Goal: Information Seeking & Learning: Check status

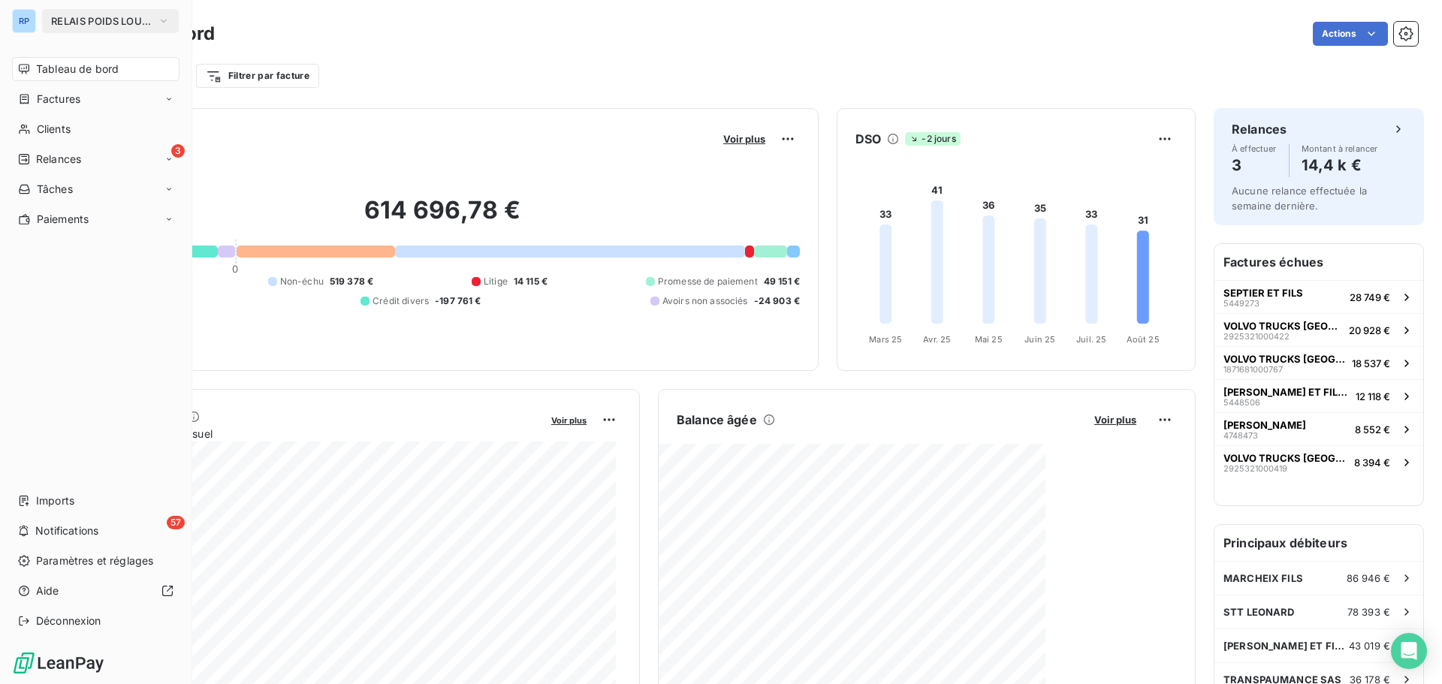
click at [82, 17] on span "RELAIS POIDS LOURDS AUVERGNE" at bounding box center [101, 21] width 101 height 12
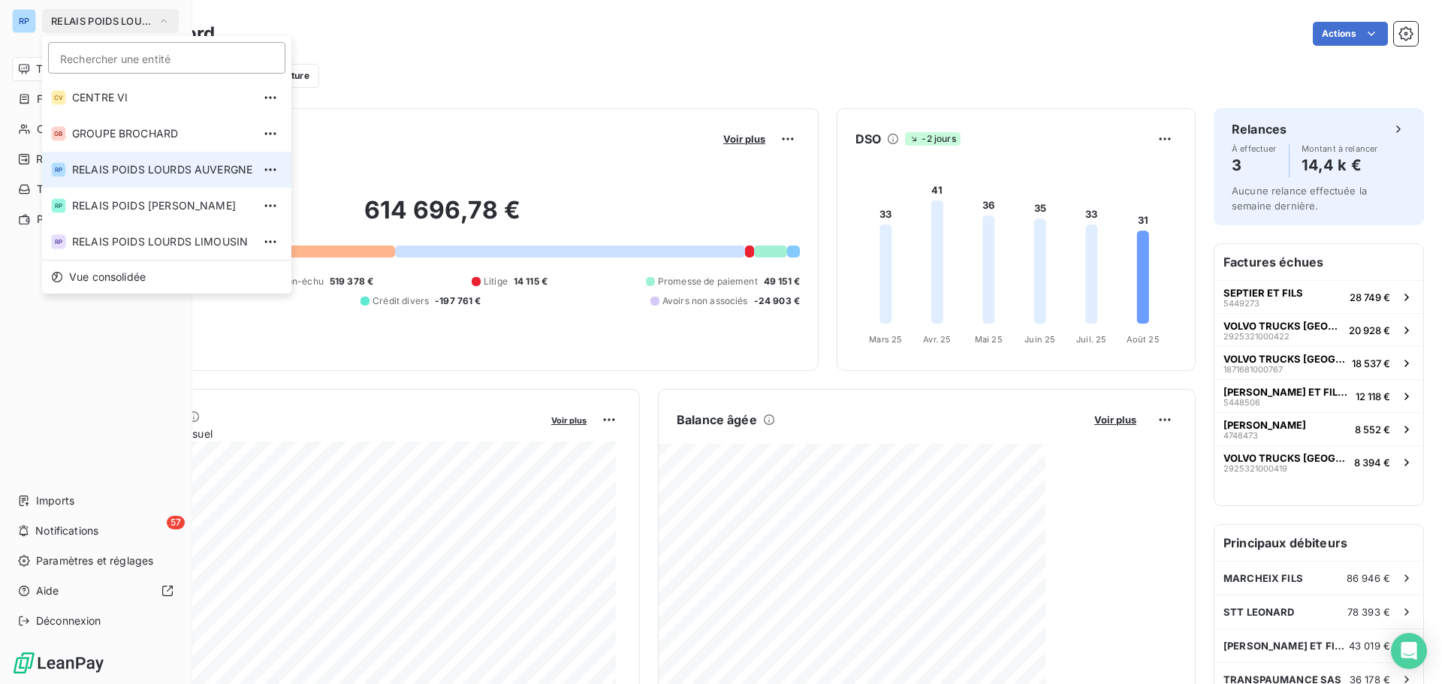
click at [82, 17] on span "RELAIS POIDS LOURDS AUVERGNE" at bounding box center [101, 21] width 101 height 12
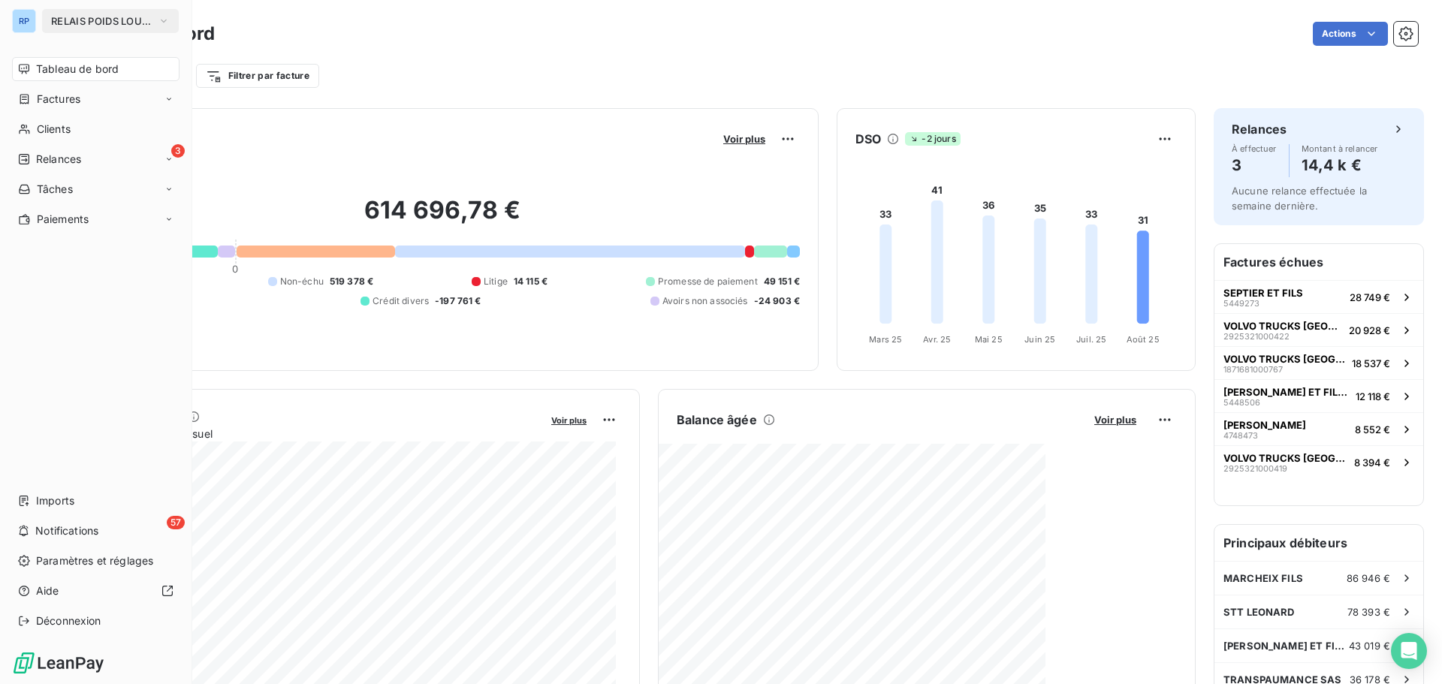
click at [82, 17] on span "RELAIS POIDS LOURDS AUVERGNE" at bounding box center [101, 21] width 101 height 12
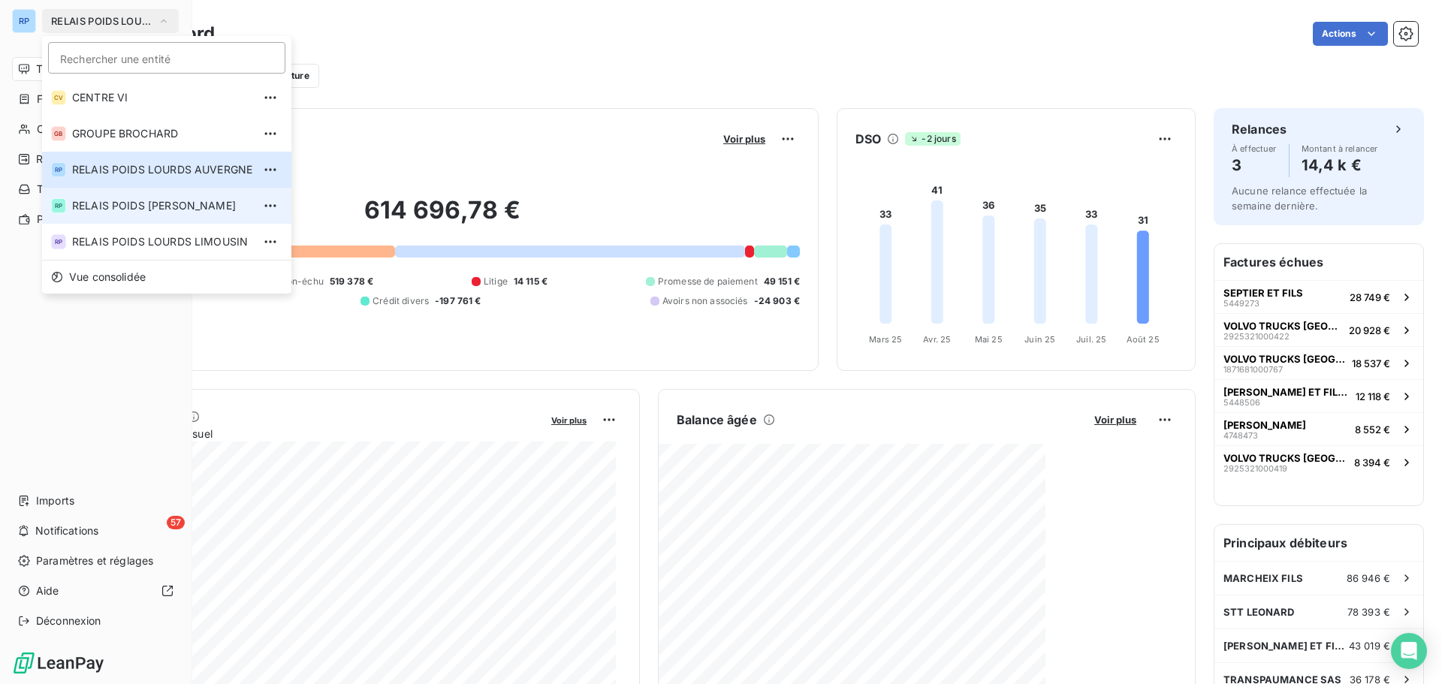
click at [165, 198] on span "RELAIS POIDS [PERSON_NAME]" at bounding box center [162, 205] width 180 height 15
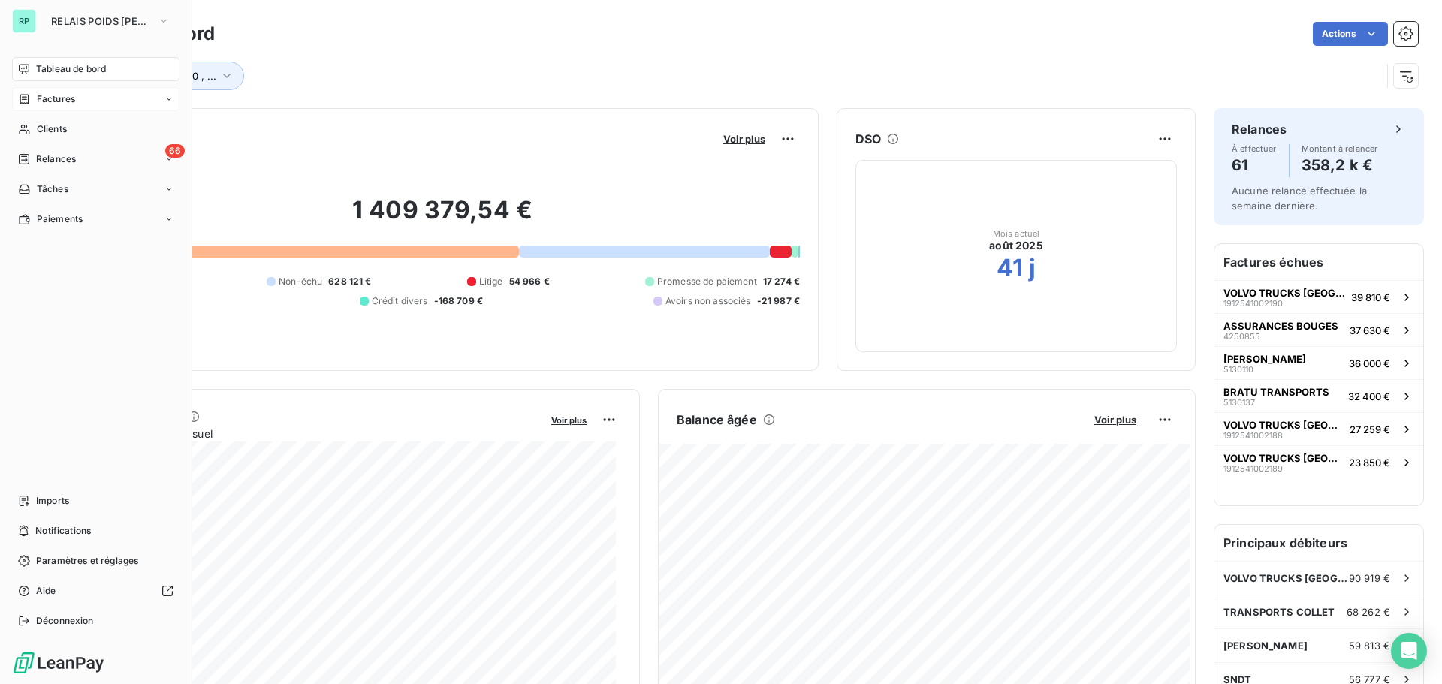
click at [74, 93] on span "Factures" at bounding box center [56, 99] width 38 height 14
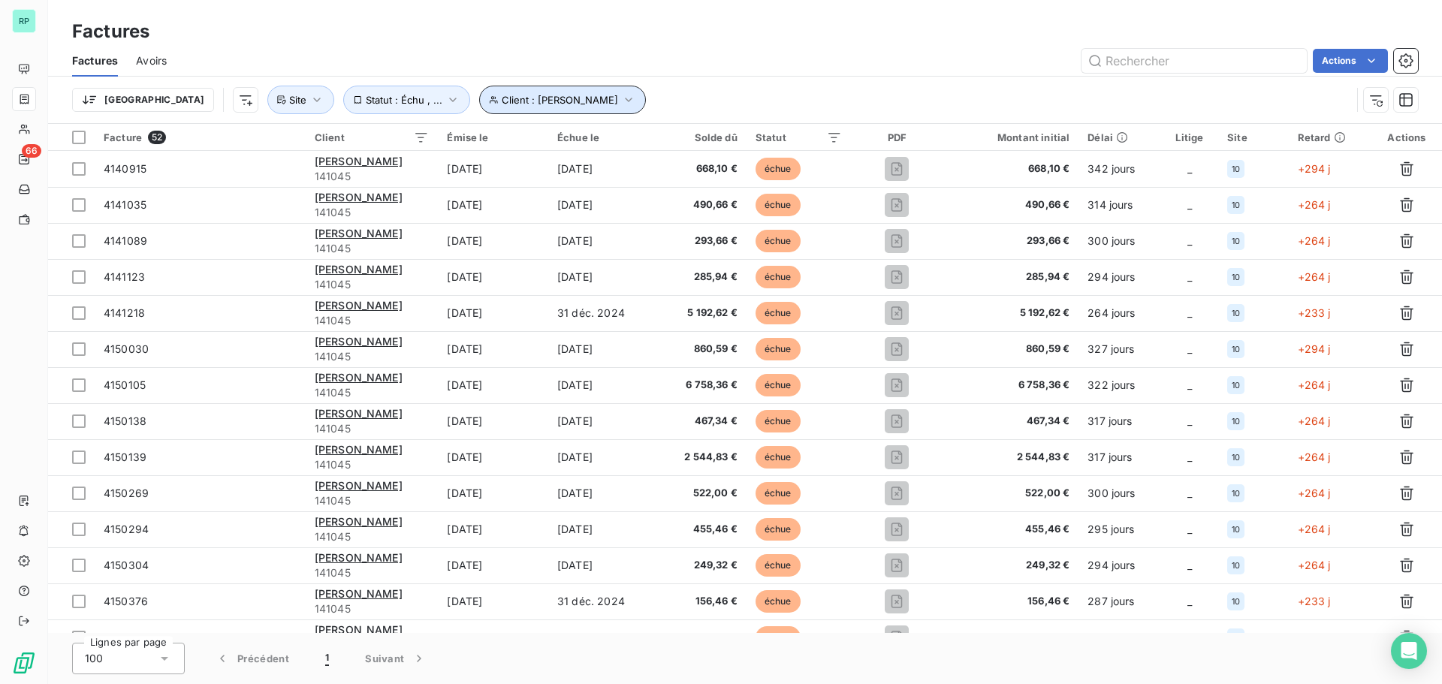
click at [621, 102] on icon "button" at bounding box center [628, 99] width 15 height 15
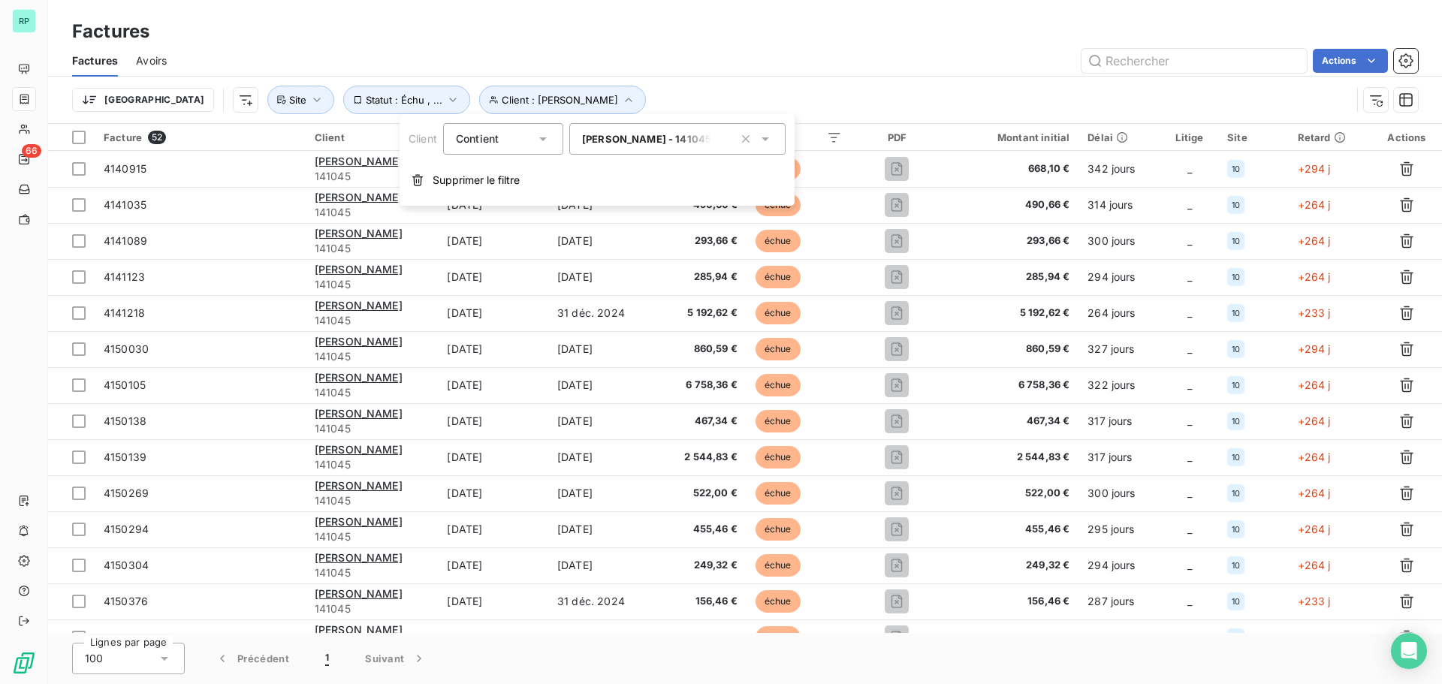
click at [689, 77] on div "Trier Client : SASU BERNARD MARC Statut : Échu , ... Site" at bounding box center [745, 100] width 1346 height 47
click at [267, 101] on button "Site" at bounding box center [300, 100] width 67 height 29
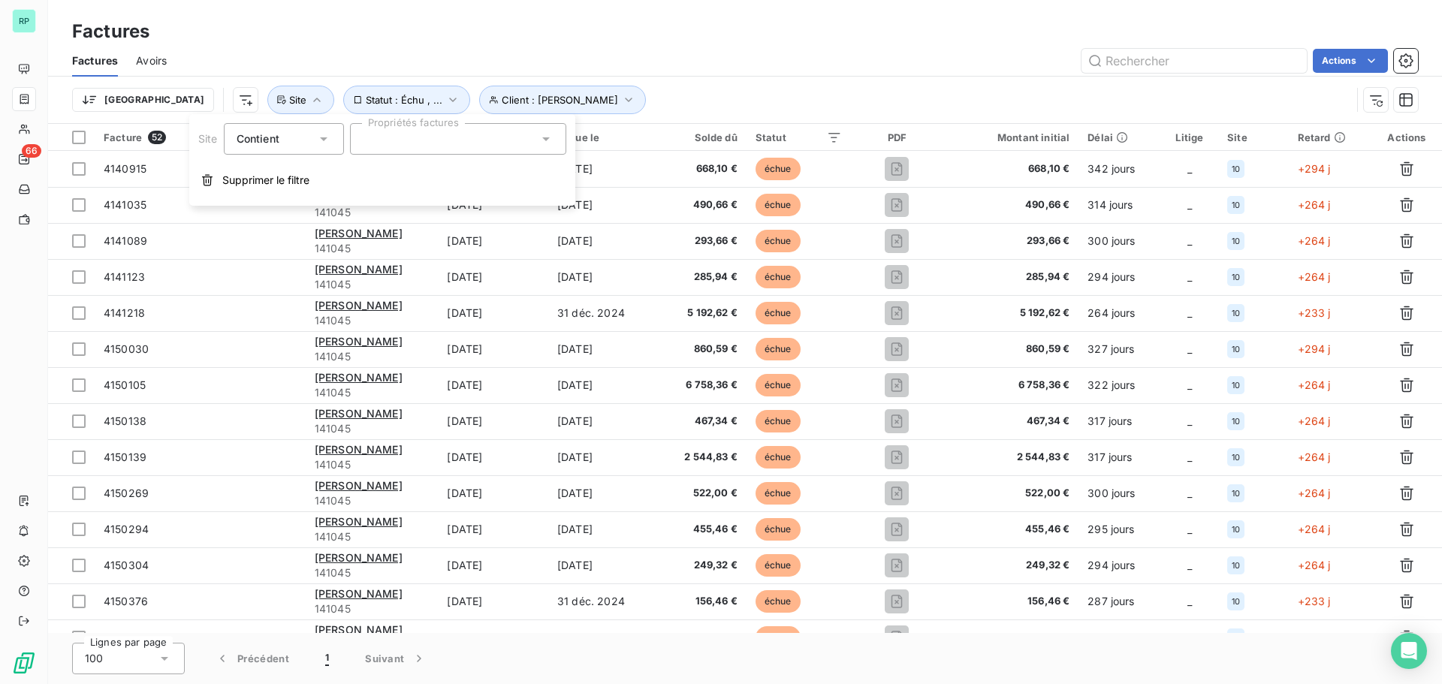
click at [712, 57] on div "Actions" at bounding box center [801, 61] width 1233 height 24
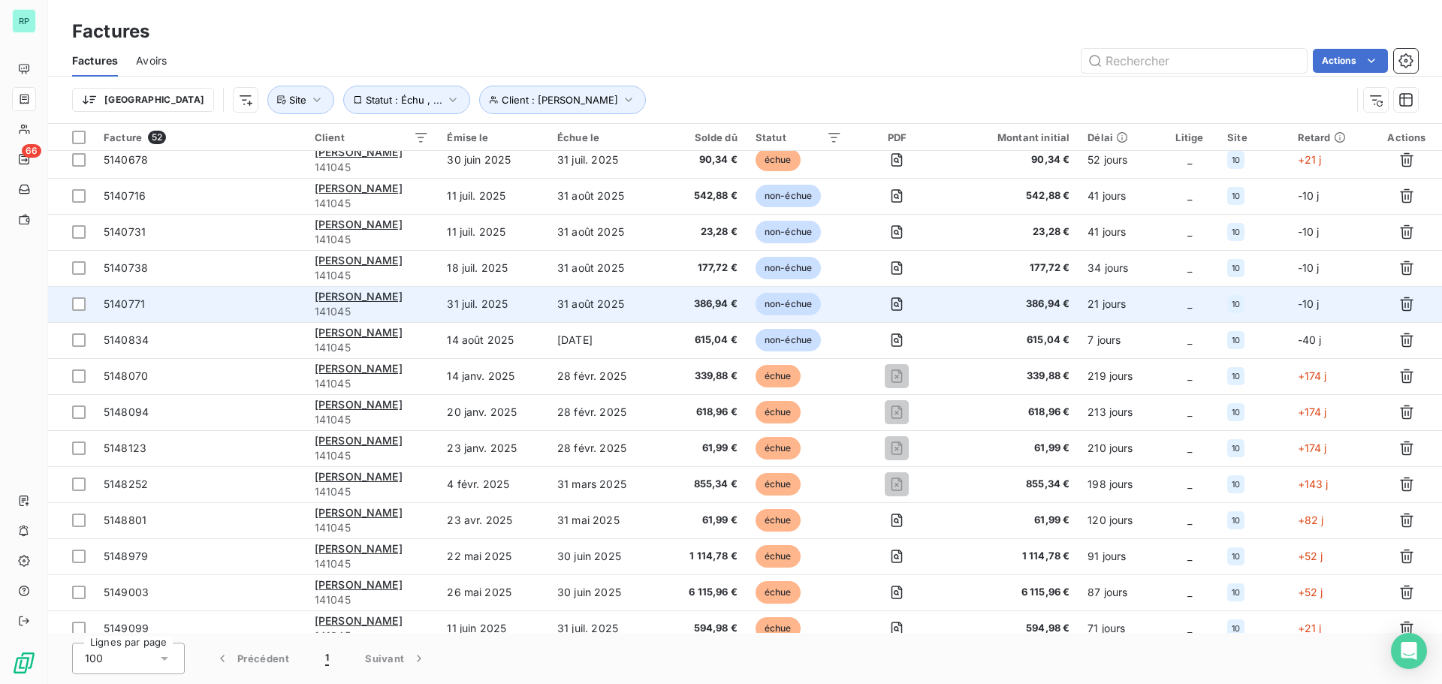
scroll to position [1393, 0]
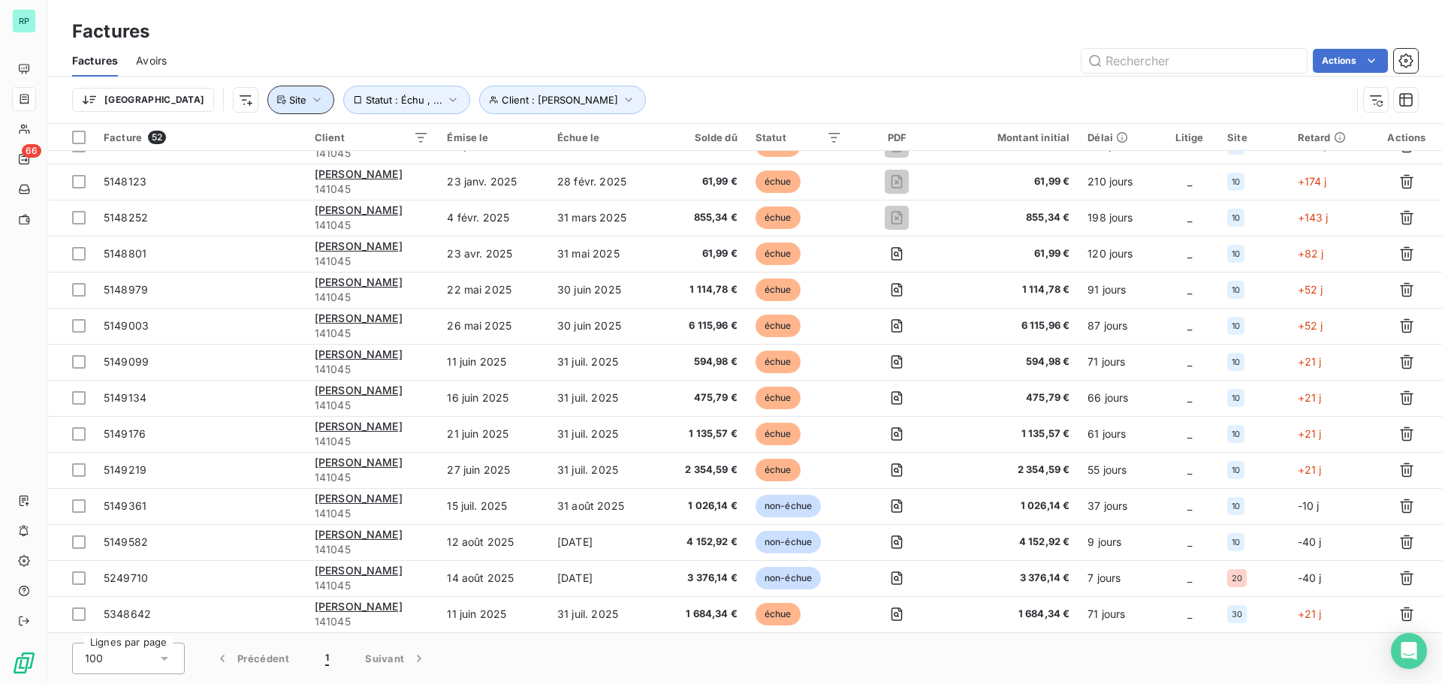
click at [309, 100] on icon "button" at bounding box center [316, 99] width 15 height 15
click at [477, 137] on div at bounding box center [458, 139] width 216 height 32
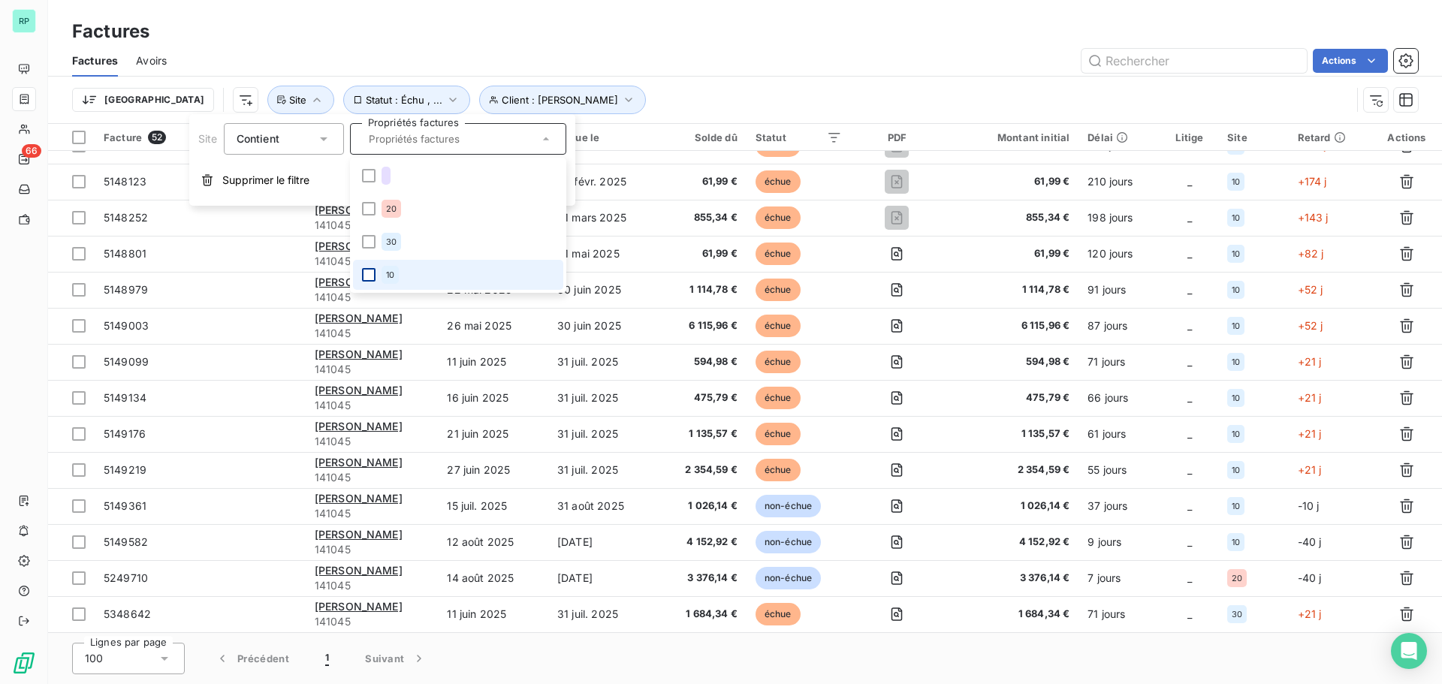
click at [369, 273] on div at bounding box center [369, 275] width 14 height 14
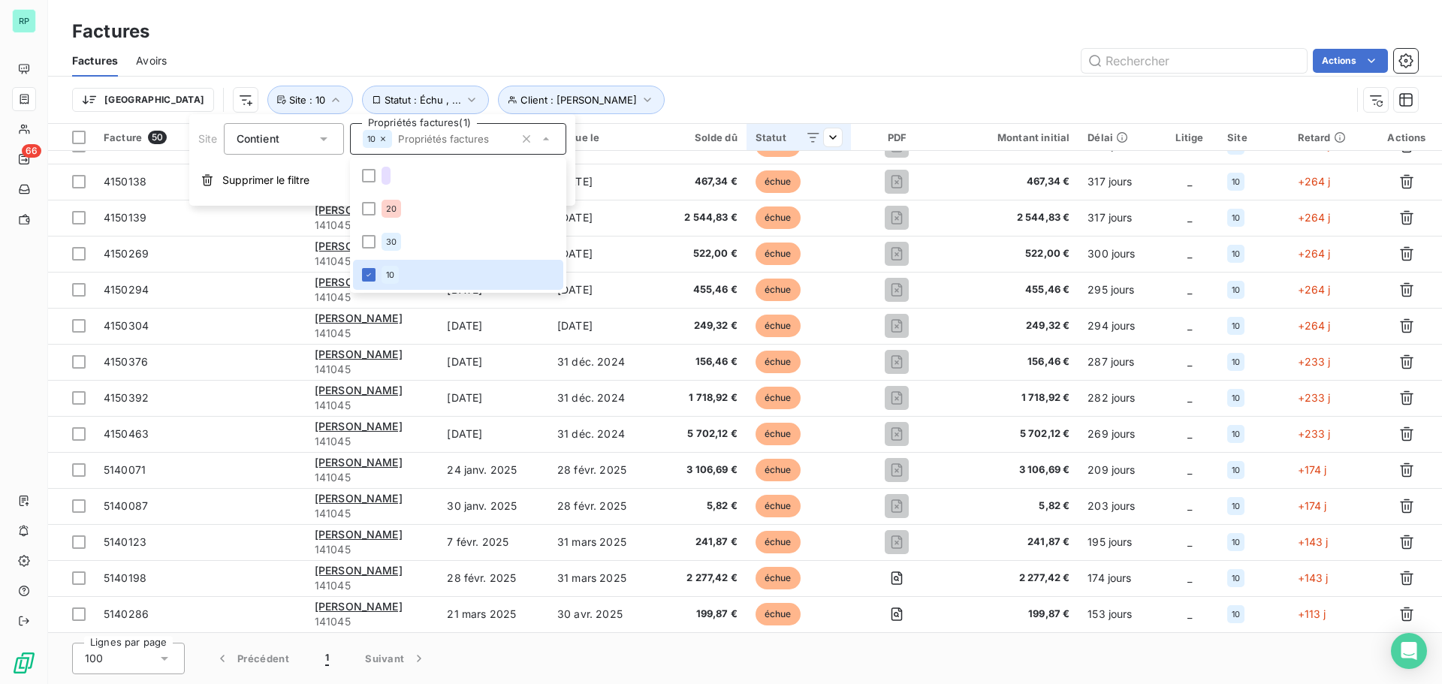
scroll to position [1321, 0]
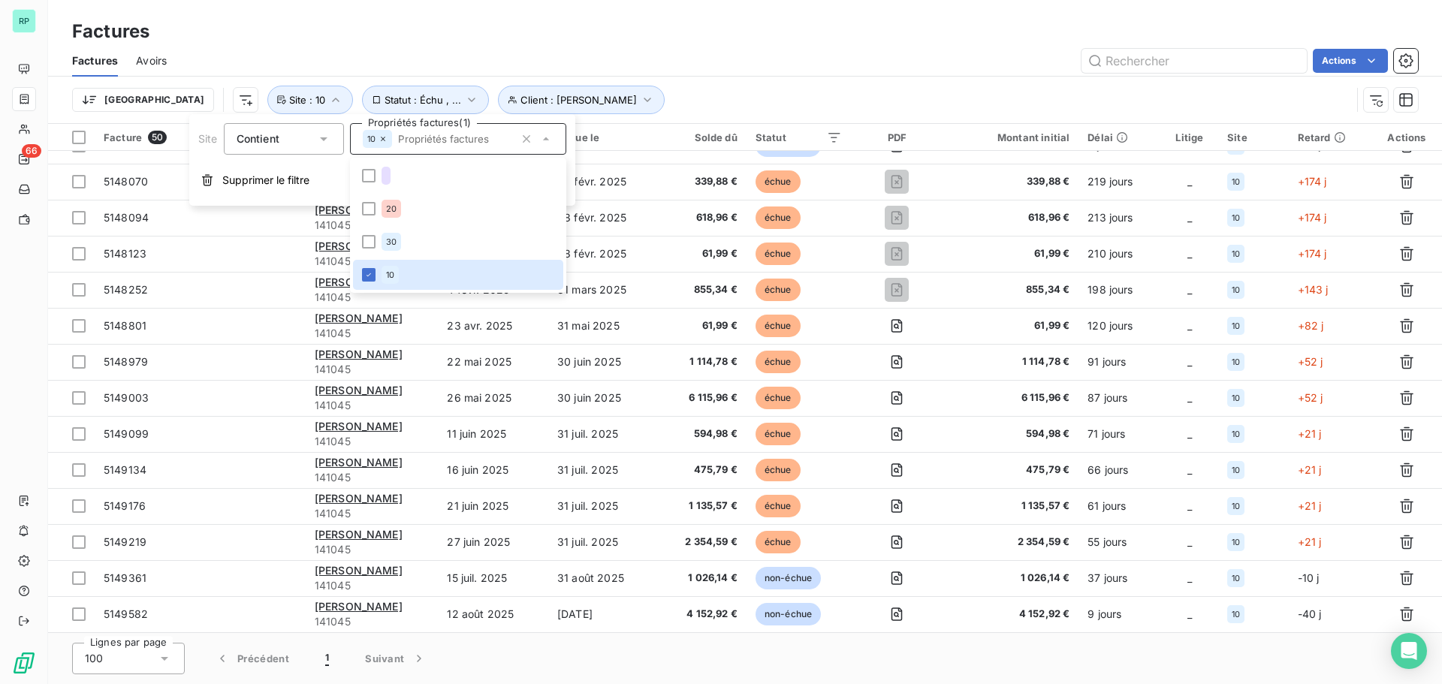
click at [795, 96] on div "Trier Client : SASU BERNARD MARC Statut : Échu , ... Site : 10" at bounding box center [711, 100] width 1279 height 29
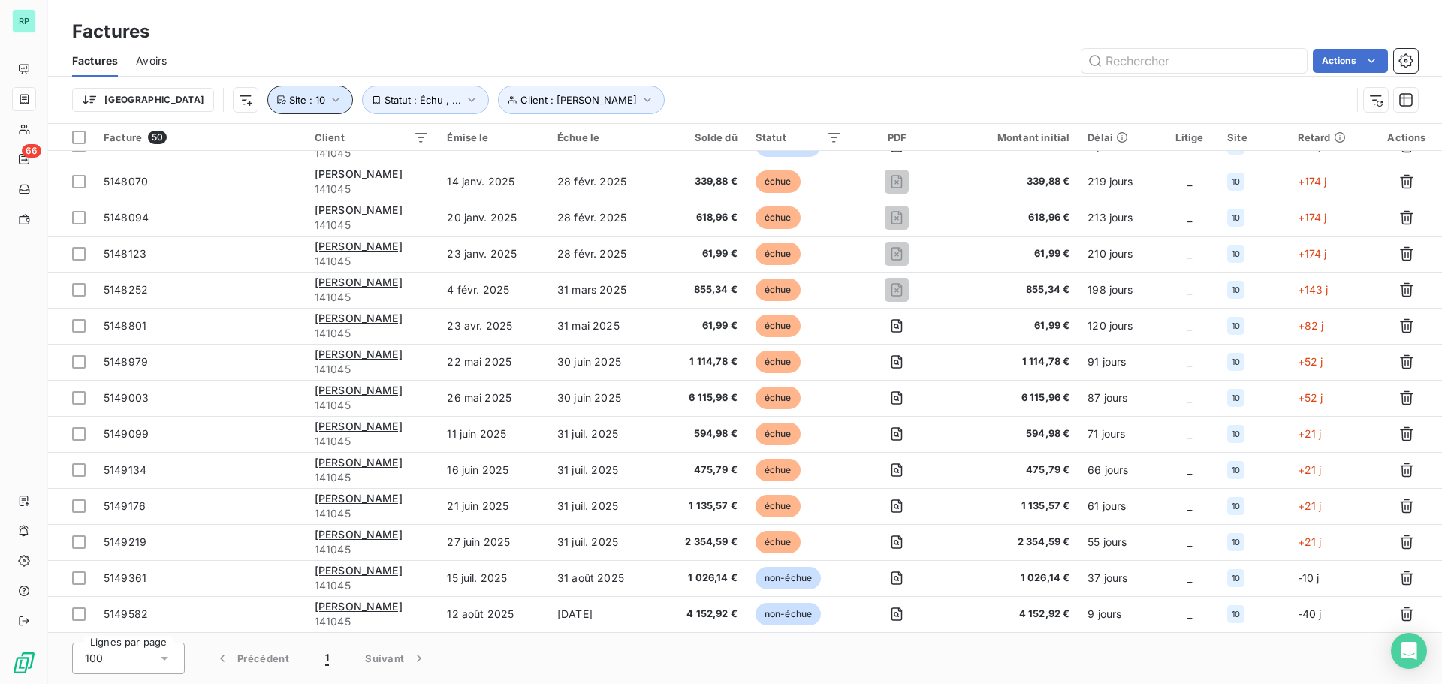
click at [328, 98] on icon "button" at bounding box center [335, 99] width 15 height 15
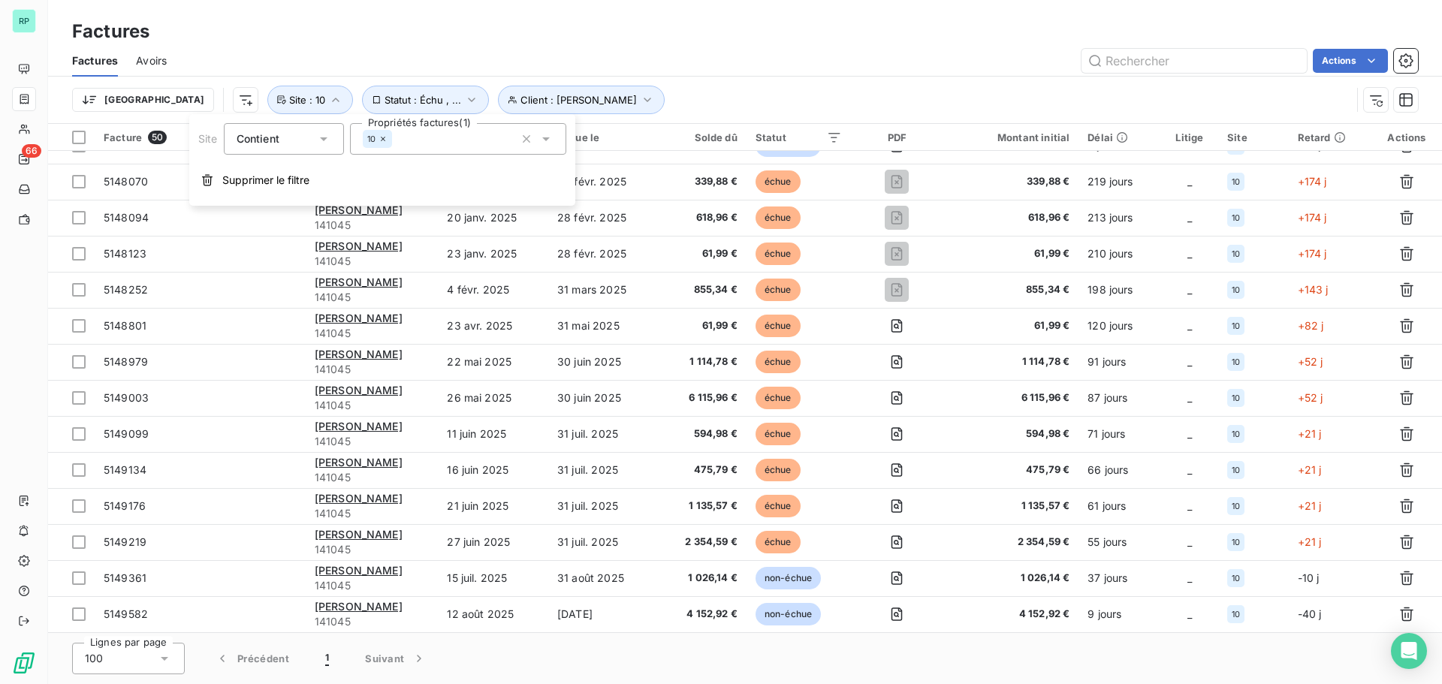
click at [840, 75] on div "Factures Avoirs Actions" at bounding box center [745, 61] width 1394 height 32
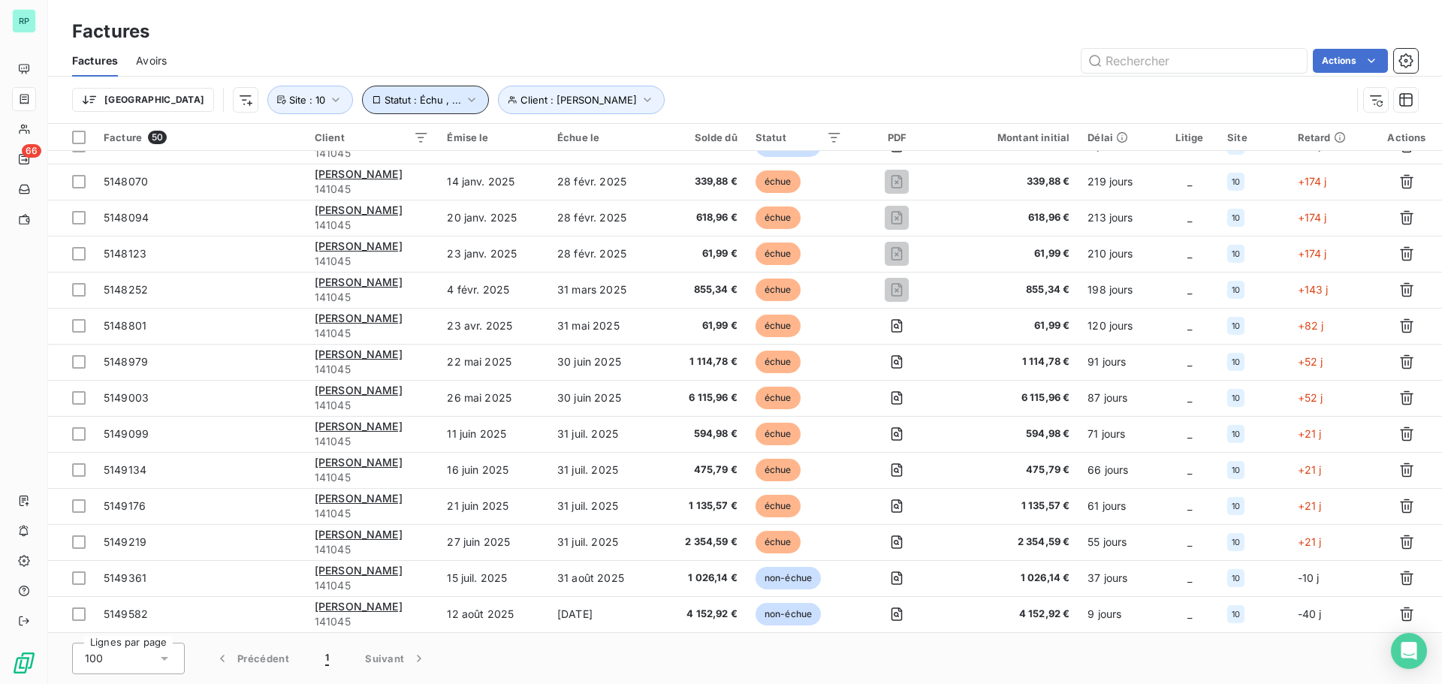
click at [385, 98] on span "Statut : Échu , ..." at bounding box center [423, 100] width 77 height 12
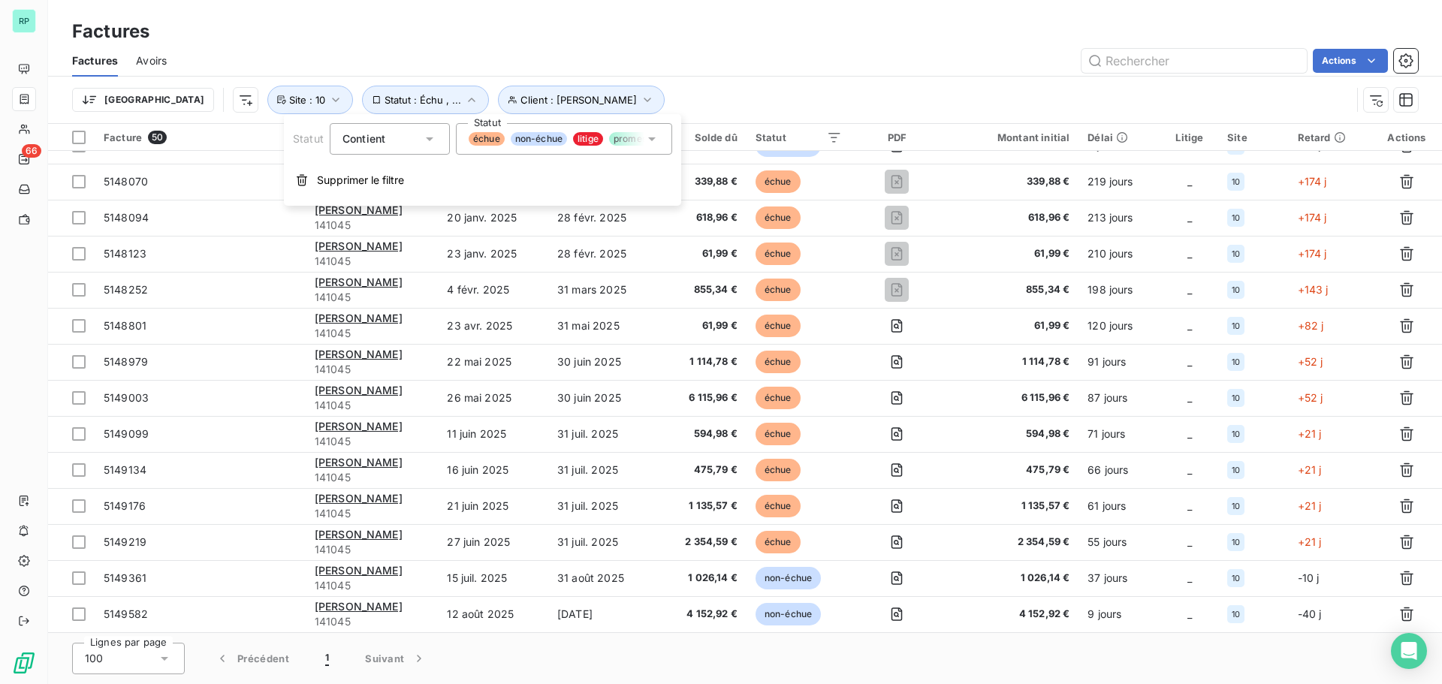
click at [619, 134] on span "promesse de paiement" at bounding box center [663, 139] width 108 height 14
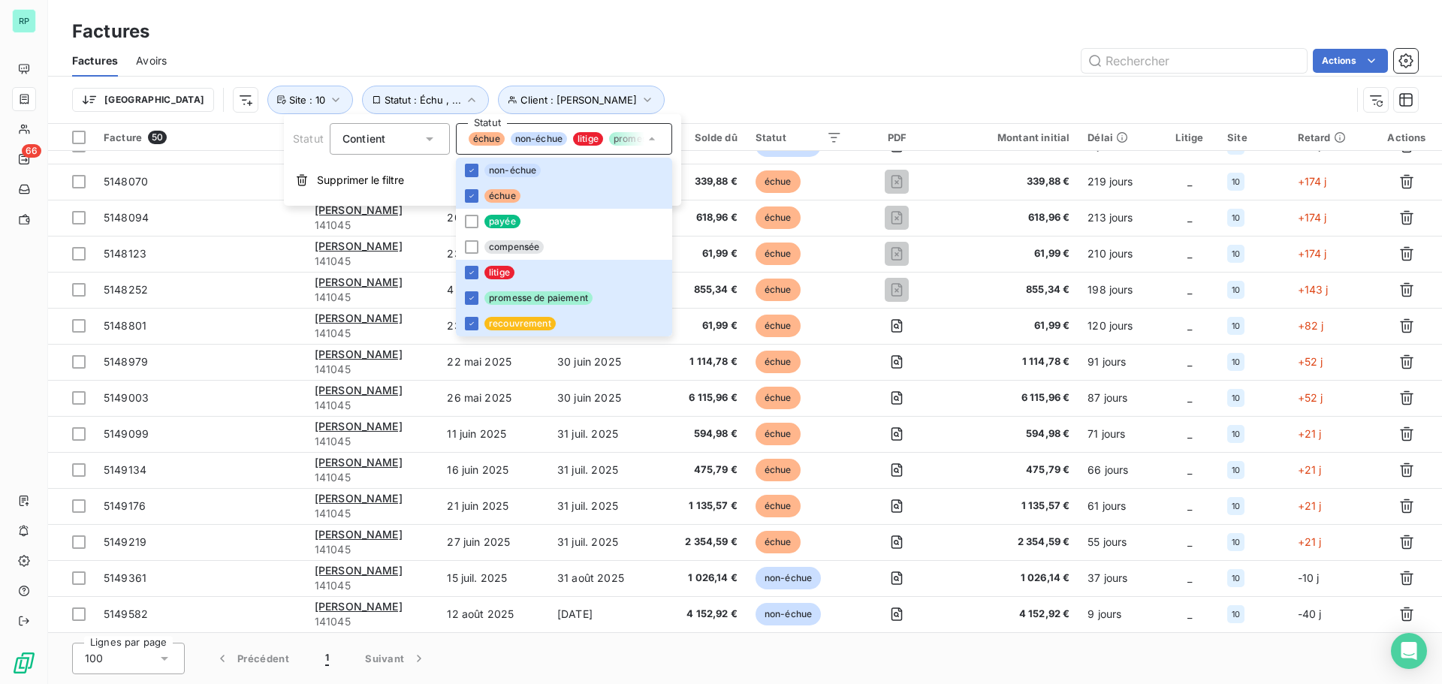
click at [718, 85] on div "Trier Client : SASU BERNARD MARC Statut : Échu , ... Site : 10" at bounding box center [745, 100] width 1346 height 47
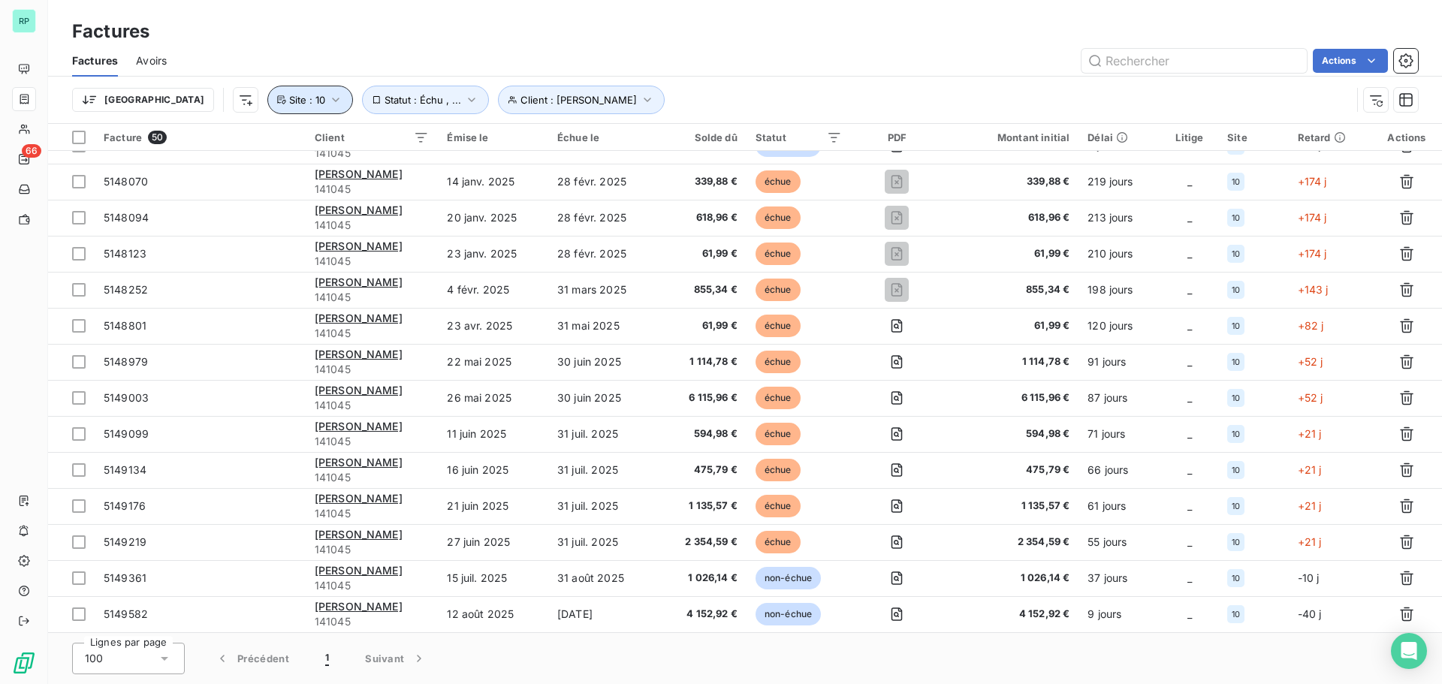
click at [328, 97] on icon "button" at bounding box center [335, 99] width 15 height 15
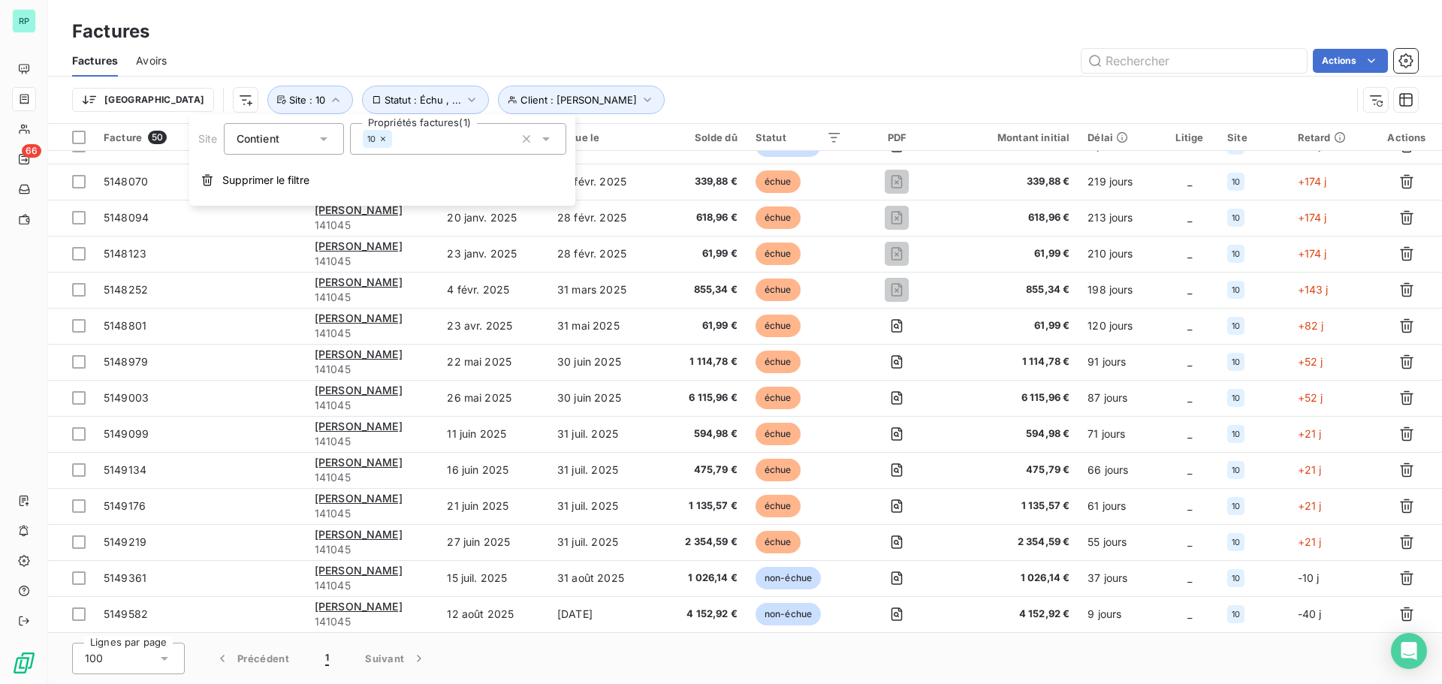
click at [749, 69] on div "Actions" at bounding box center [801, 61] width 1233 height 24
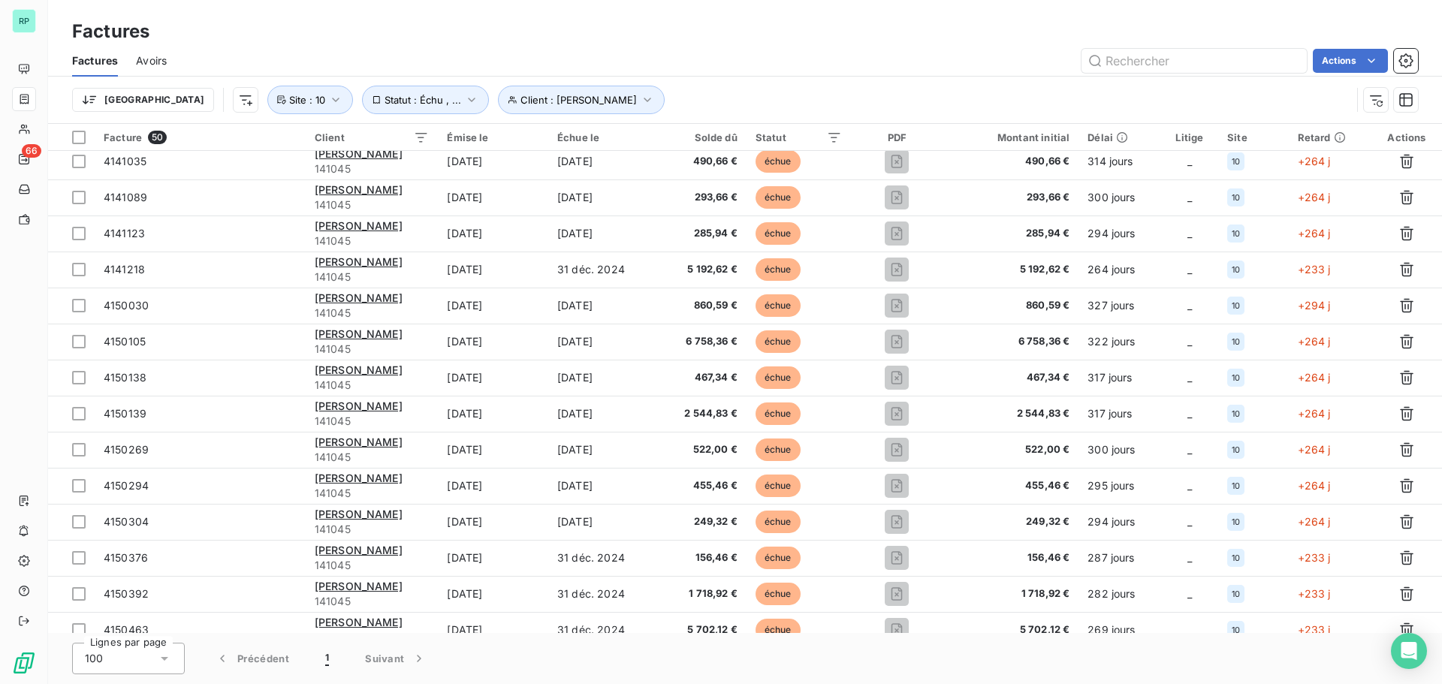
scroll to position [0, 0]
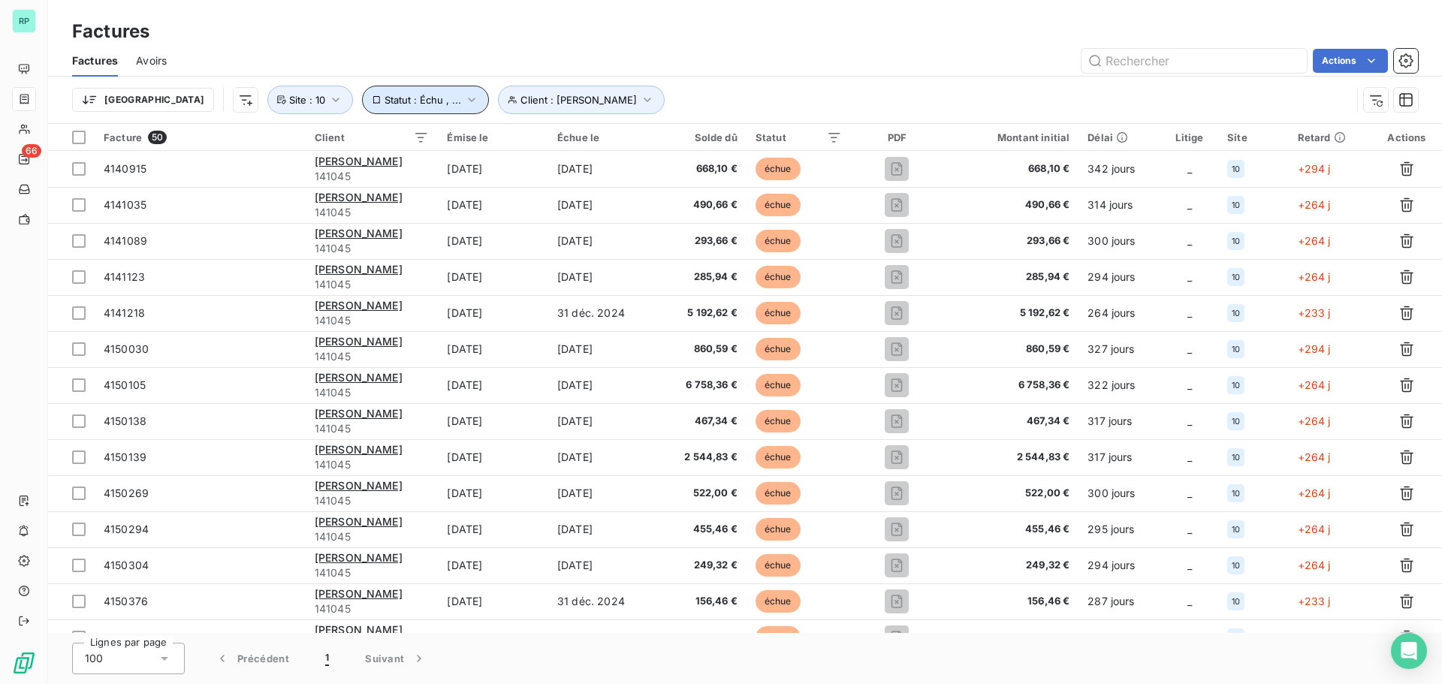
click at [382, 99] on button "Statut : Échu , ..." at bounding box center [425, 100] width 127 height 29
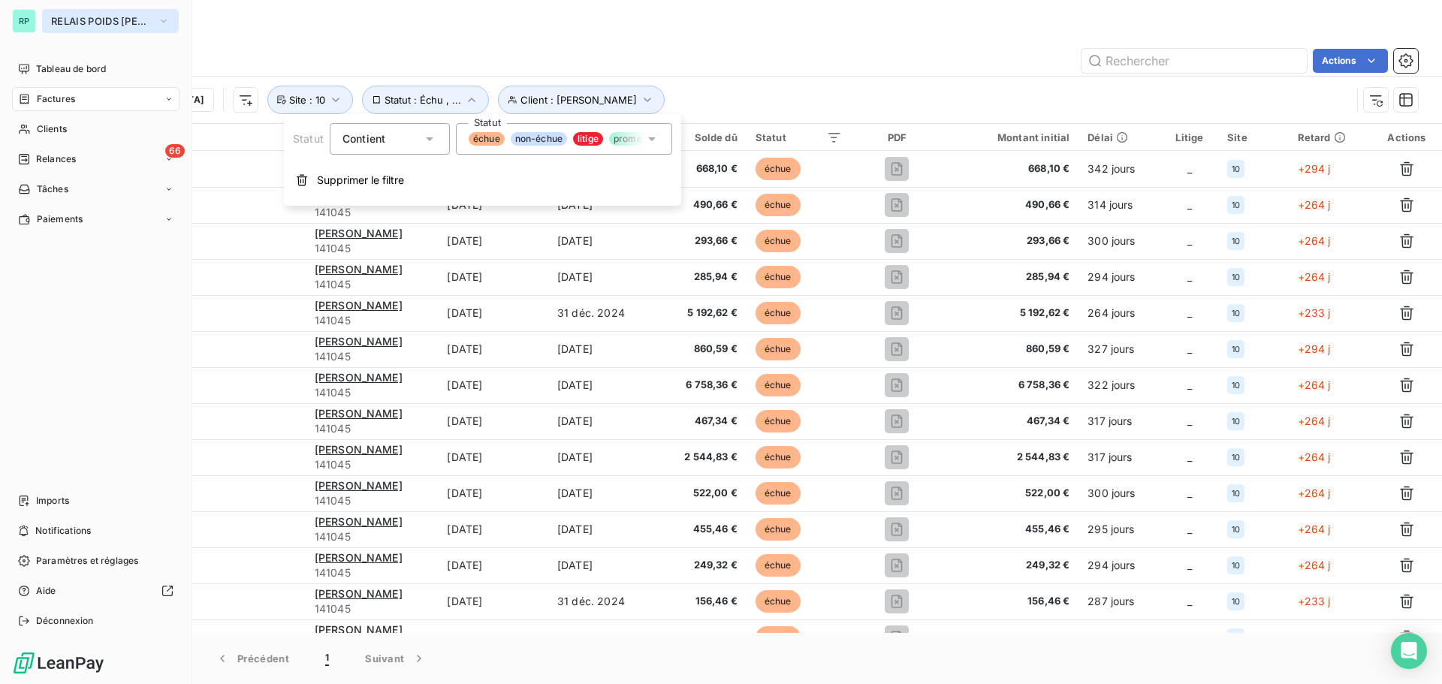
click at [93, 25] on span "RELAIS POIDS LOURDS BERRY" at bounding box center [101, 21] width 101 height 12
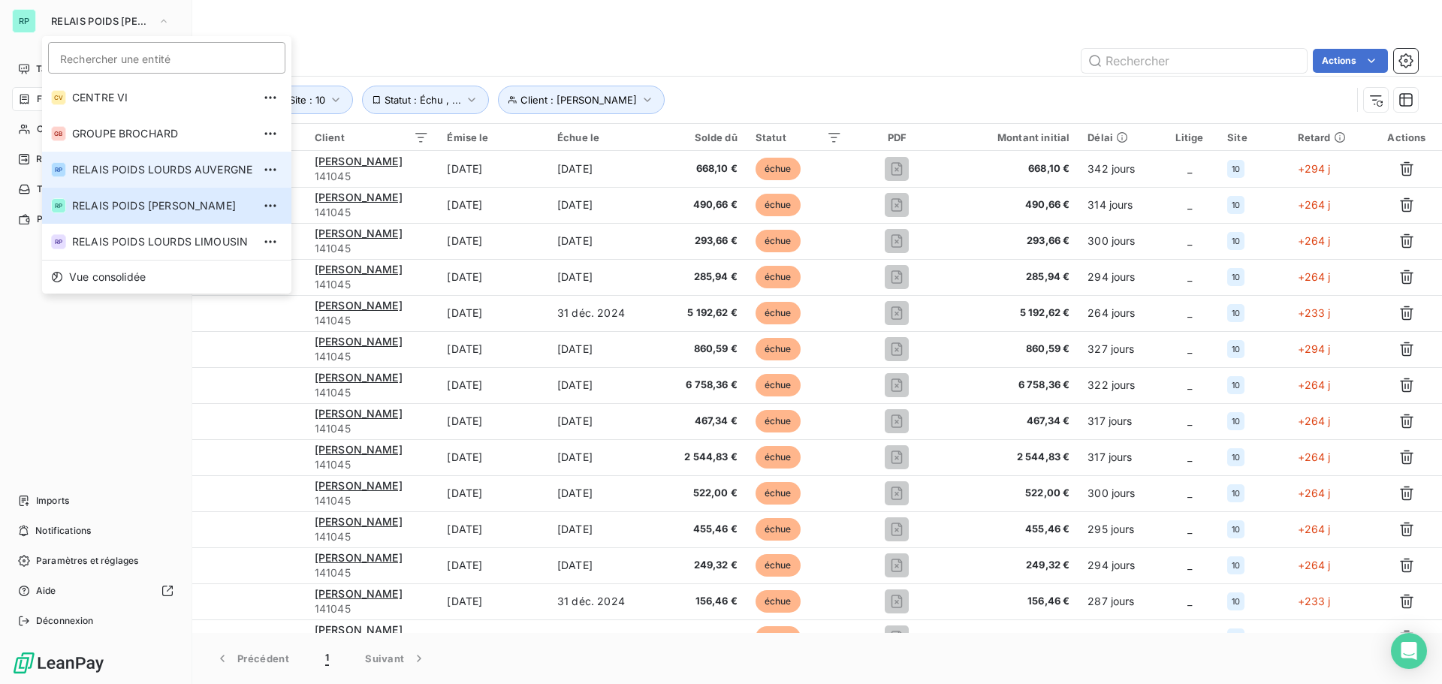
click at [218, 167] on span "RELAIS POIDS LOURDS AUVERGNE" at bounding box center [162, 169] width 180 height 15
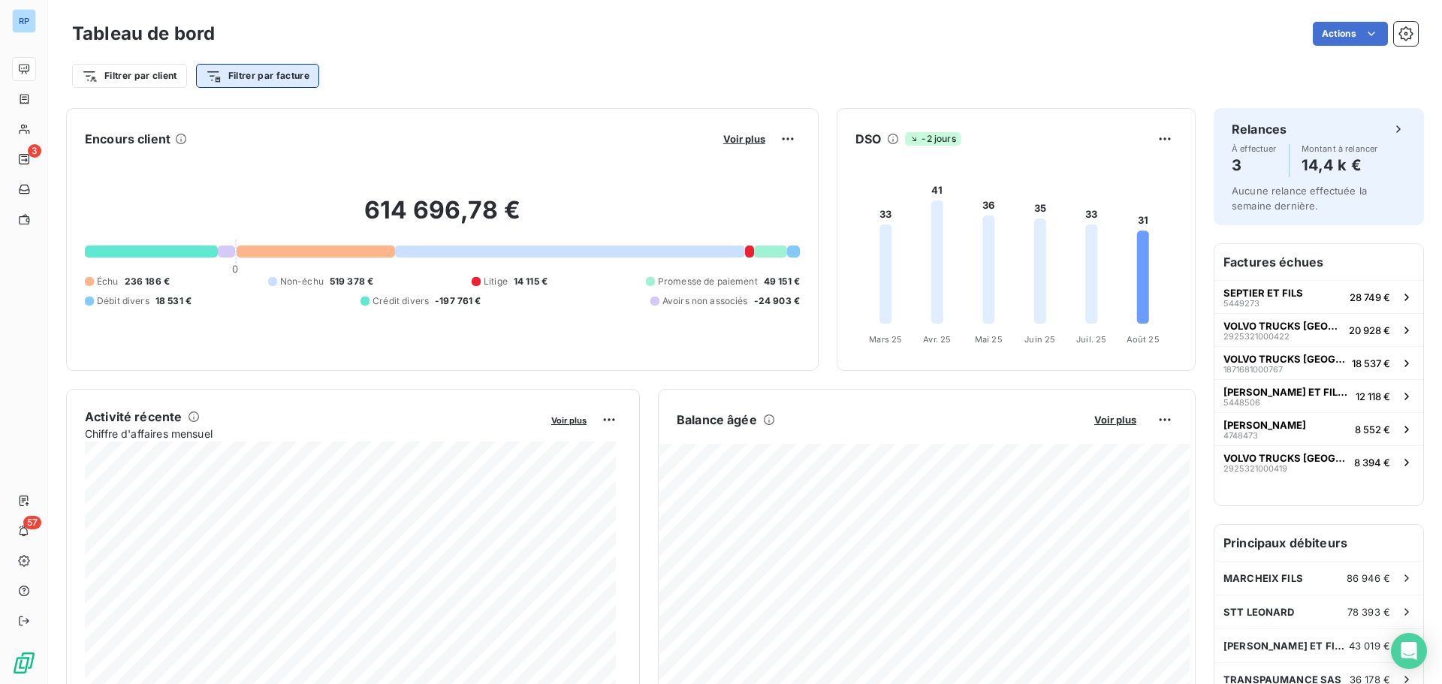
click at [273, 71] on html "RP 3 57 Tableau de bord Actions Filtrer par client Filtrer par facture Encours …" at bounding box center [721, 342] width 1442 height 684
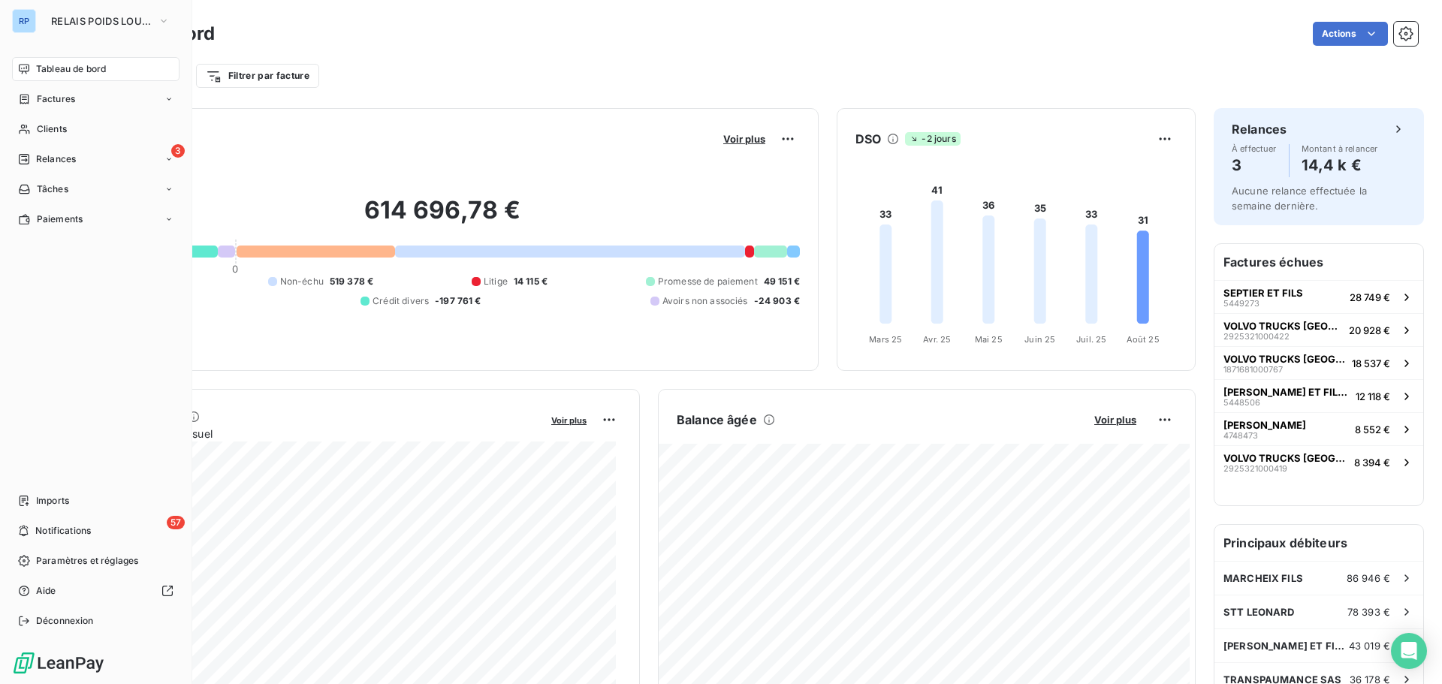
click at [28, 68] on html "RP RELAIS POIDS LOURDS AUVERGNE Tableau de bord Factures Clients 3 Relances Tâc…" at bounding box center [721, 342] width 1442 height 684
click at [65, 98] on span "Factures" at bounding box center [56, 99] width 38 height 14
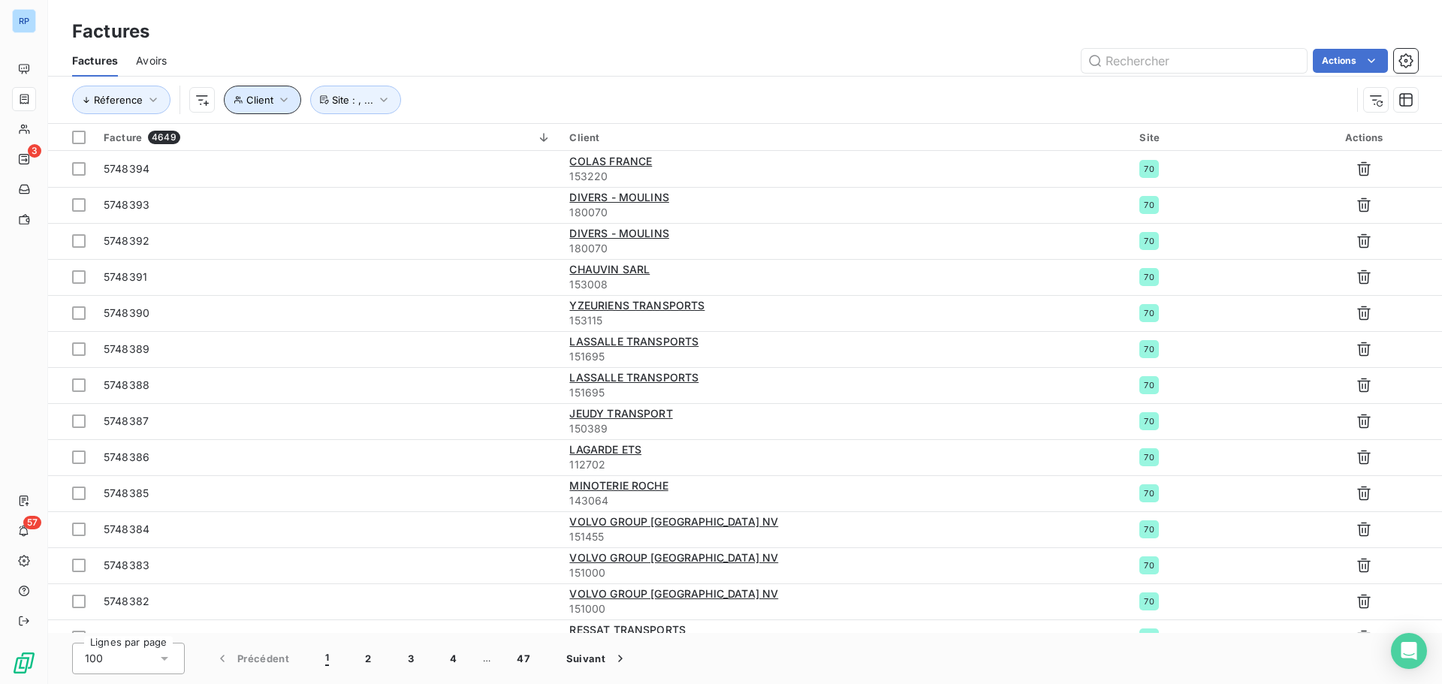
click at [276, 94] on icon "button" at bounding box center [283, 99] width 15 height 15
click at [368, 90] on button "Site : , ..." at bounding box center [355, 100] width 91 height 29
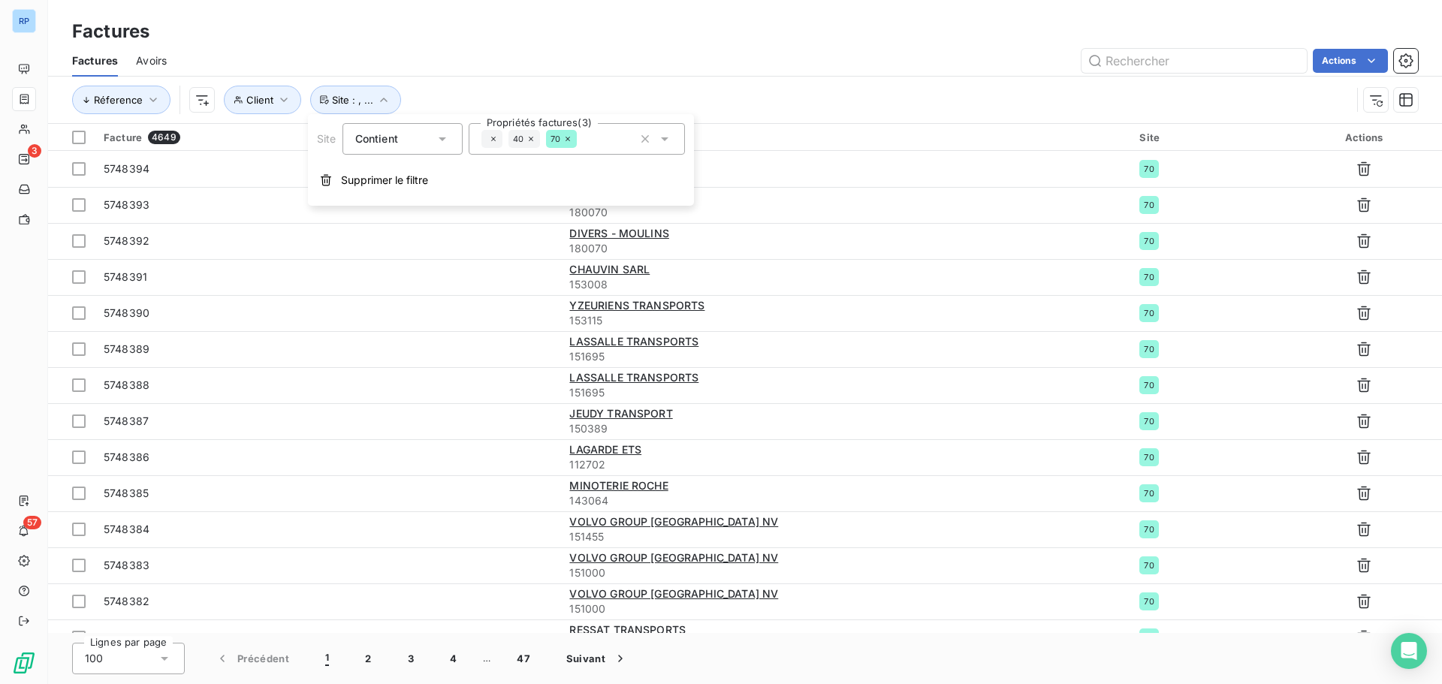
click at [407, 26] on div "Factures" at bounding box center [745, 31] width 1394 height 27
click at [155, 58] on span "Avoirs" at bounding box center [151, 60] width 31 height 15
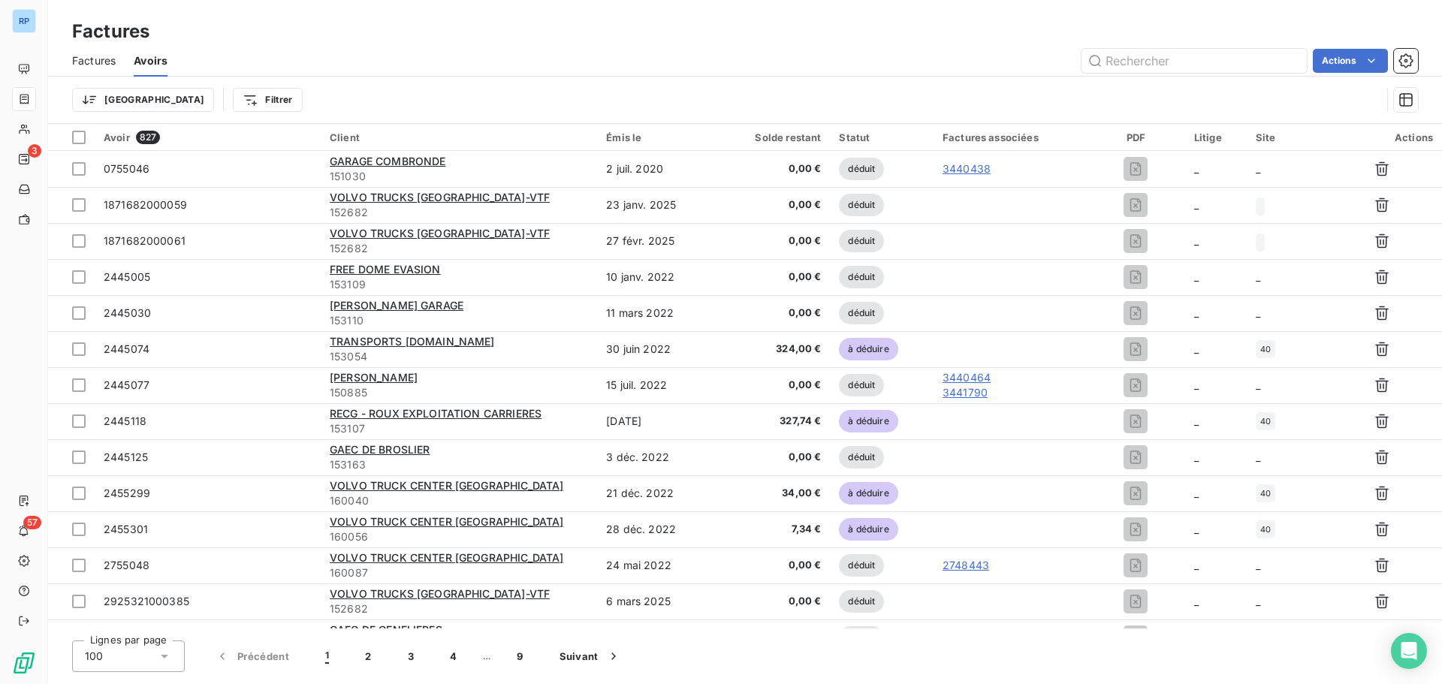
click at [80, 59] on span "Factures" at bounding box center [94, 60] width 44 height 15
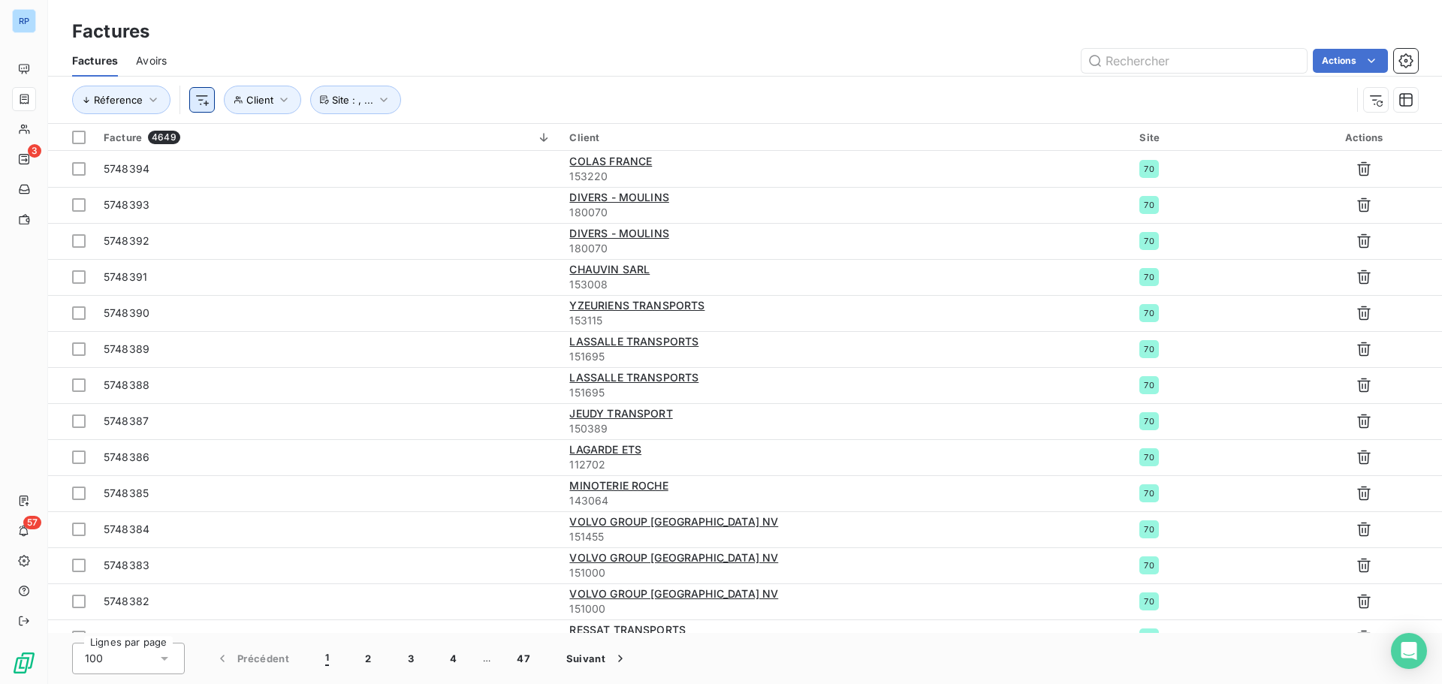
click at [202, 100] on html "RP 3 57 Factures Factures Avoirs Actions Réference Client Site : , ... Facture …" at bounding box center [721, 342] width 1442 height 684
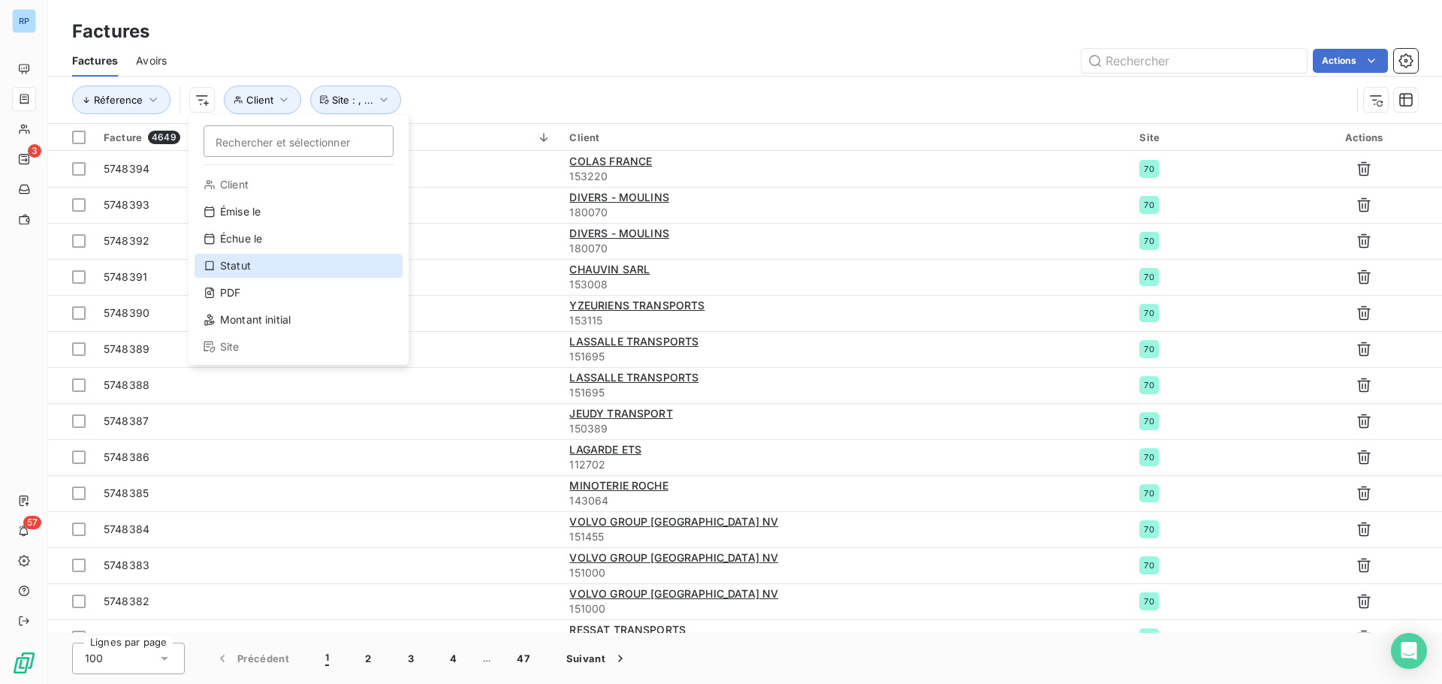
click at [246, 269] on div "Statut" at bounding box center [299, 266] width 208 height 24
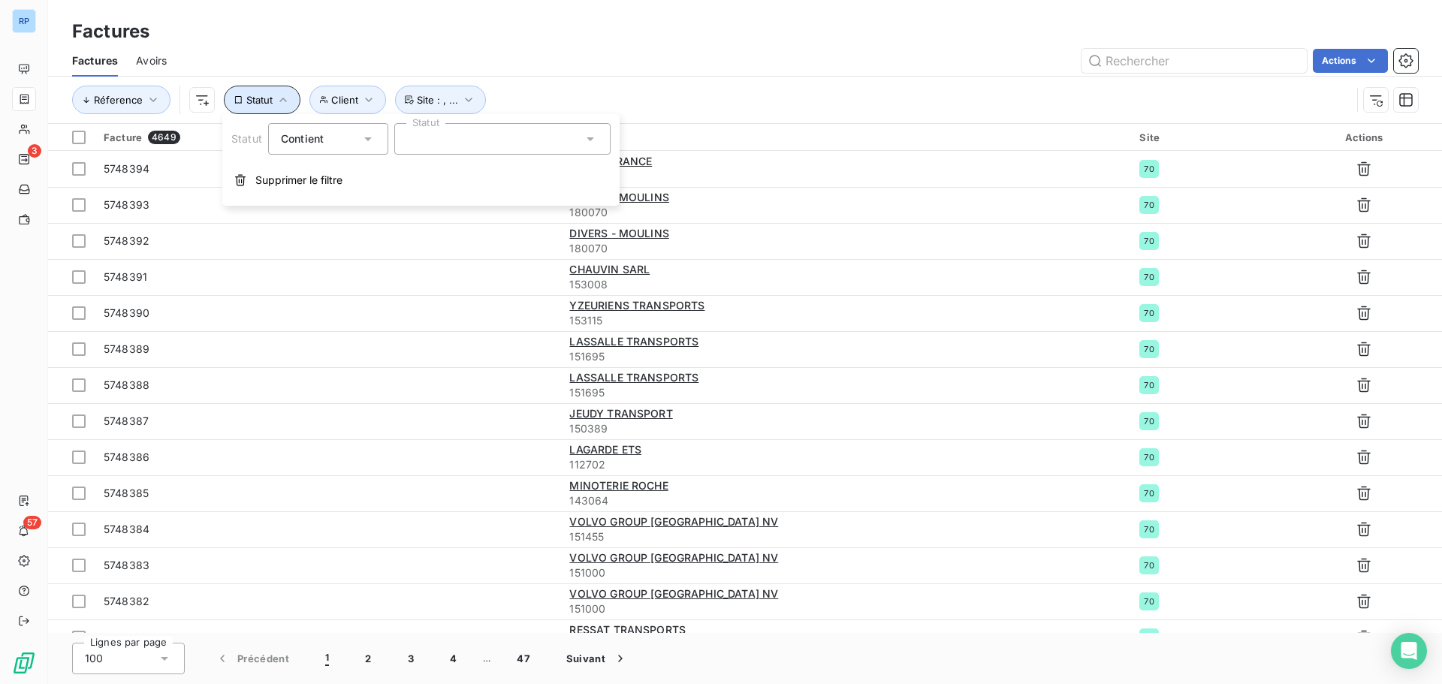
click at [273, 89] on button "Statut" at bounding box center [262, 100] width 77 height 29
click at [260, 94] on span "Statut" at bounding box center [259, 100] width 26 height 12
click at [460, 134] on div at bounding box center [502, 139] width 216 height 32
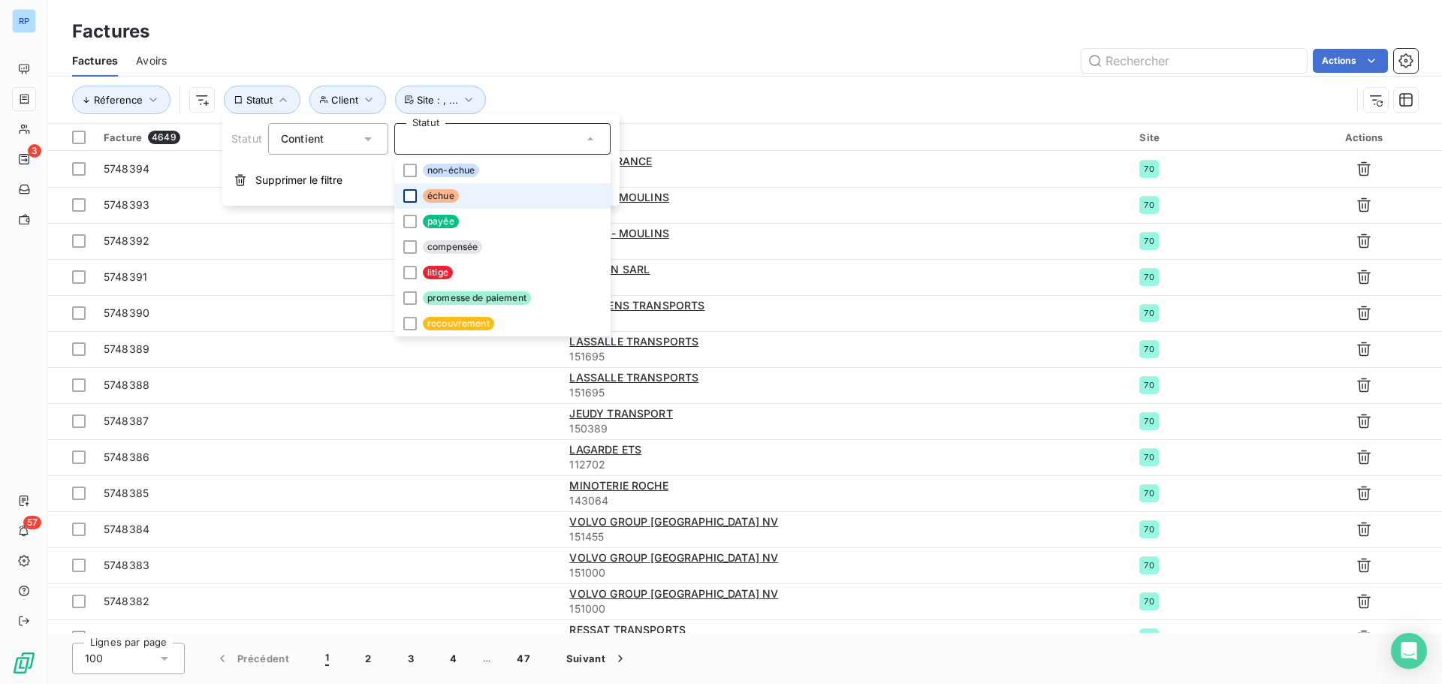
click at [409, 196] on div at bounding box center [410, 196] width 14 height 14
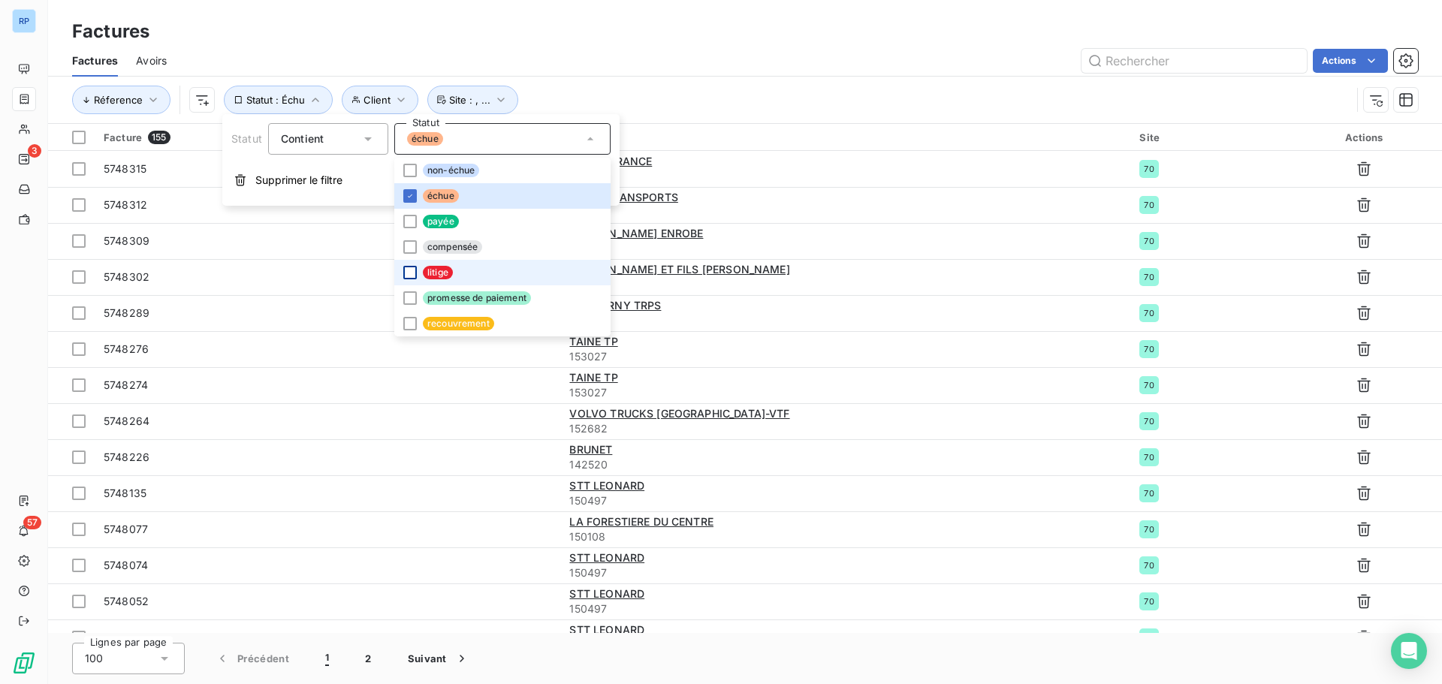
click at [412, 272] on div at bounding box center [410, 273] width 14 height 14
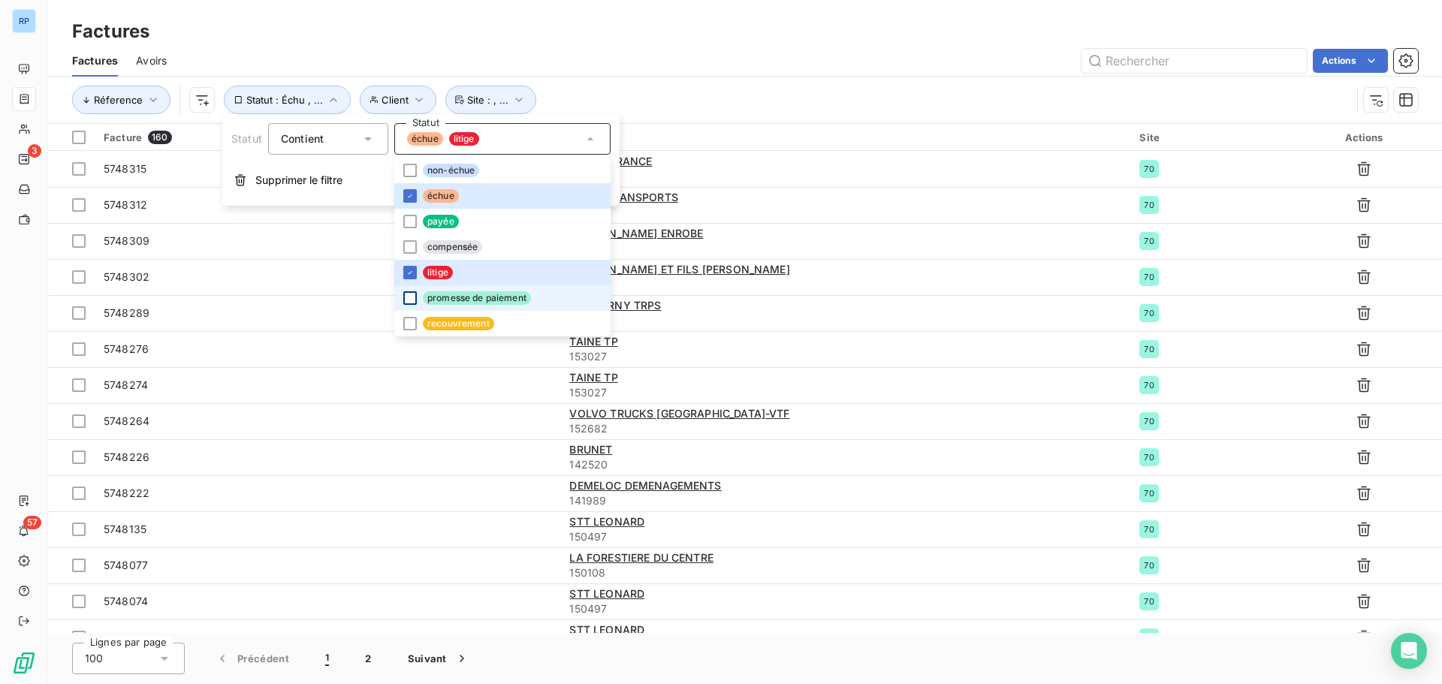
click at [410, 294] on div at bounding box center [410, 298] width 14 height 14
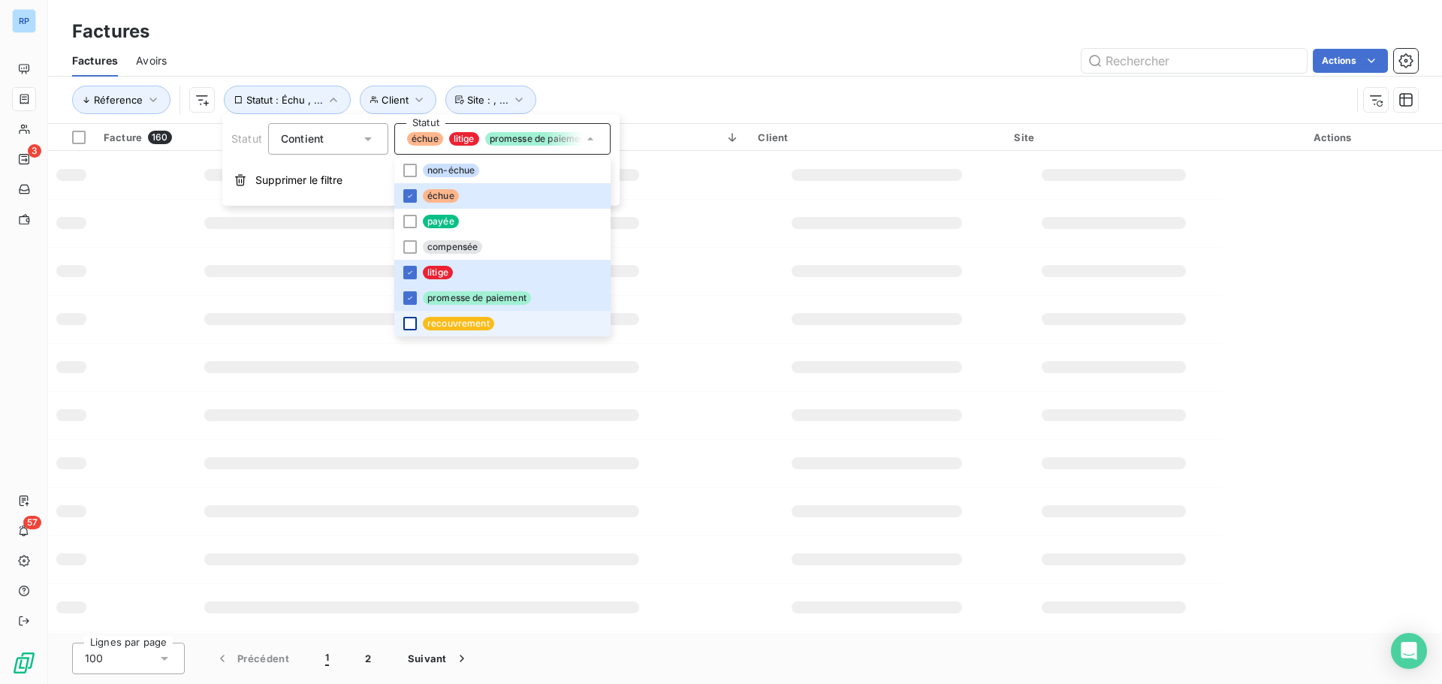
click at [408, 317] on div at bounding box center [410, 324] width 14 height 14
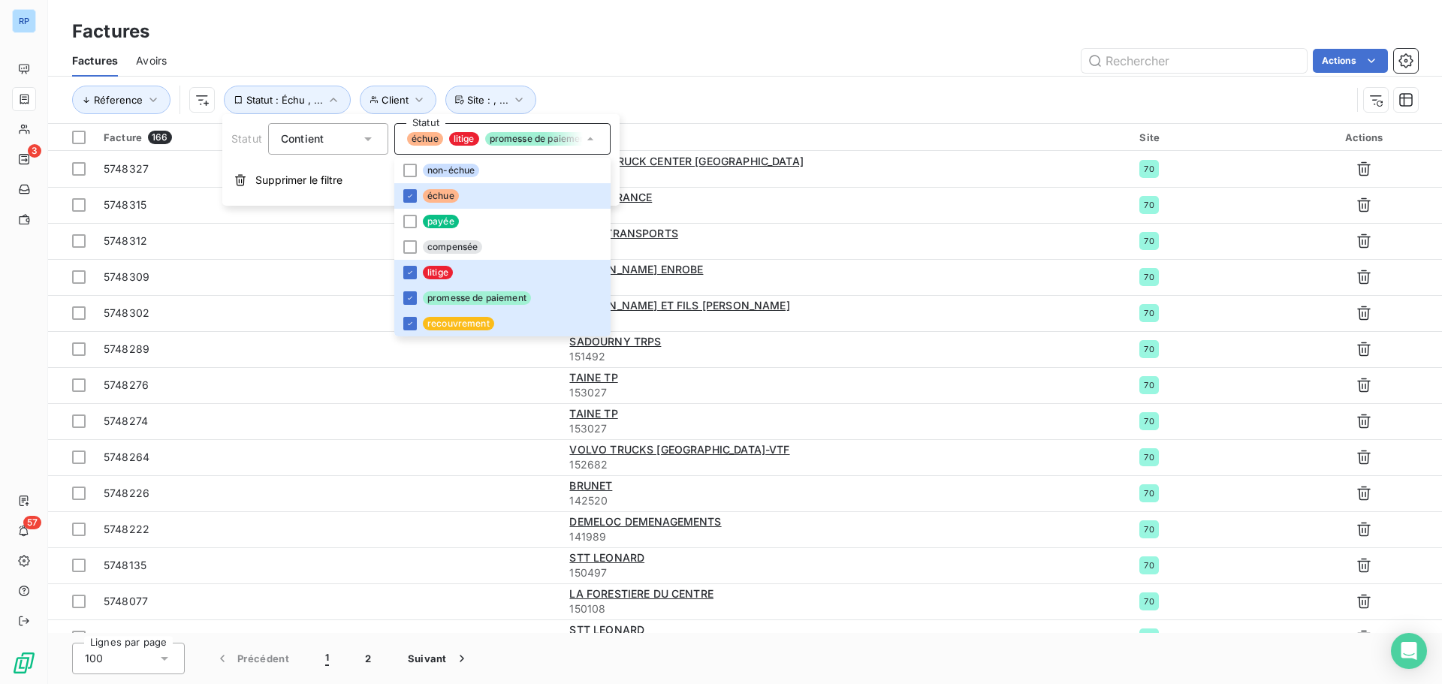
click at [636, 57] on div "Actions" at bounding box center [801, 61] width 1233 height 24
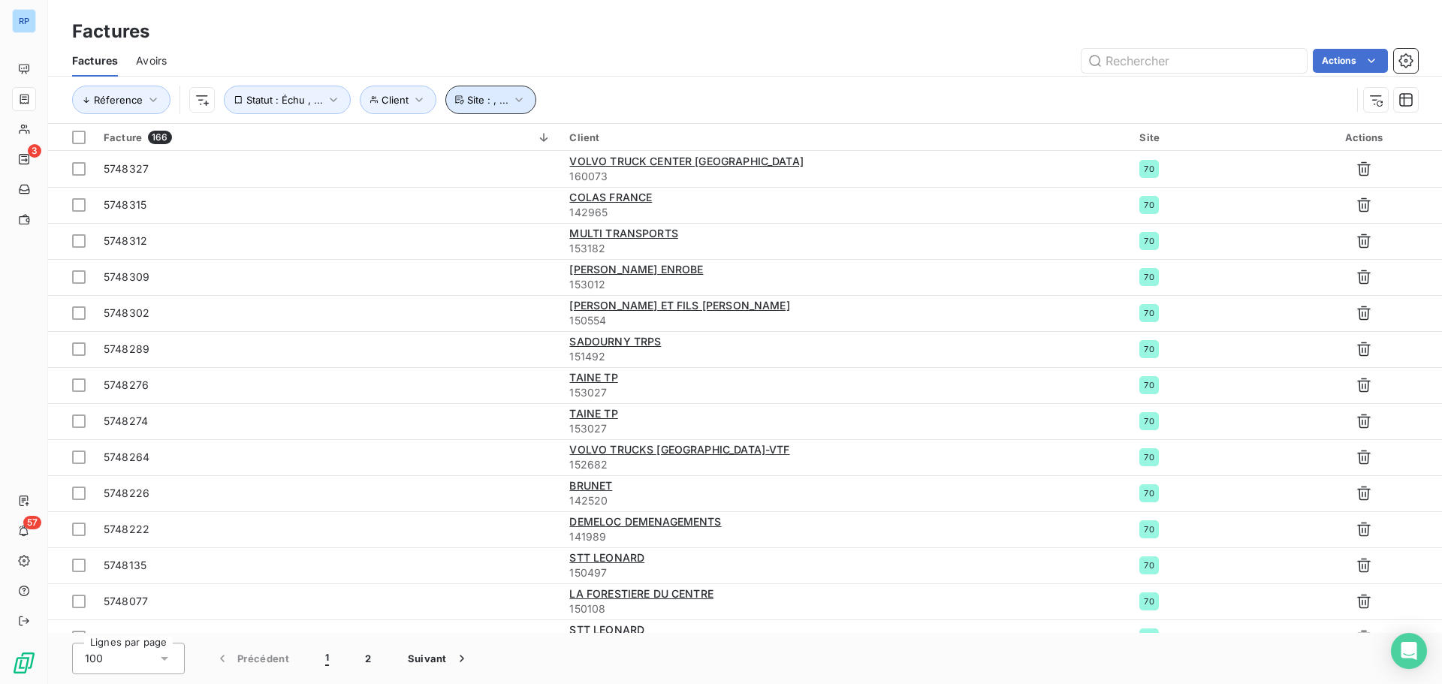
click at [511, 101] on icon "button" at bounding box center [518, 99] width 15 height 15
click at [393, 93] on button "Client" at bounding box center [398, 100] width 77 height 29
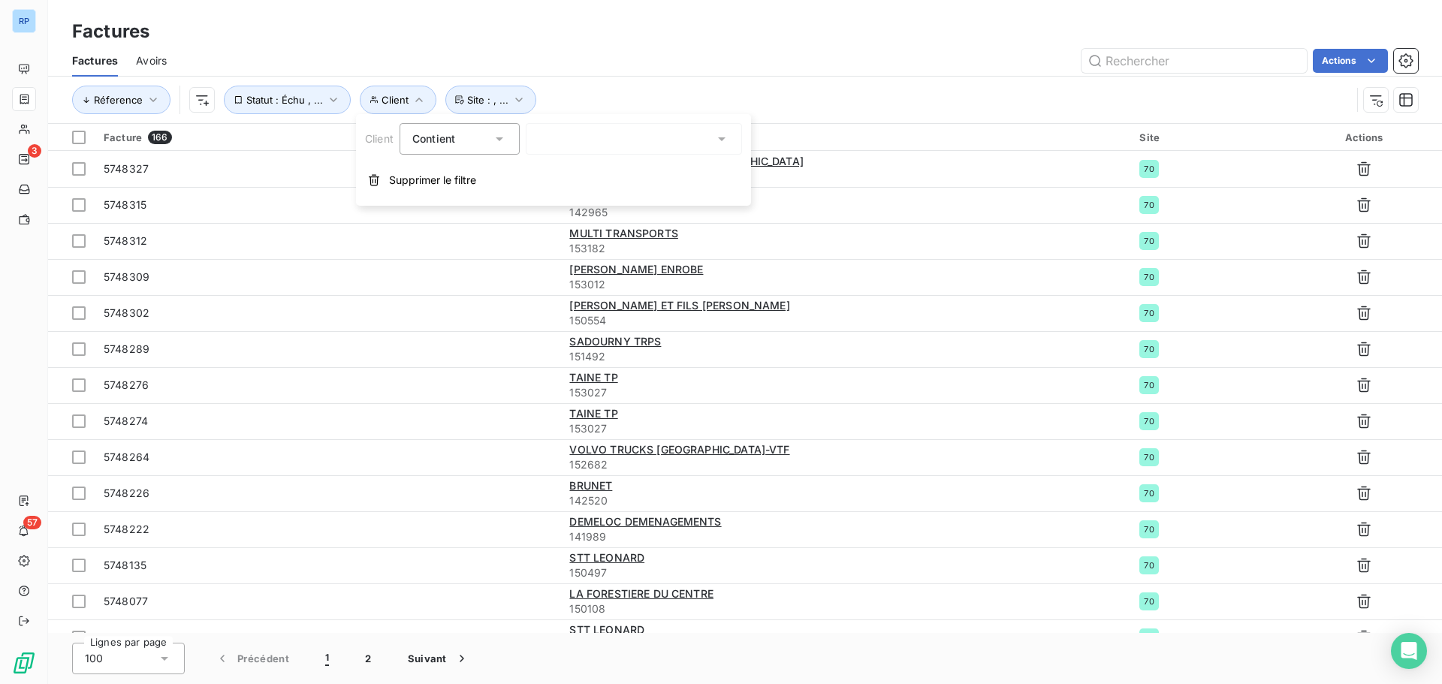
click at [596, 137] on div at bounding box center [634, 139] width 216 height 32
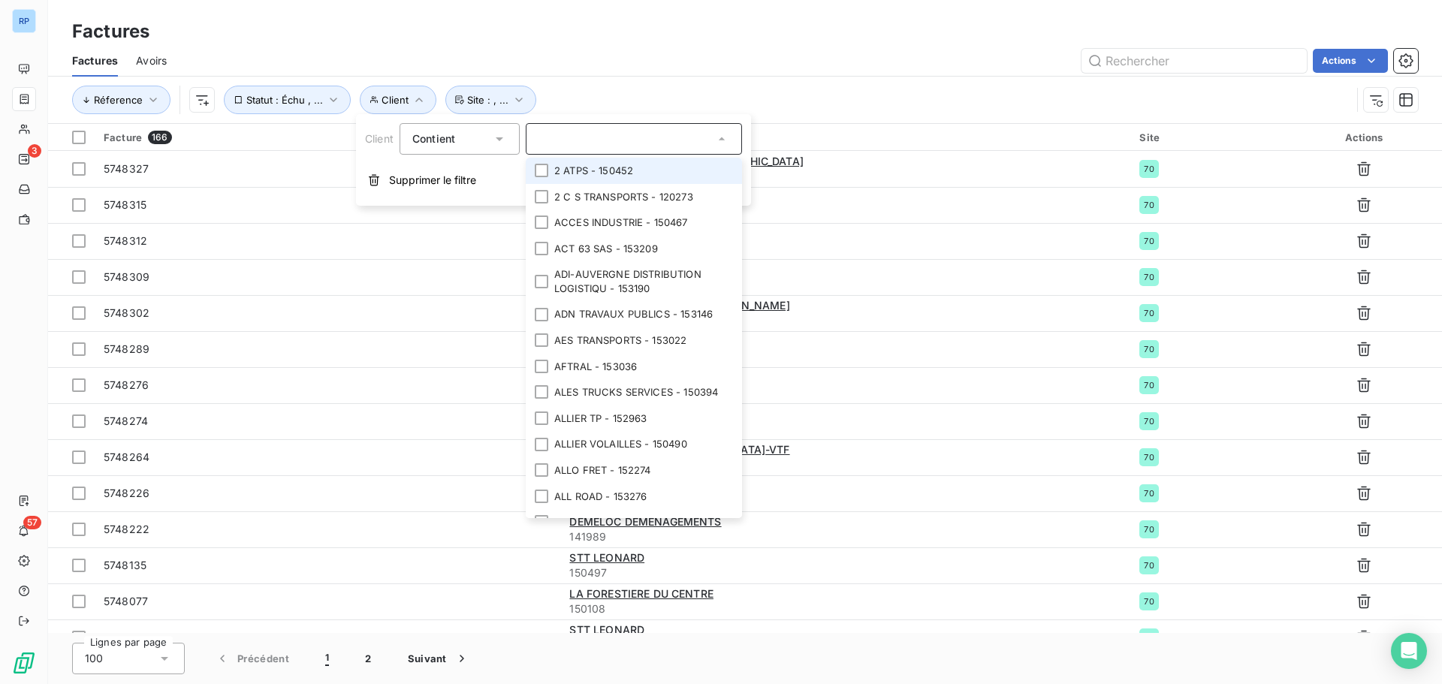
click at [539, 160] on li "2 ATPS - 150452" at bounding box center [634, 171] width 216 height 26
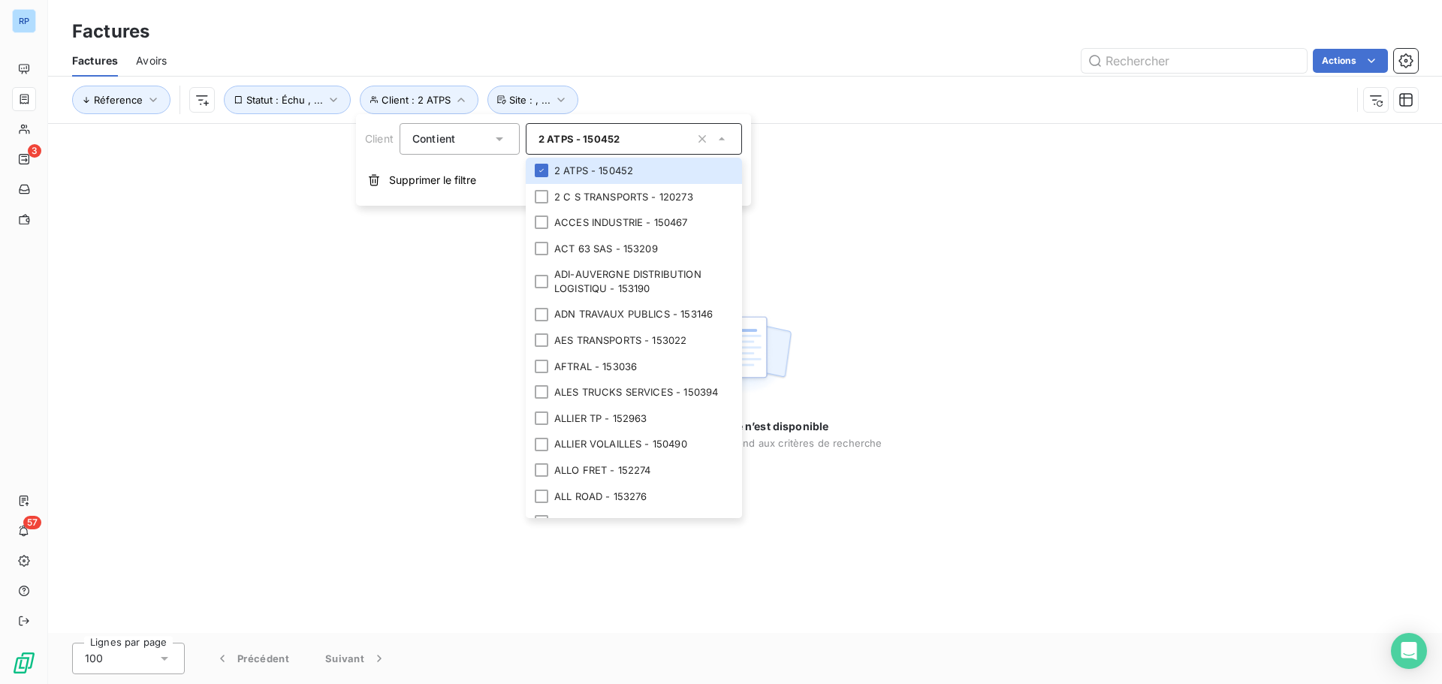
click at [735, 68] on div "Actions" at bounding box center [801, 61] width 1233 height 24
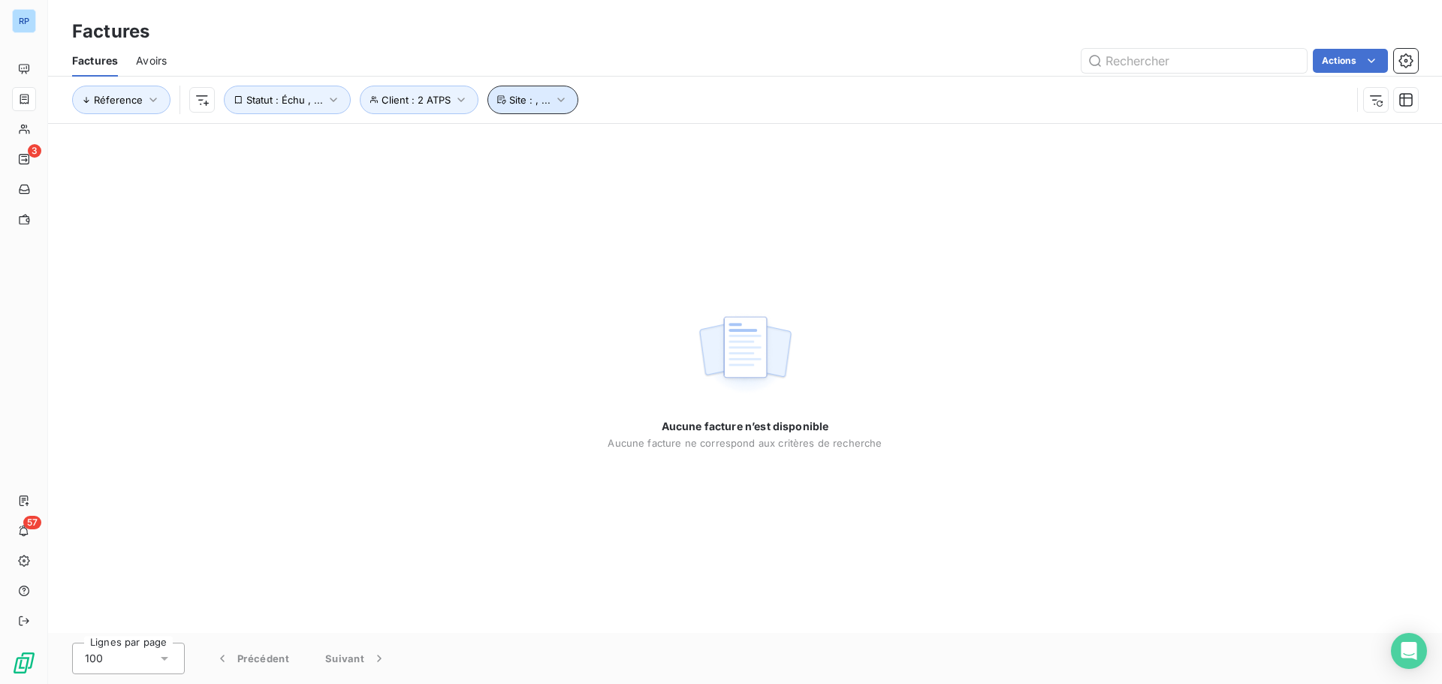
click at [562, 102] on icon "button" at bounding box center [561, 99] width 15 height 15
click at [647, 53] on div "Actions" at bounding box center [801, 61] width 1233 height 24
click at [454, 100] on icon "button" at bounding box center [461, 99] width 15 height 15
click at [632, 139] on input "text" at bounding box center [626, 139] width 12 height 14
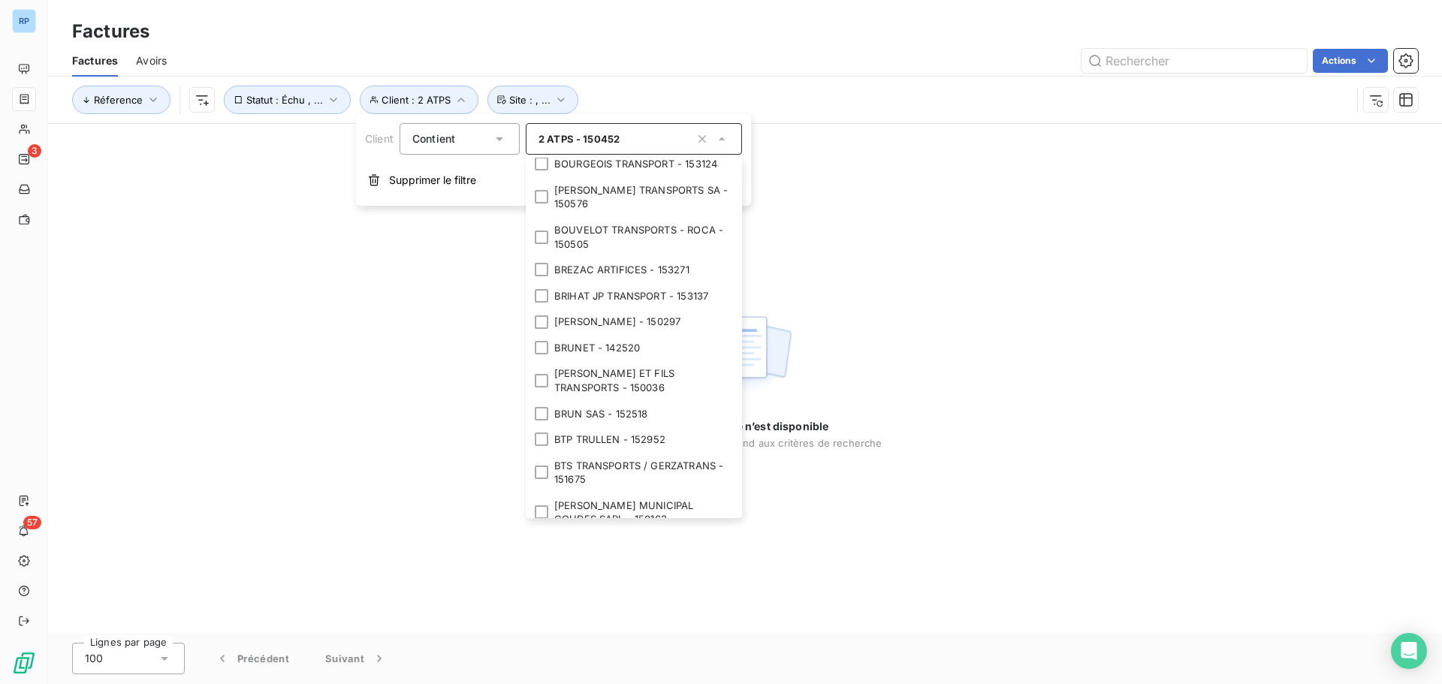
scroll to position [2403, 0]
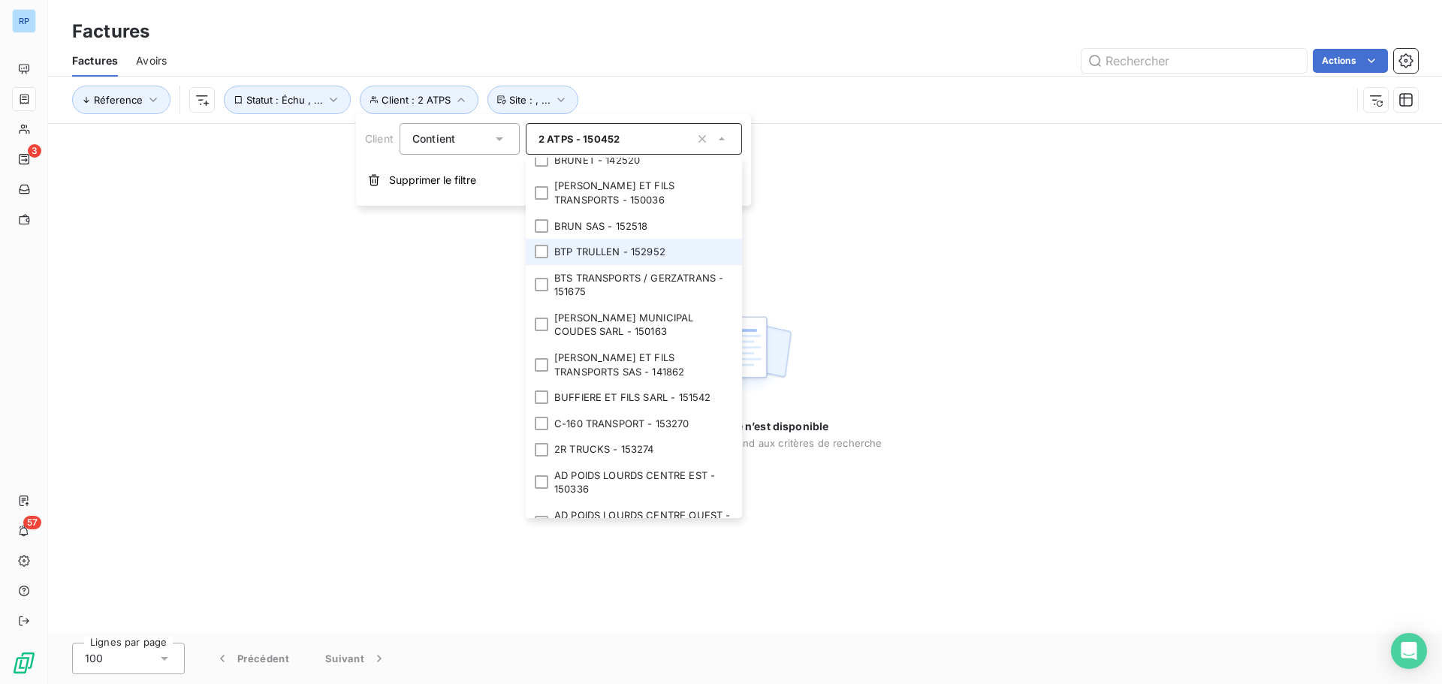
click at [585, 265] on li "BTP TRULLEN - 152952" at bounding box center [634, 252] width 216 height 26
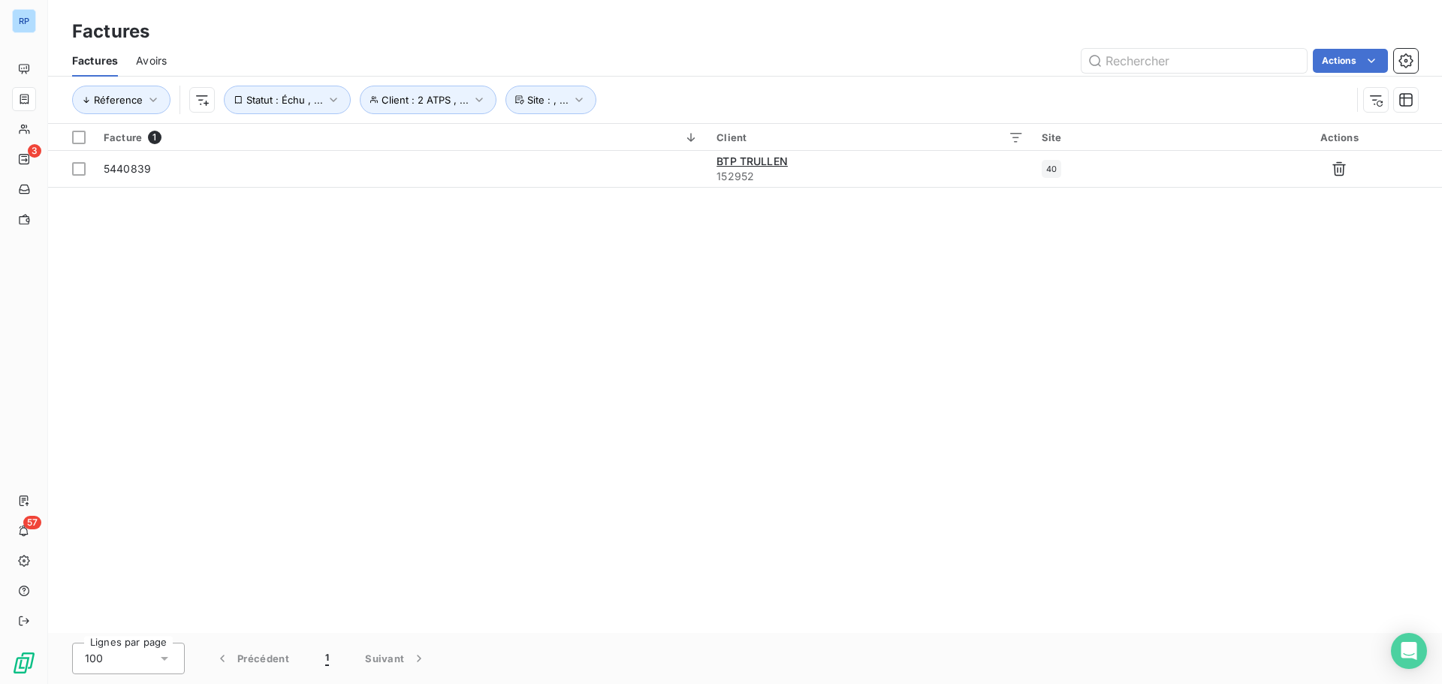
click at [309, 365] on div "Facture 1 Client Site Actions 5440839 BTP TRULLEN 152952 40" at bounding box center [745, 378] width 1394 height 509
click at [472, 102] on icon "button" at bounding box center [479, 99] width 15 height 15
click at [640, 139] on span "BTP TRULLEN - 152952" at bounding box center [685, 139] width 112 height 12
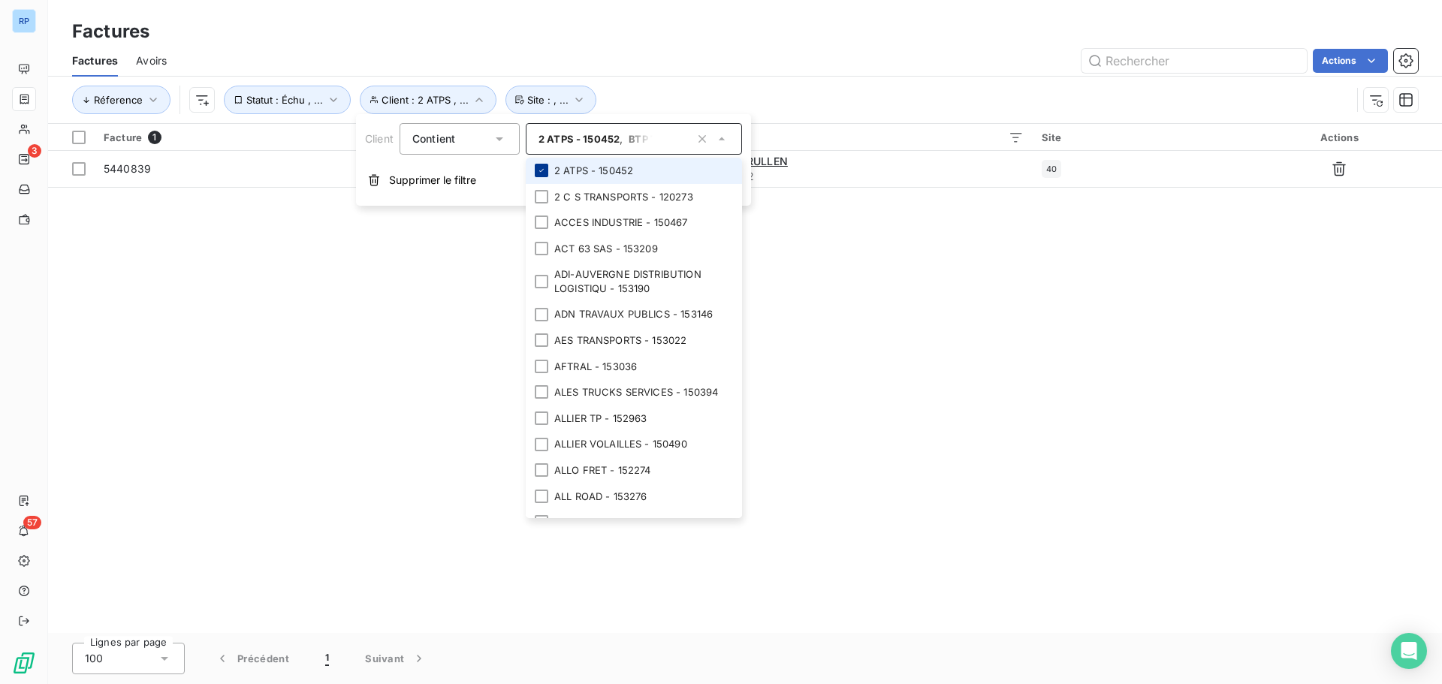
click at [543, 173] on icon at bounding box center [541, 170] width 9 height 9
click at [545, 221] on div at bounding box center [542, 223] width 14 height 14
click at [542, 220] on icon at bounding box center [541, 222] width 9 height 9
click at [543, 170] on div at bounding box center [542, 171] width 14 height 14
click at [423, 269] on div "Facture 1 Client Site Actions 5440839 BTP TRULLEN 152952 40" at bounding box center [745, 378] width 1394 height 509
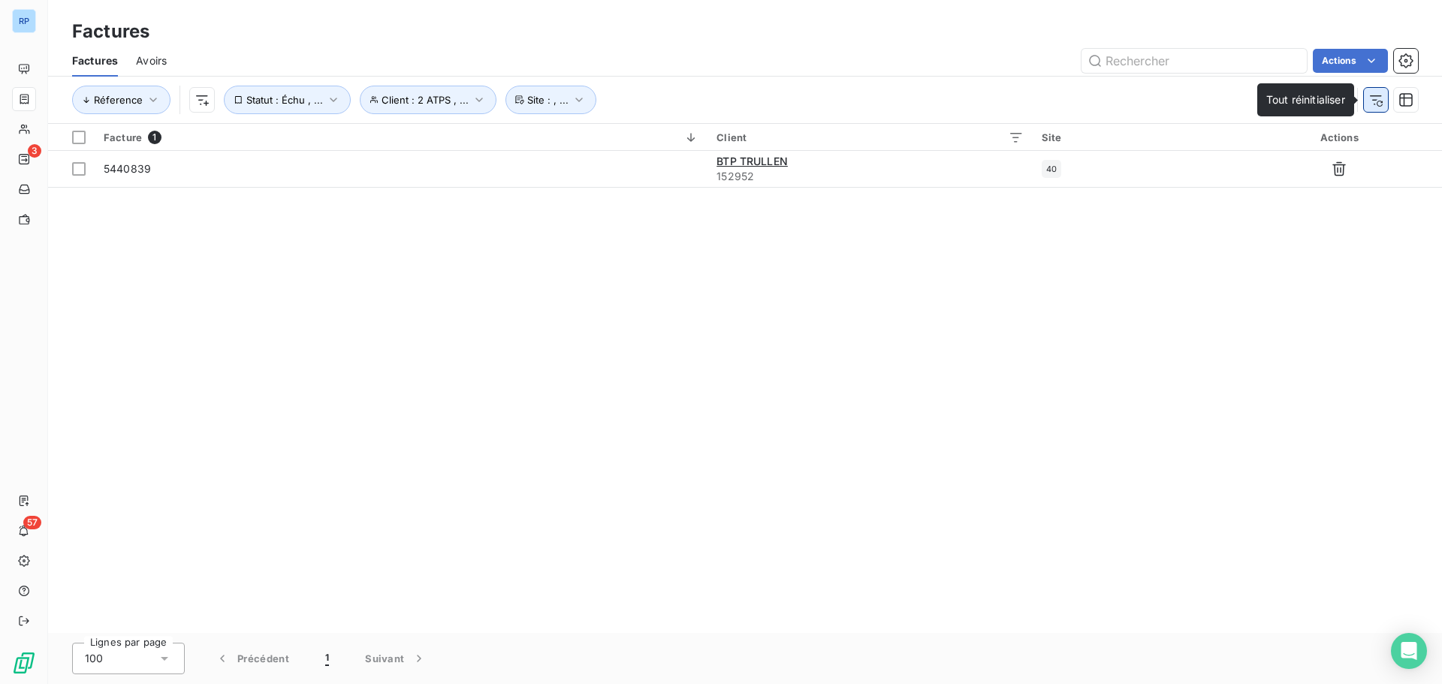
click at [1377, 101] on icon "button" at bounding box center [1375, 99] width 15 height 15
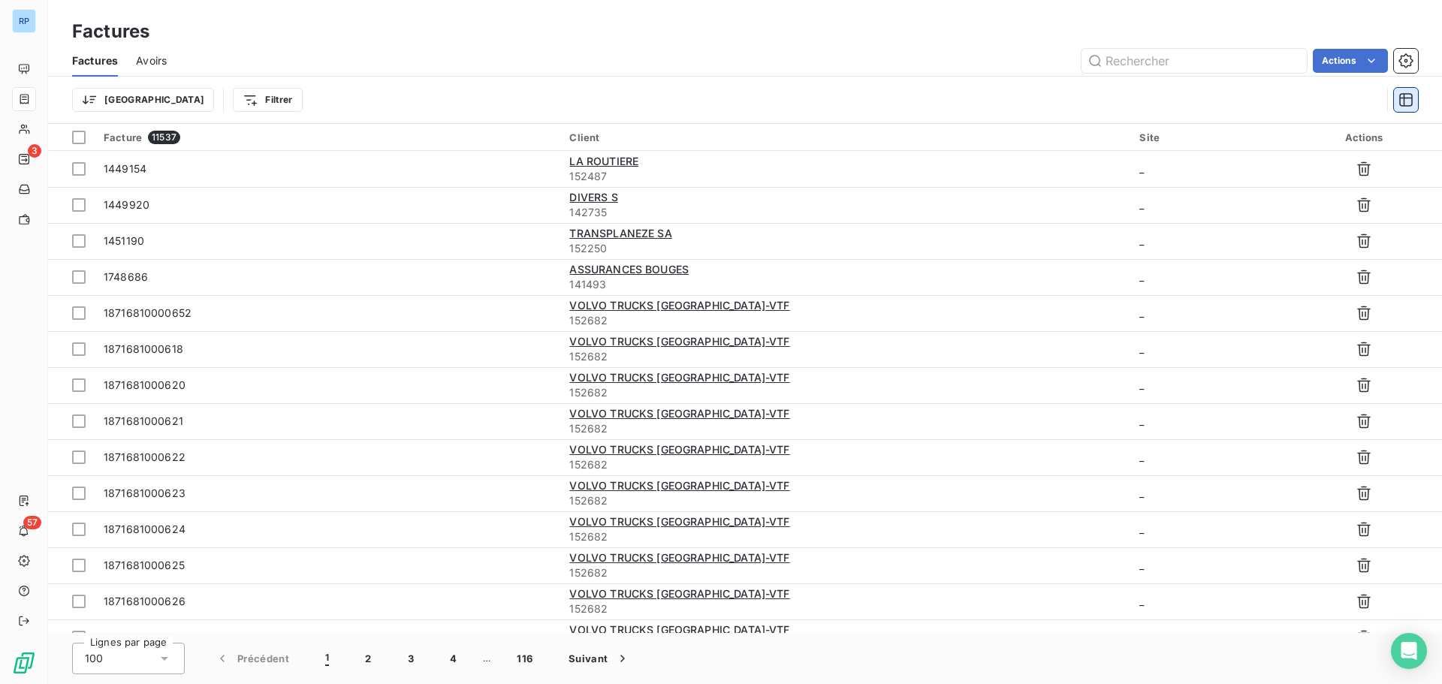
click at [1402, 98] on icon "button" at bounding box center [1406, 100] width 14 height 14
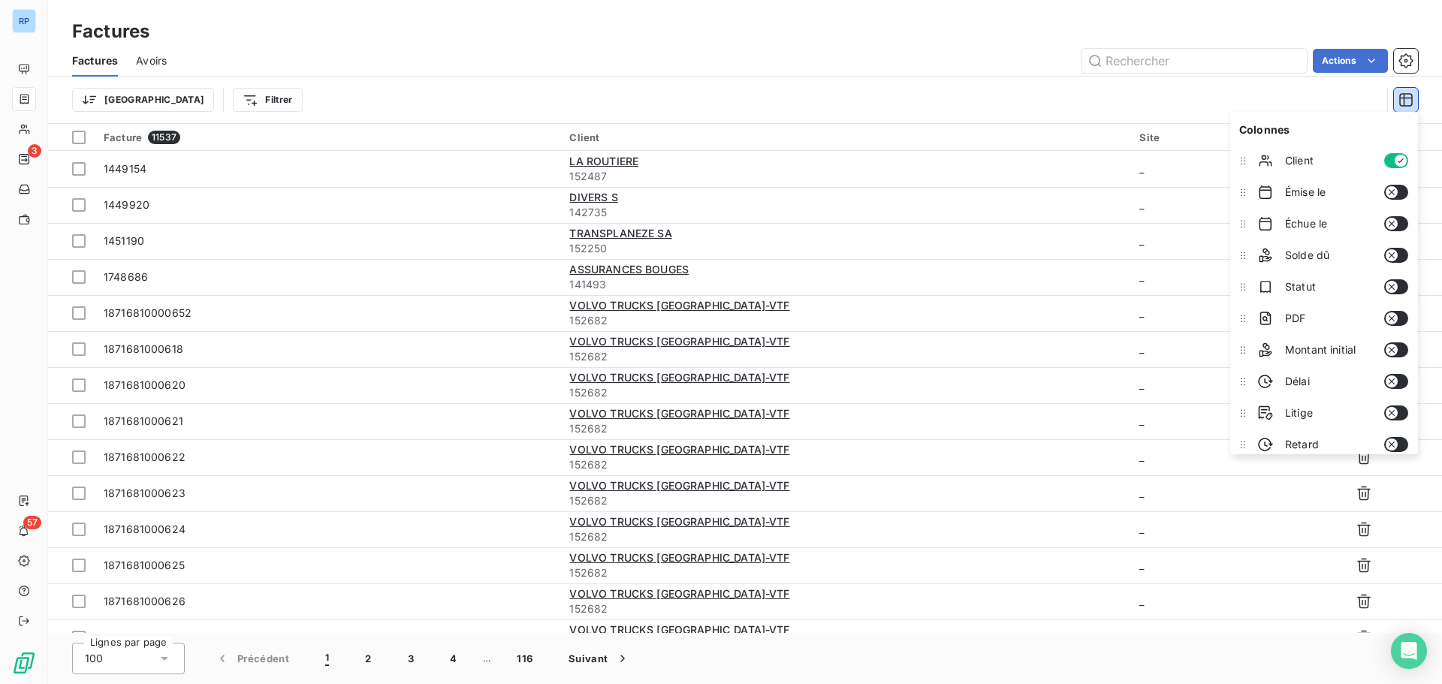
scroll to position [41, 0]
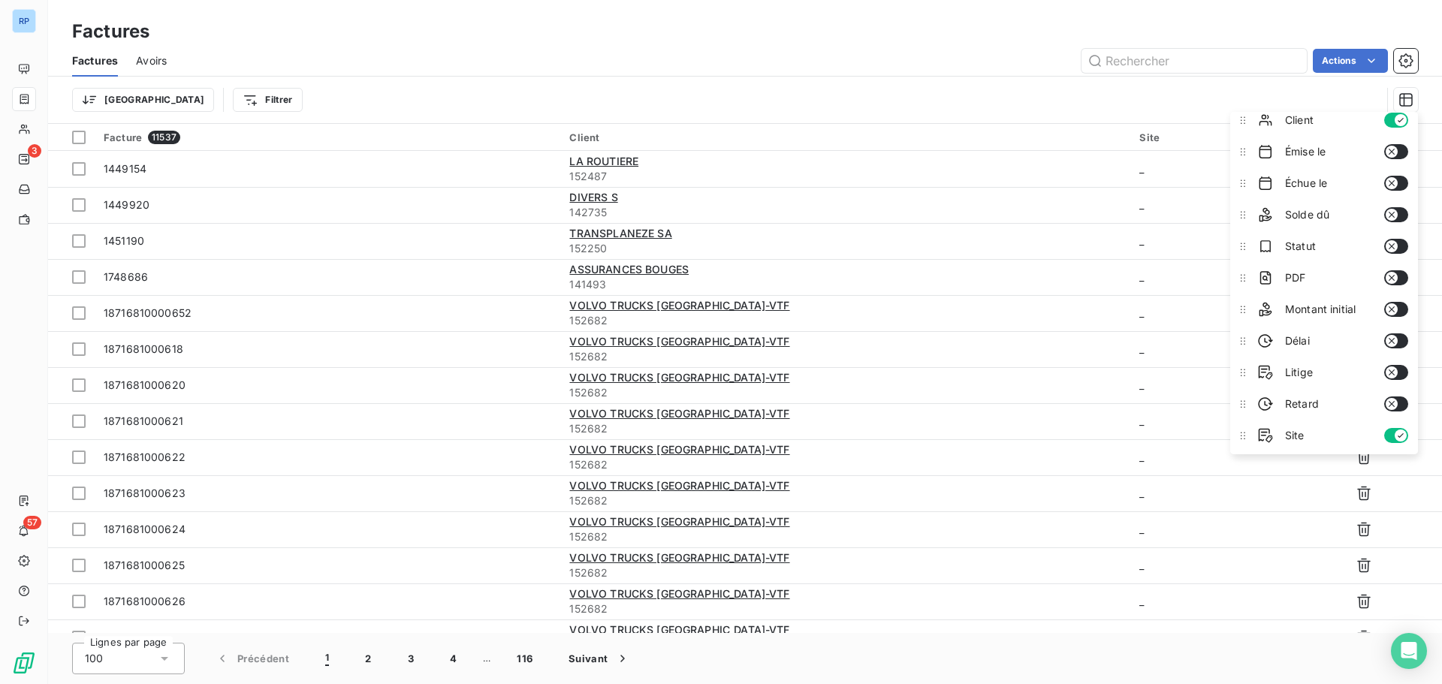
click at [1396, 276] on button "button" at bounding box center [1396, 277] width 24 height 15
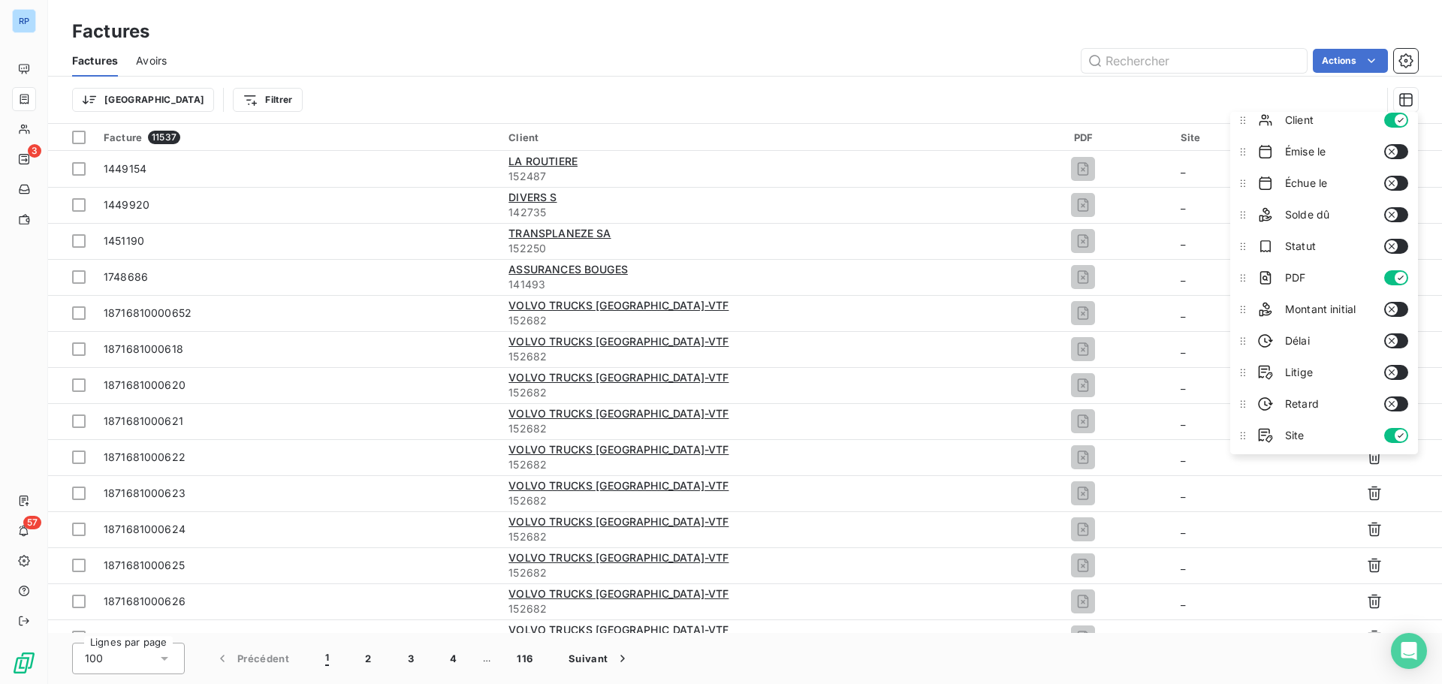
click at [1390, 243] on button "button" at bounding box center [1396, 246] width 24 height 15
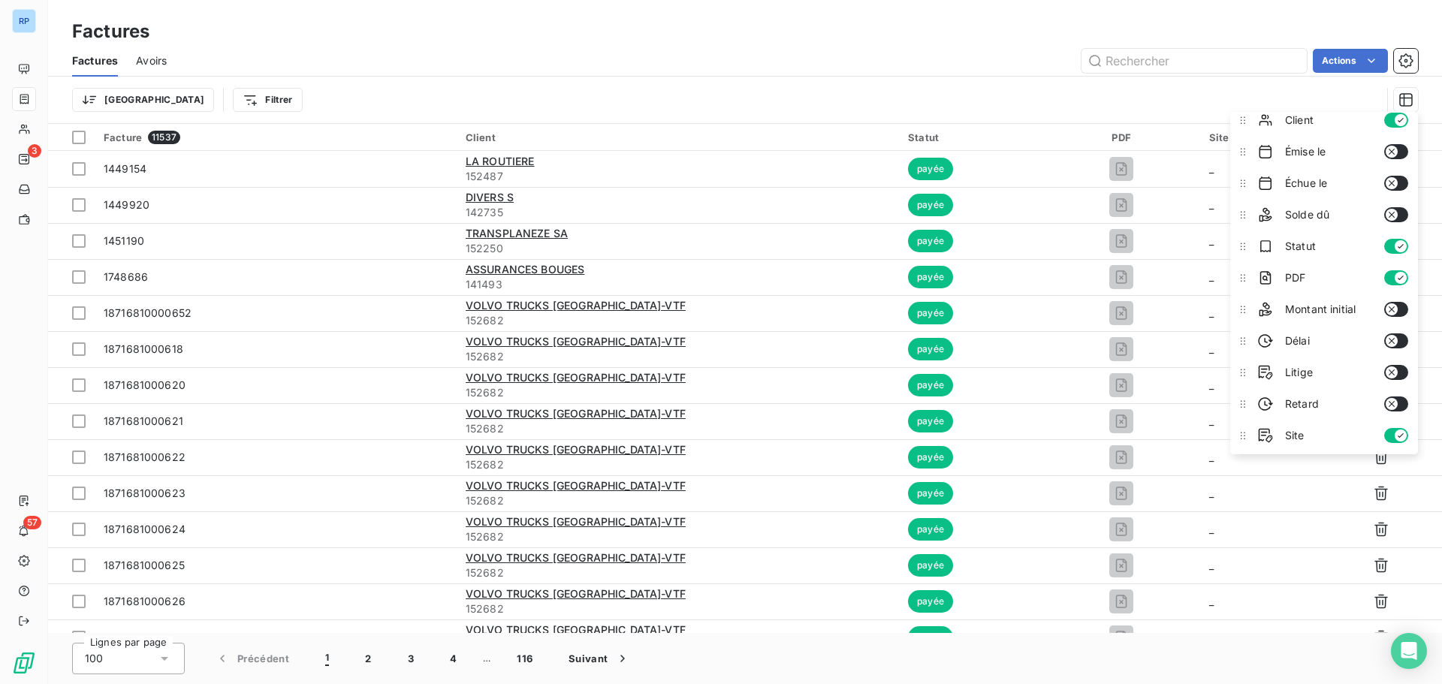
click at [1390, 213] on button "button" at bounding box center [1396, 214] width 24 height 15
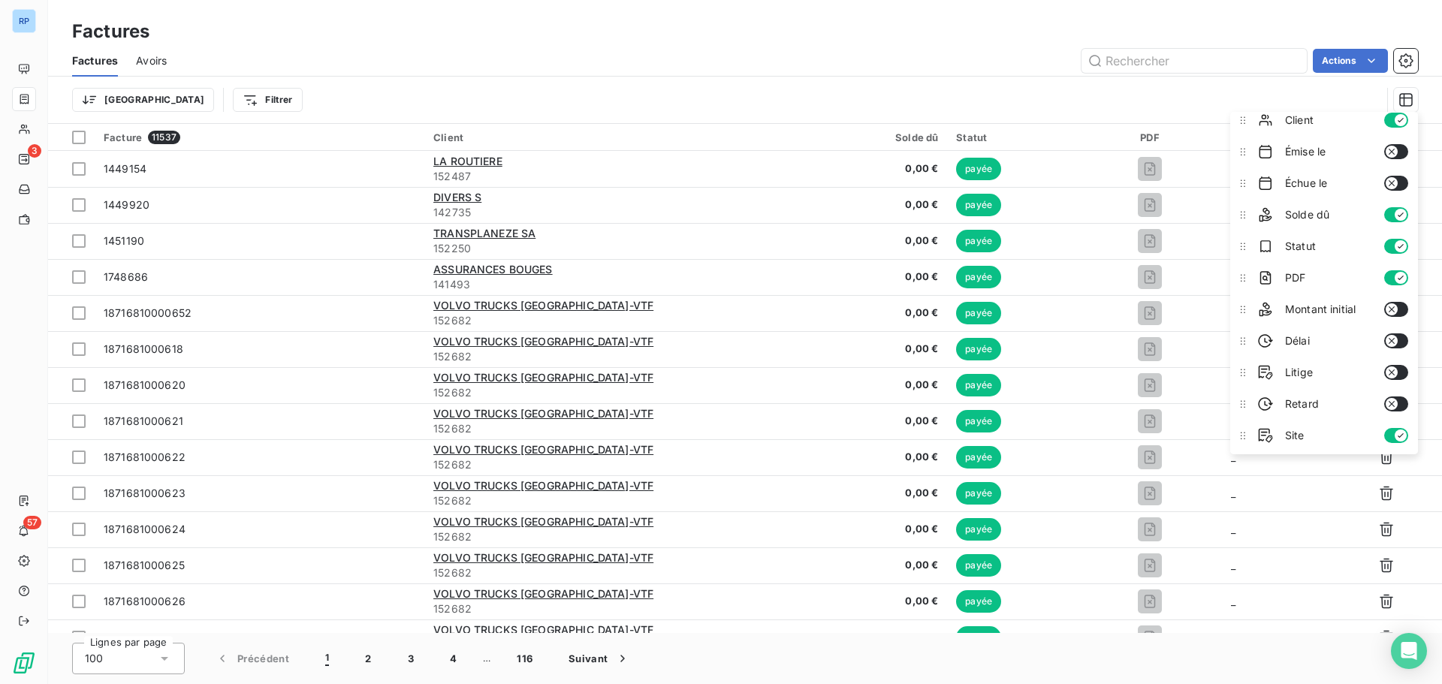
click at [1388, 180] on button "button" at bounding box center [1396, 183] width 24 height 15
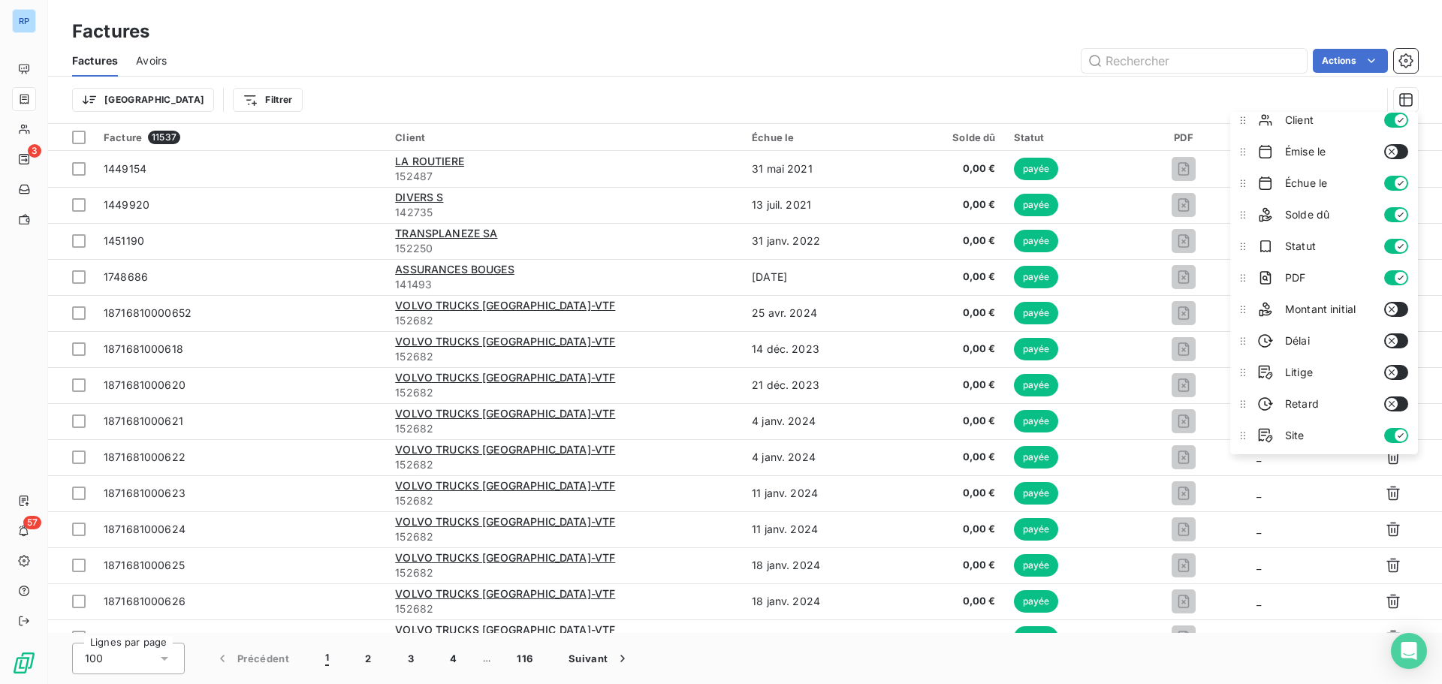
click at [1386, 151] on icon "button" at bounding box center [1392, 152] width 12 height 12
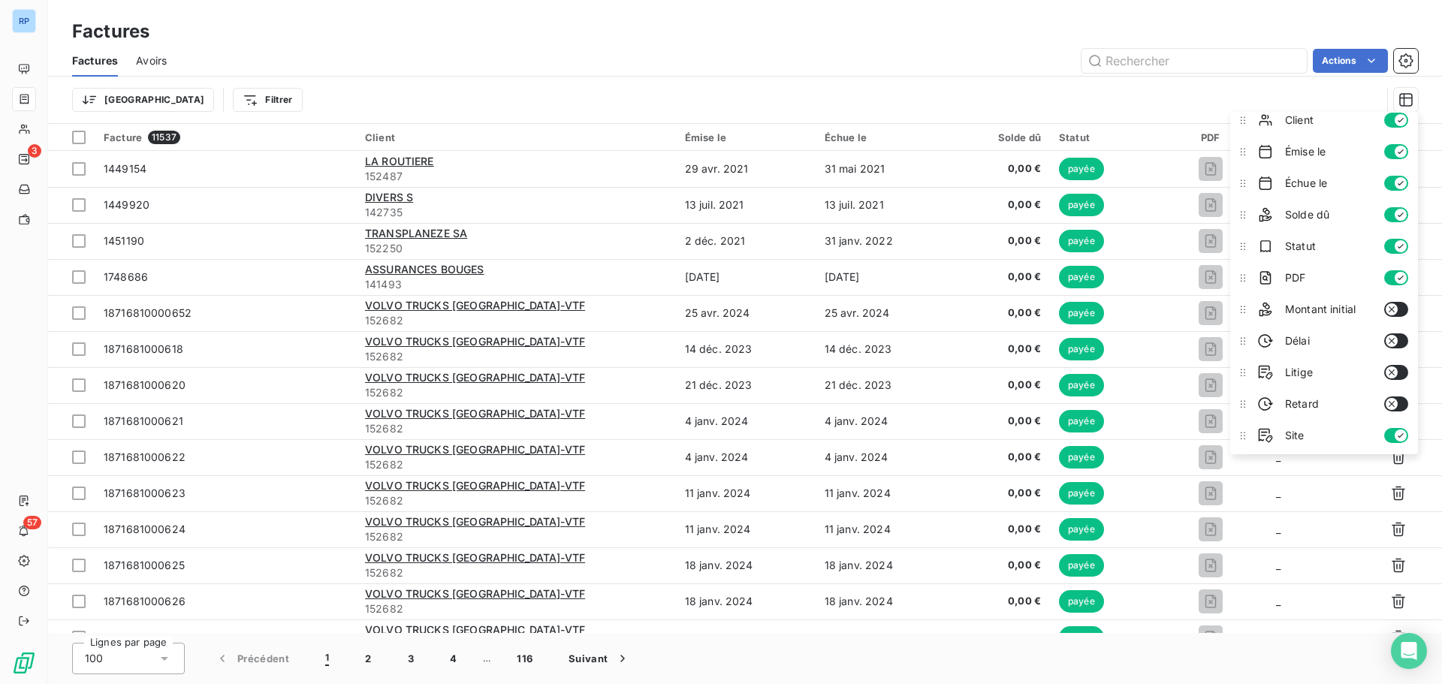
click at [1389, 371] on icon "button" at bounding box center [1392, 373] width 6 height 6
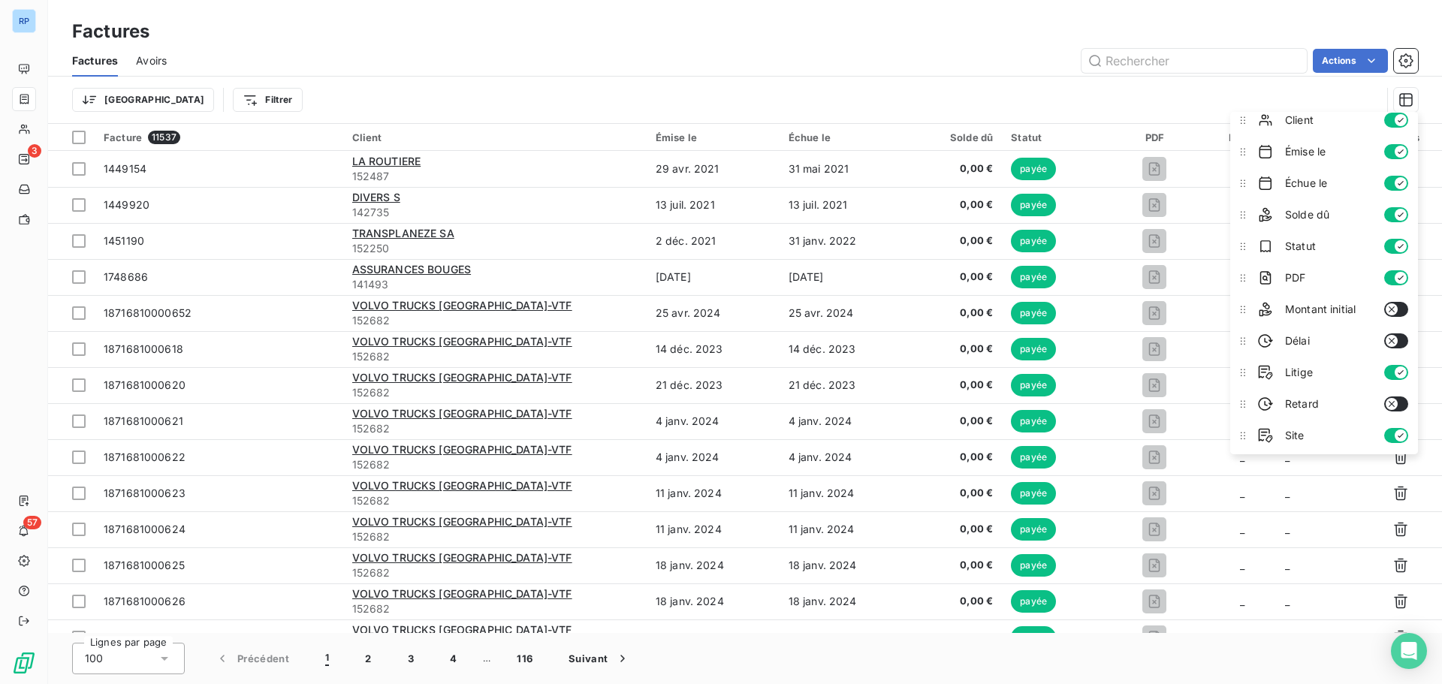
click at [1387, 401] on button "button" at bounding box center [1396, 404] width 24 height 15
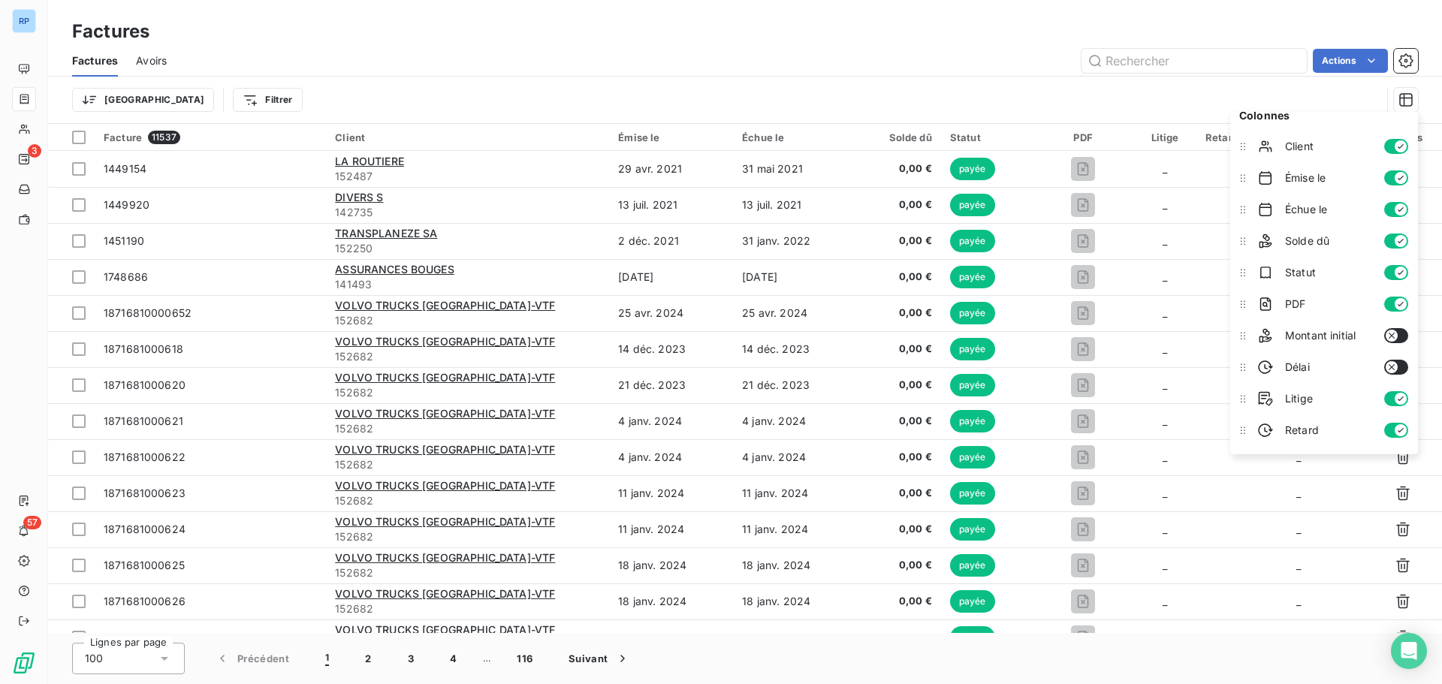
scroll to position [0, 0]
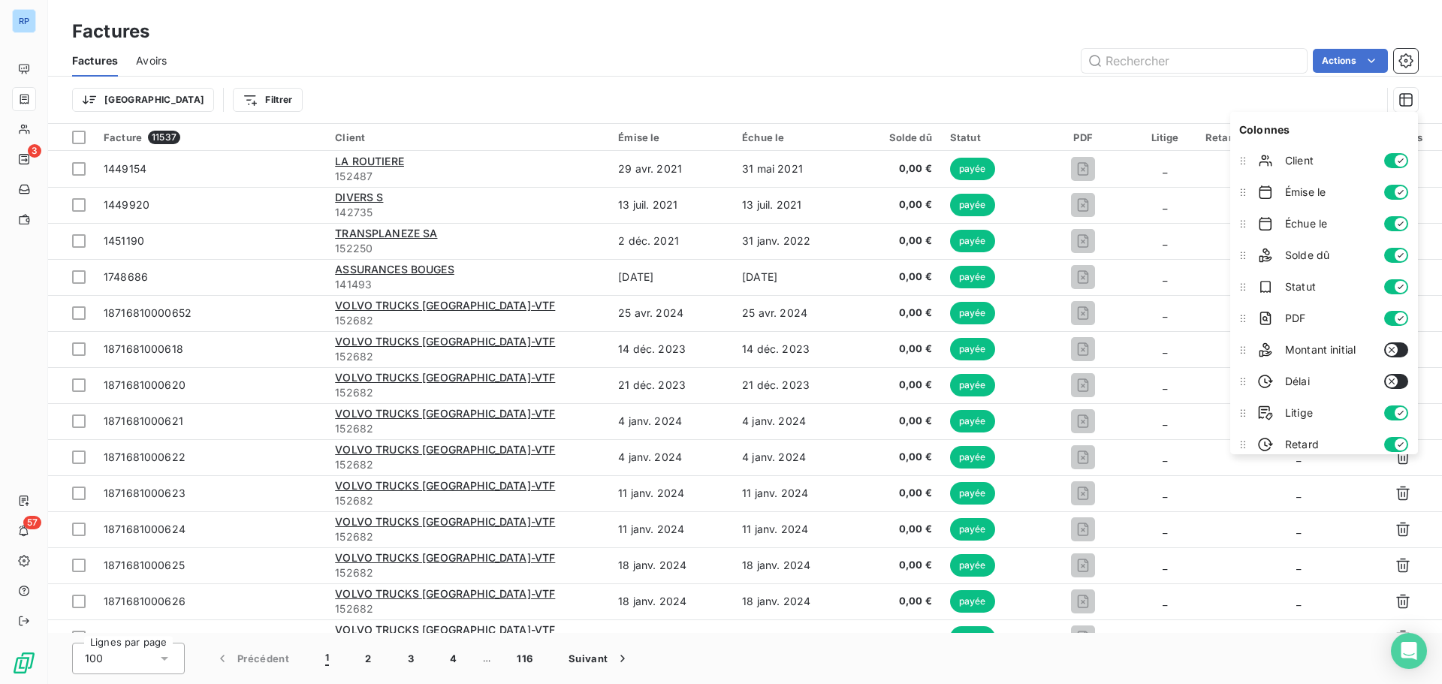
click at [683, 79] on div "Trier Filtrer" at bounding box center [745, 100] width 1346 height 47
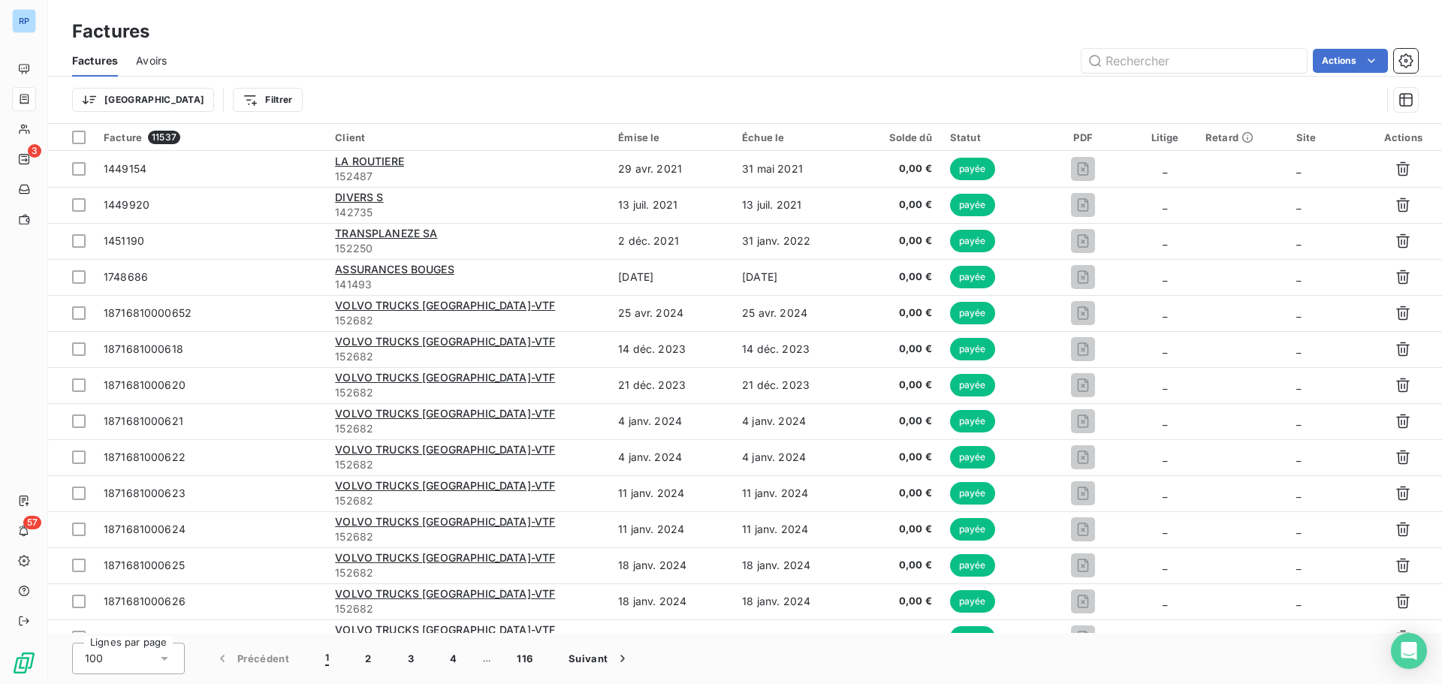
click at [270, 104] on div "Trier Filtrer" at bounding box center [726, 100] width 1309 height 29
click at [193, 100] on html "RP 3 57 Factures Factures Avoirs Actions Trier Filtrer Facture 11537 Client Émi…" at bounding box center [721, 342] width 1442 height 684
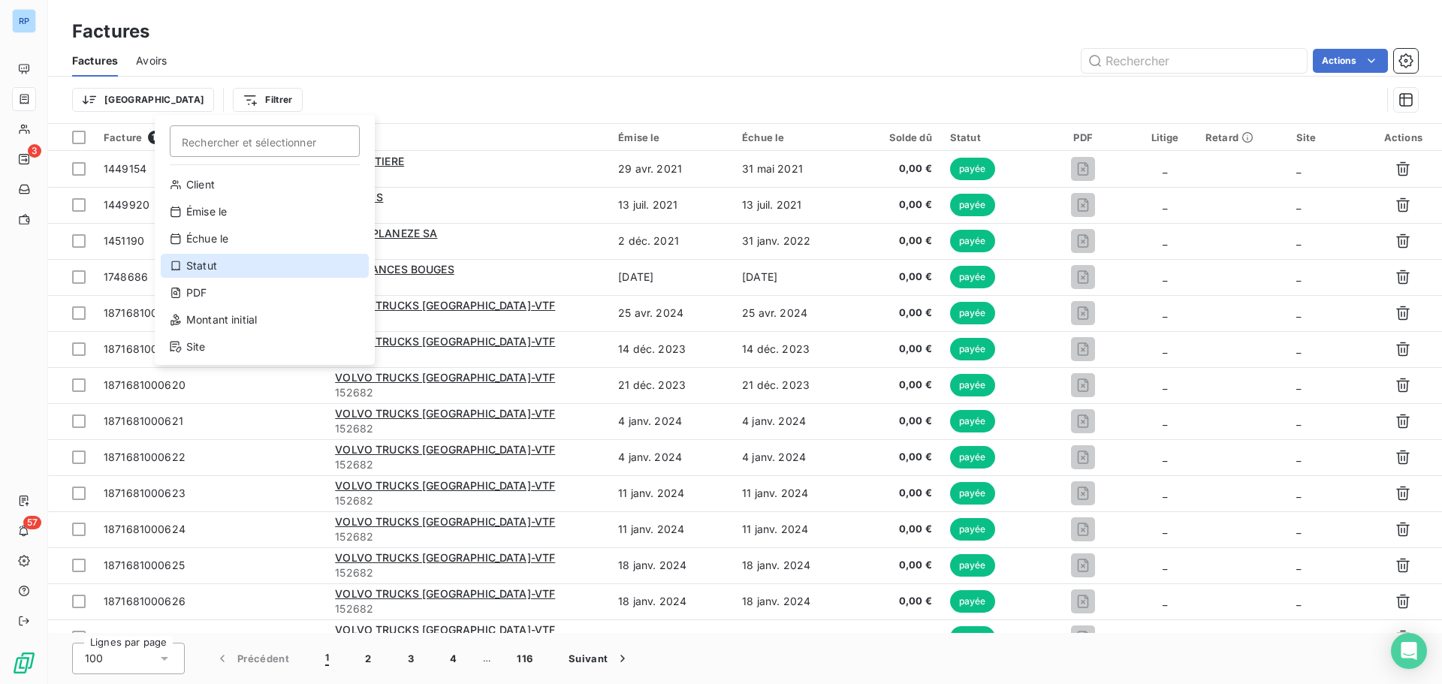
click at [216, 261] on div "Statut" at bounding box center [265, 266] width 208 height 24
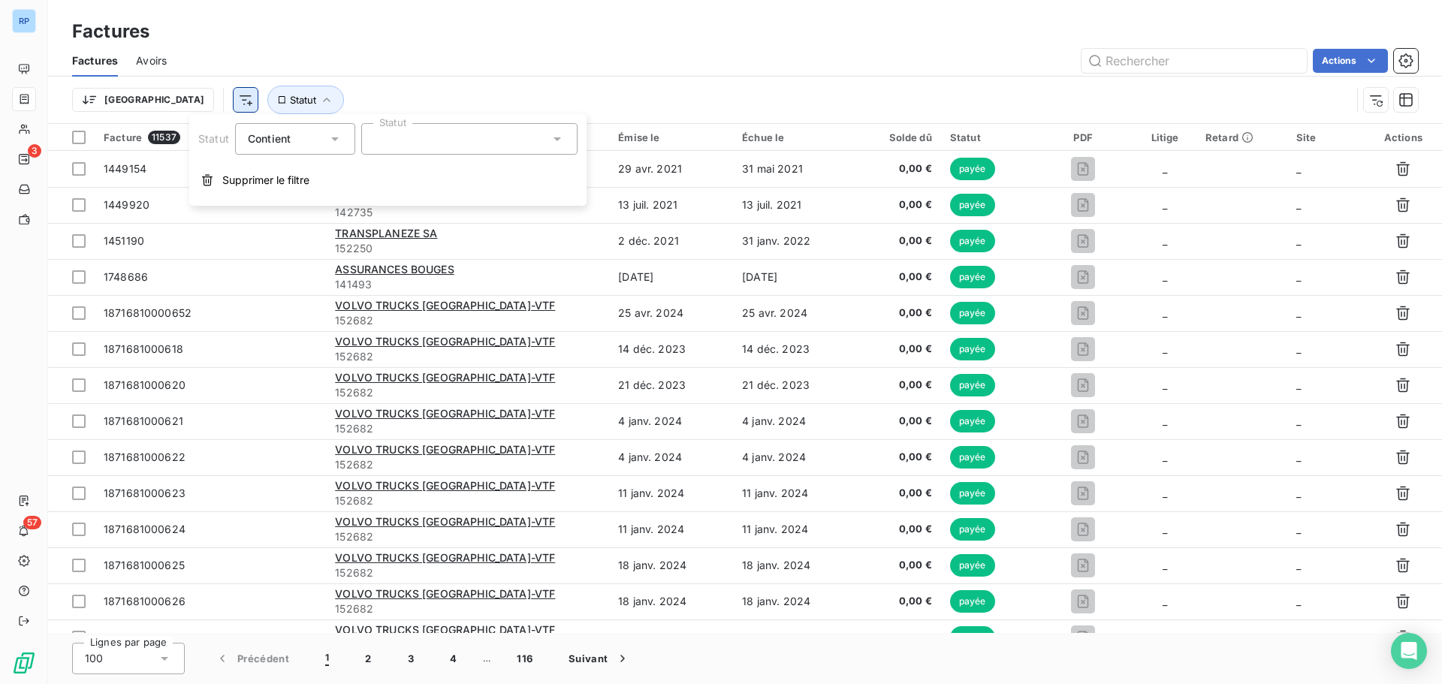
click at [166, 99] on html "RP 3 57 Factures Factures Avoirs Actions Trier Statut Facture 11537 Client Émis…" at bounding box center [721, 342] width 1442 height 684
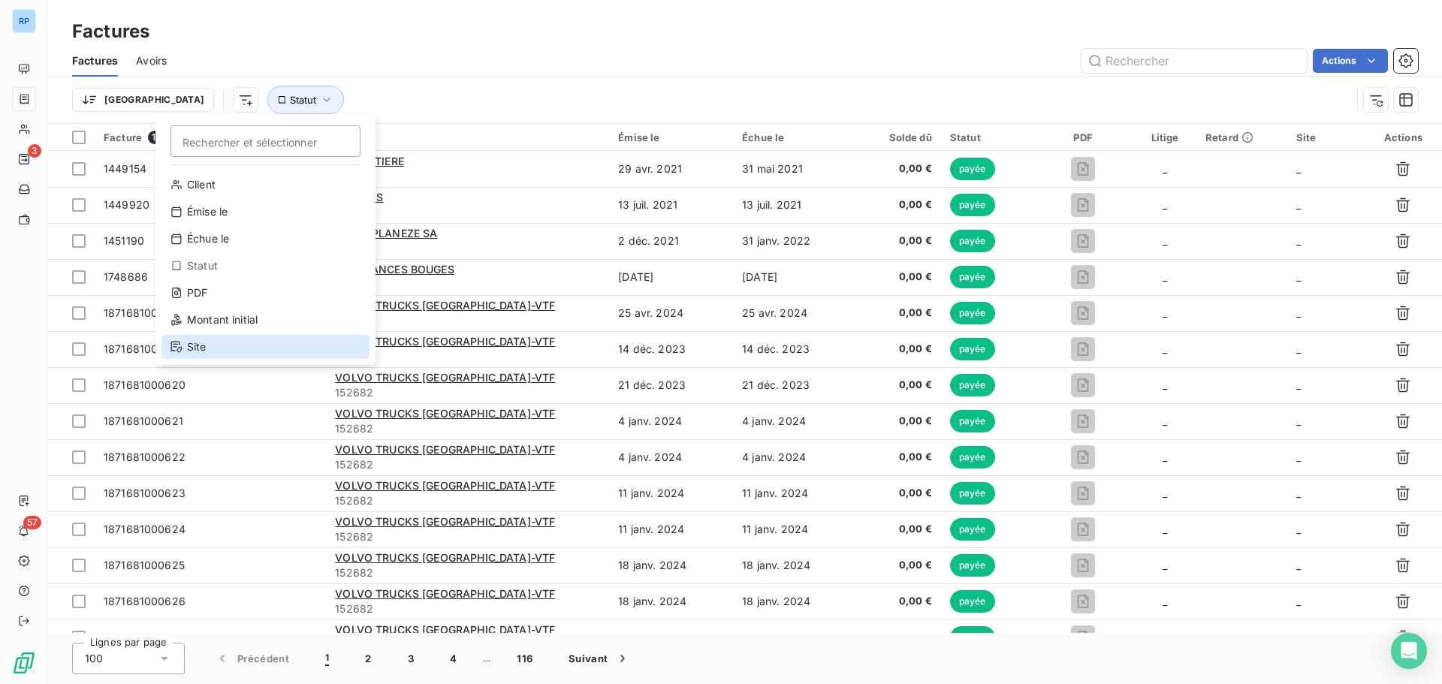
click at [212, 346] on div "Site" at bounding box center [265, 347] width 208 height 24
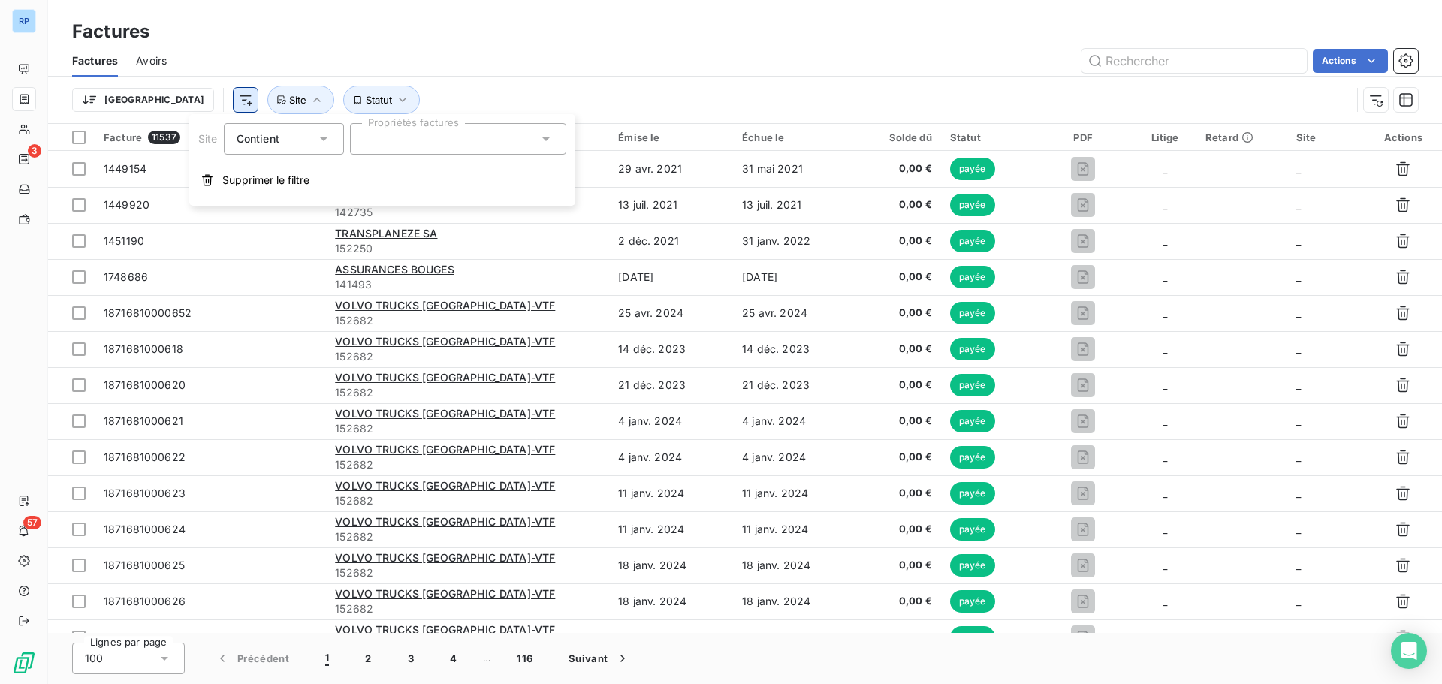
click at [165, 92] on html "RP 3 57 Factures Factures Avoirs Actions Trier Statut Site Facture 11537 Client…" at bounding box center [721, 342] width 1442 height 684
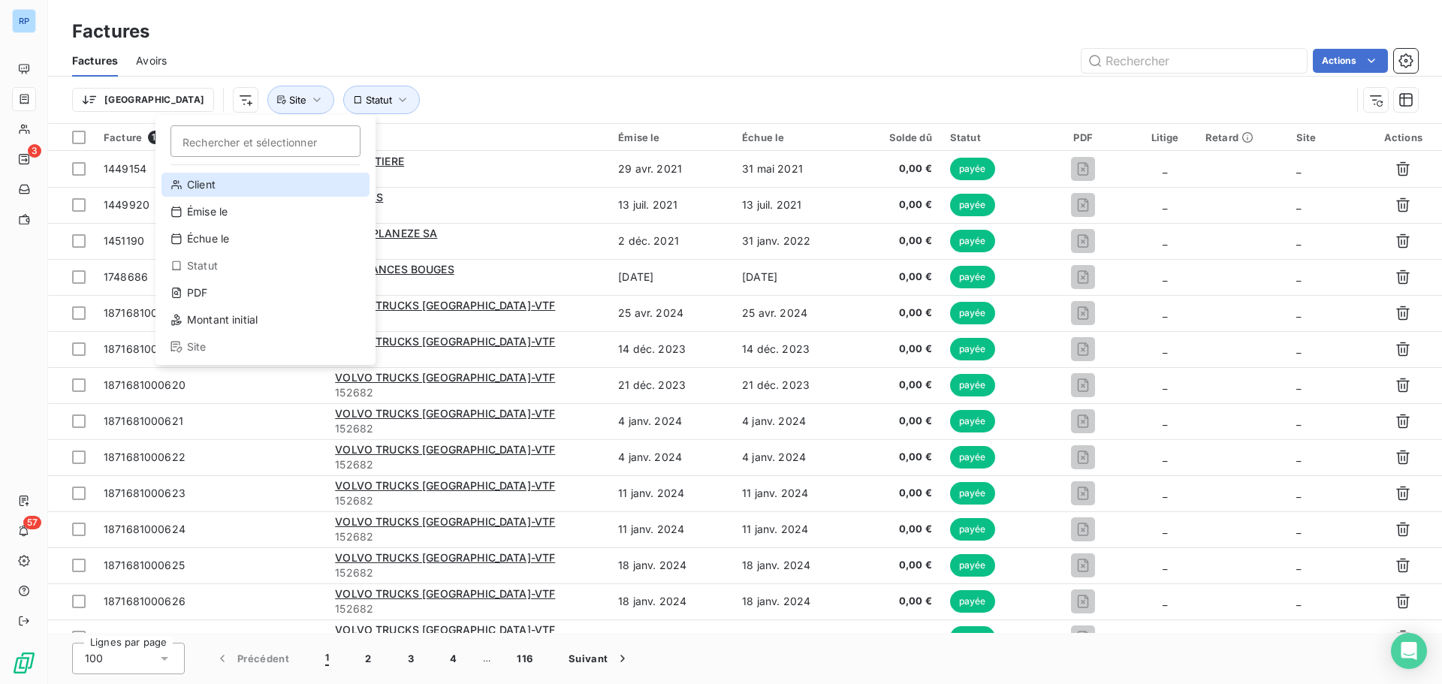
click at [213, 186] on div "Client" at bounding box center [265, 185] width 208 height 24
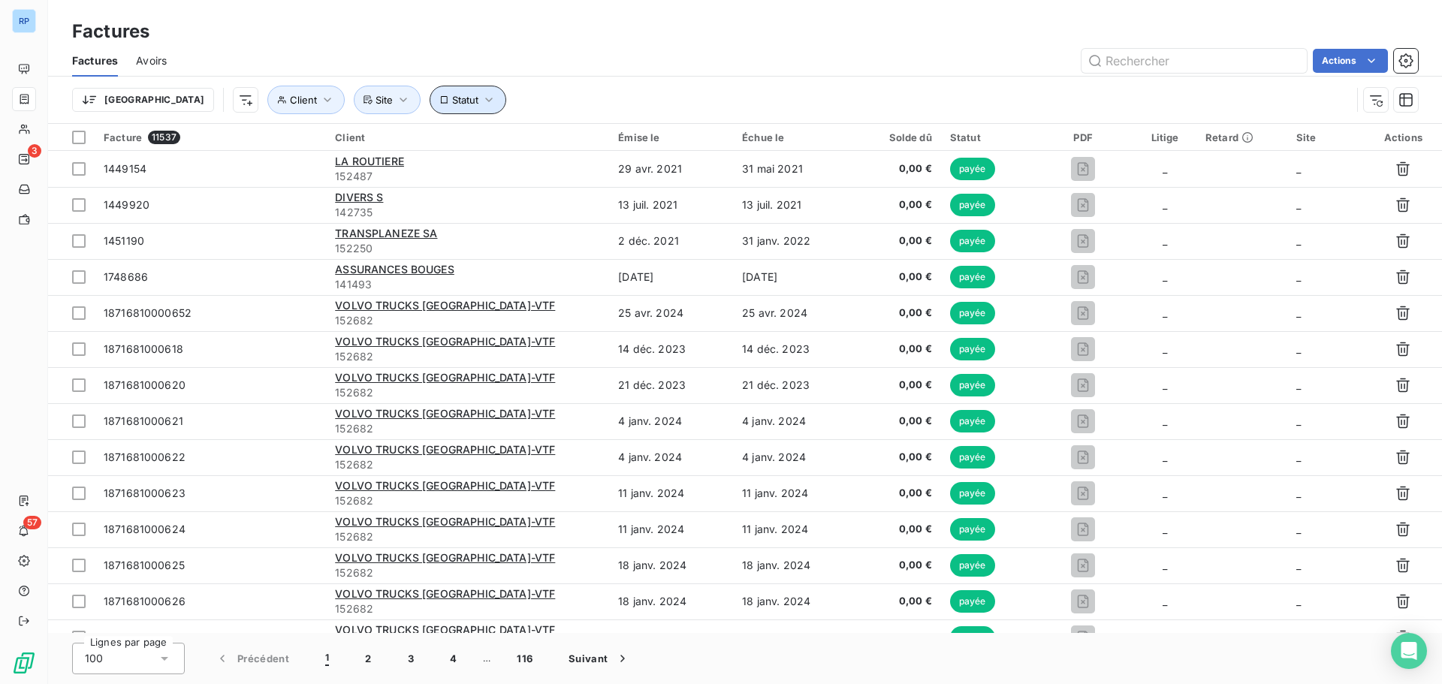
click at [452, 100] on span "Statut" at bounding box center [465, 100] width 26 height 12
click at [570, 138] on div at bounding box center [631, 139] width 216 height 32
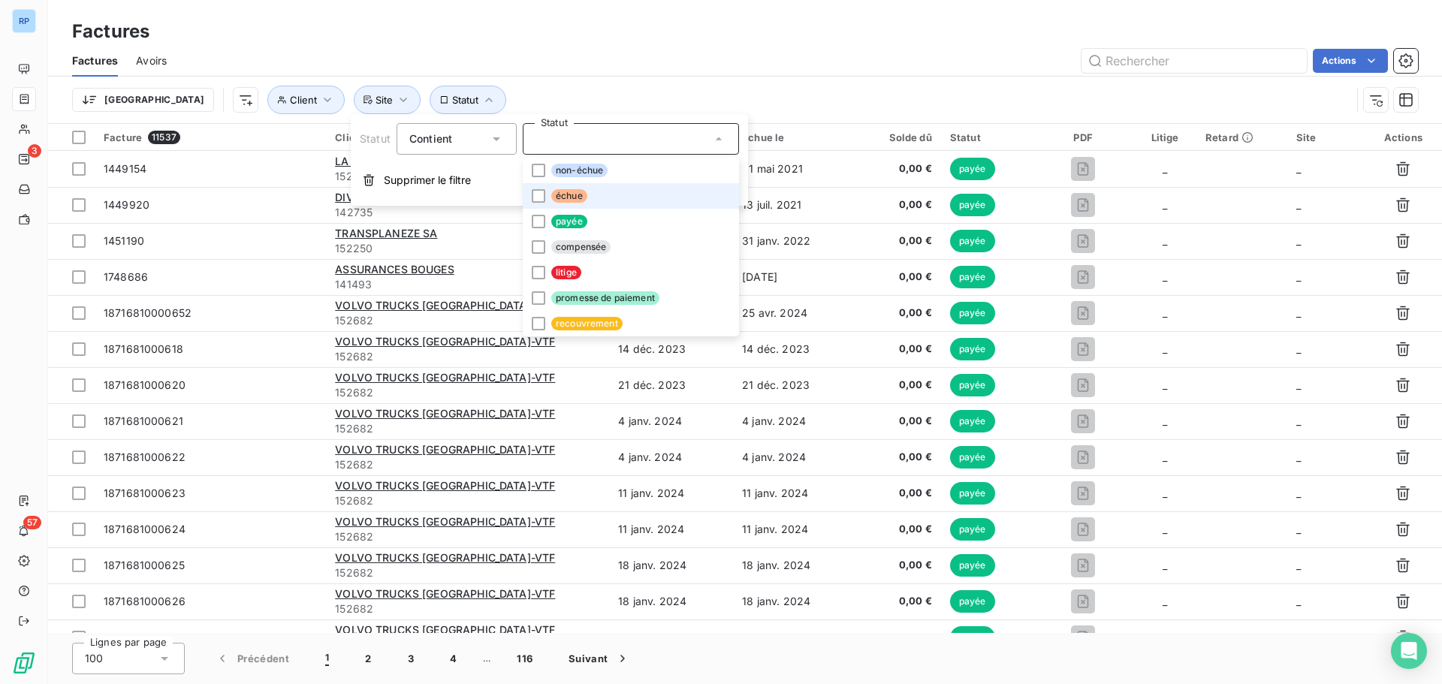
click at [564, 191] on span "échue" at bounding box center [569, 196] width 36 height 14
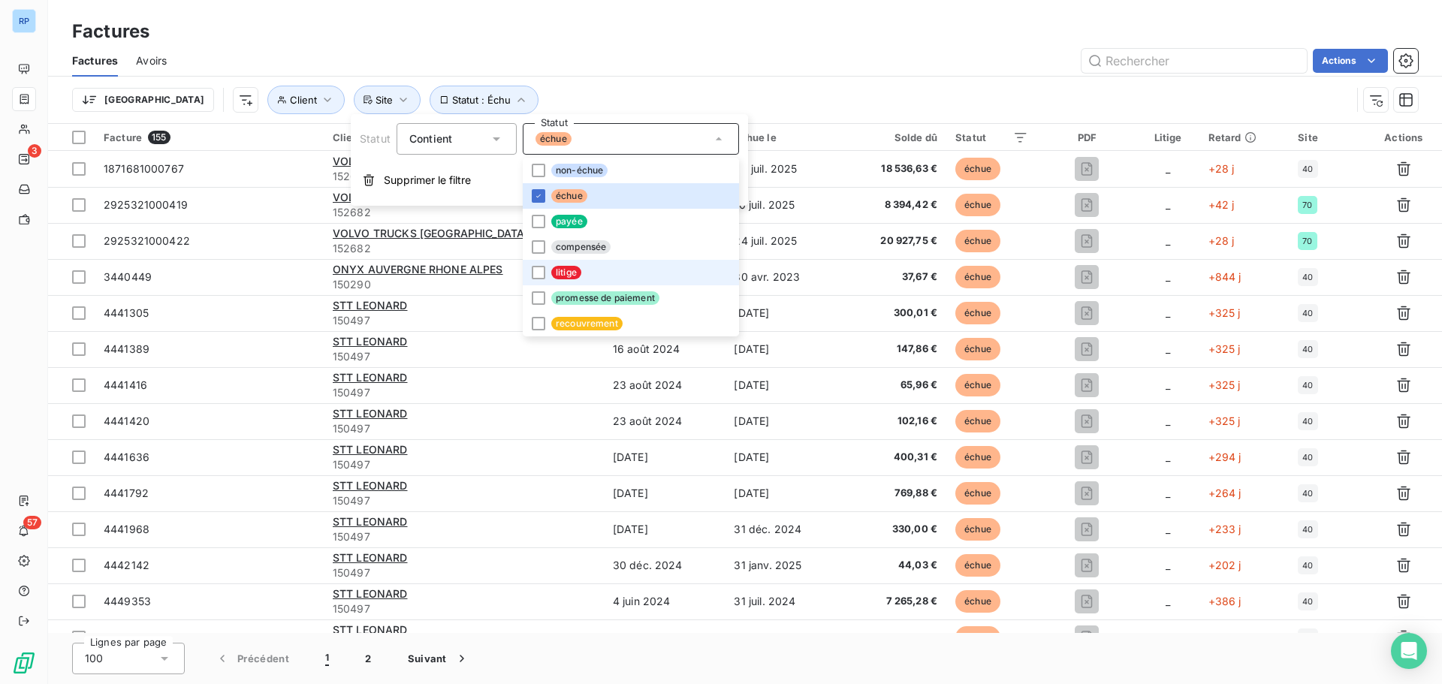
click at [551, 271] on span "litige" at bounding box center [566, 273] width 30 height 14
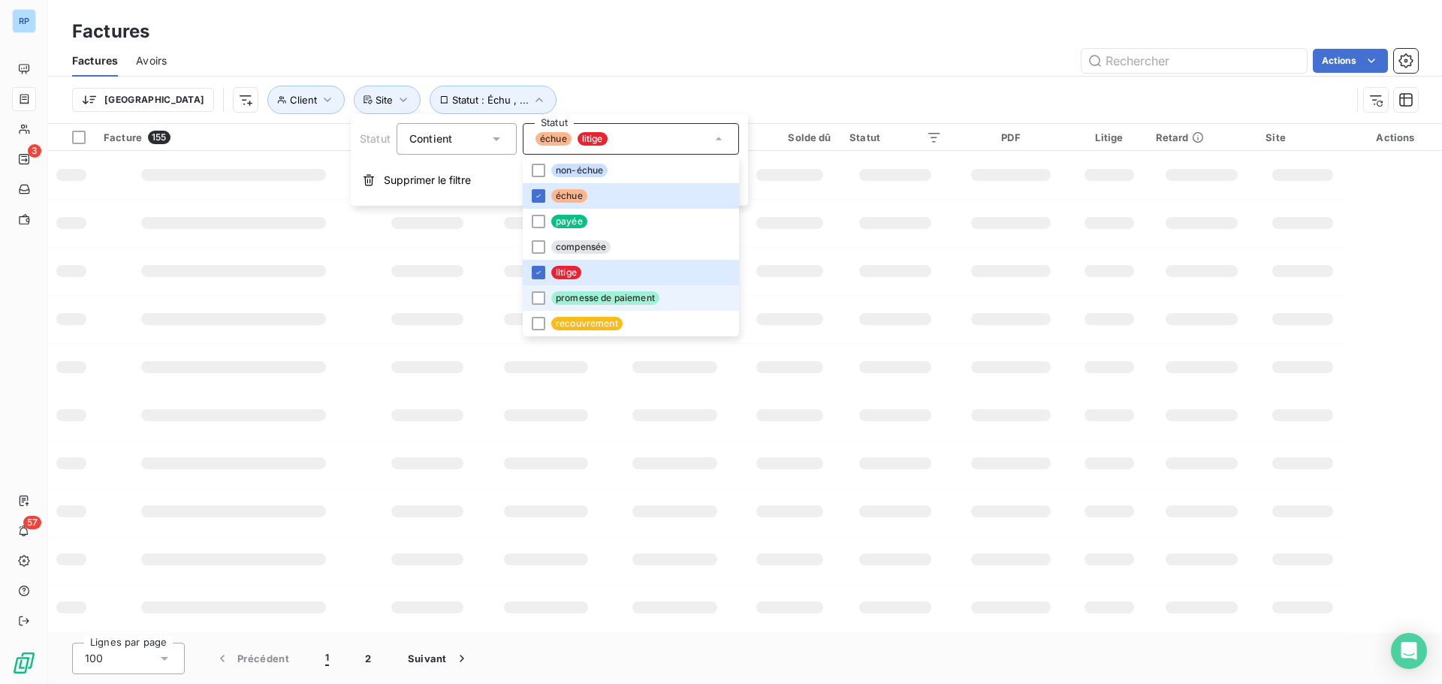
click at [566, 297] on span "promesse de paiement" at bounding box center [605, 298] width 108 height 14
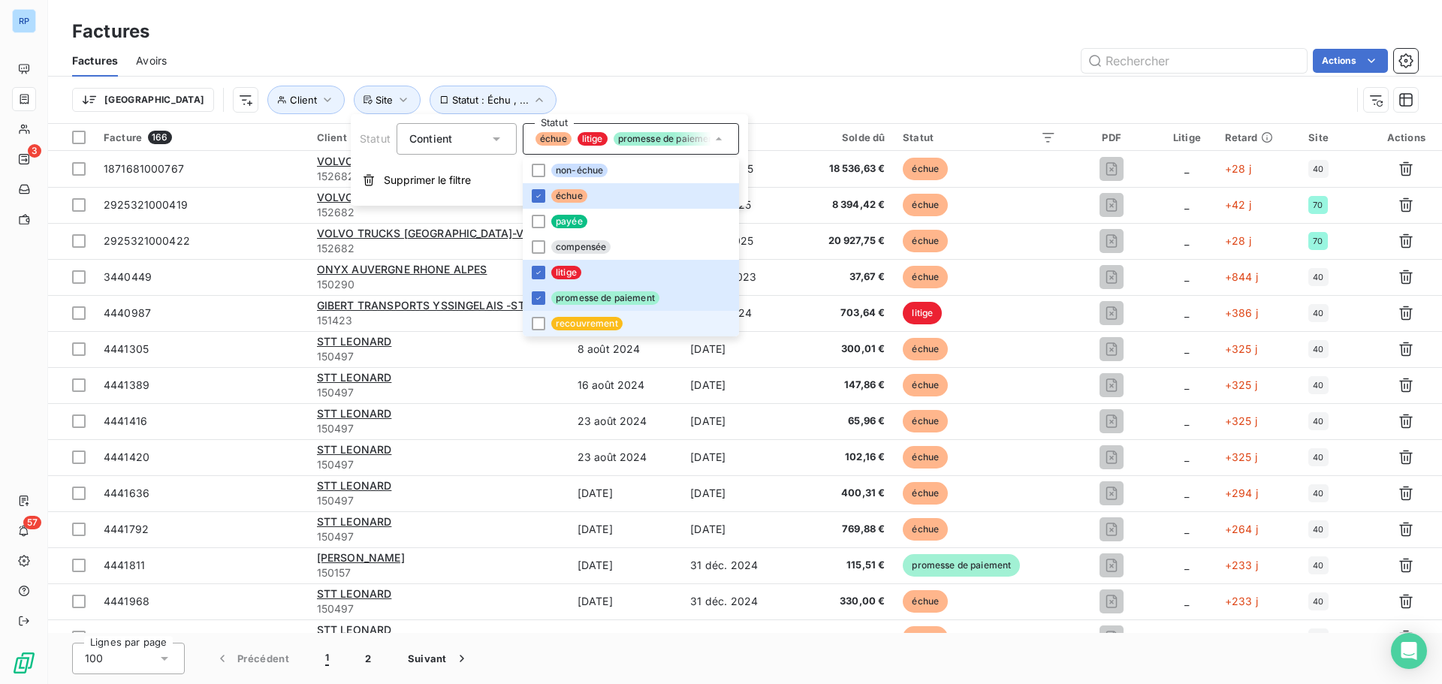
click at [555, 321] on span "recouvrement" at bounding box center [586, 324] width 71 height 14
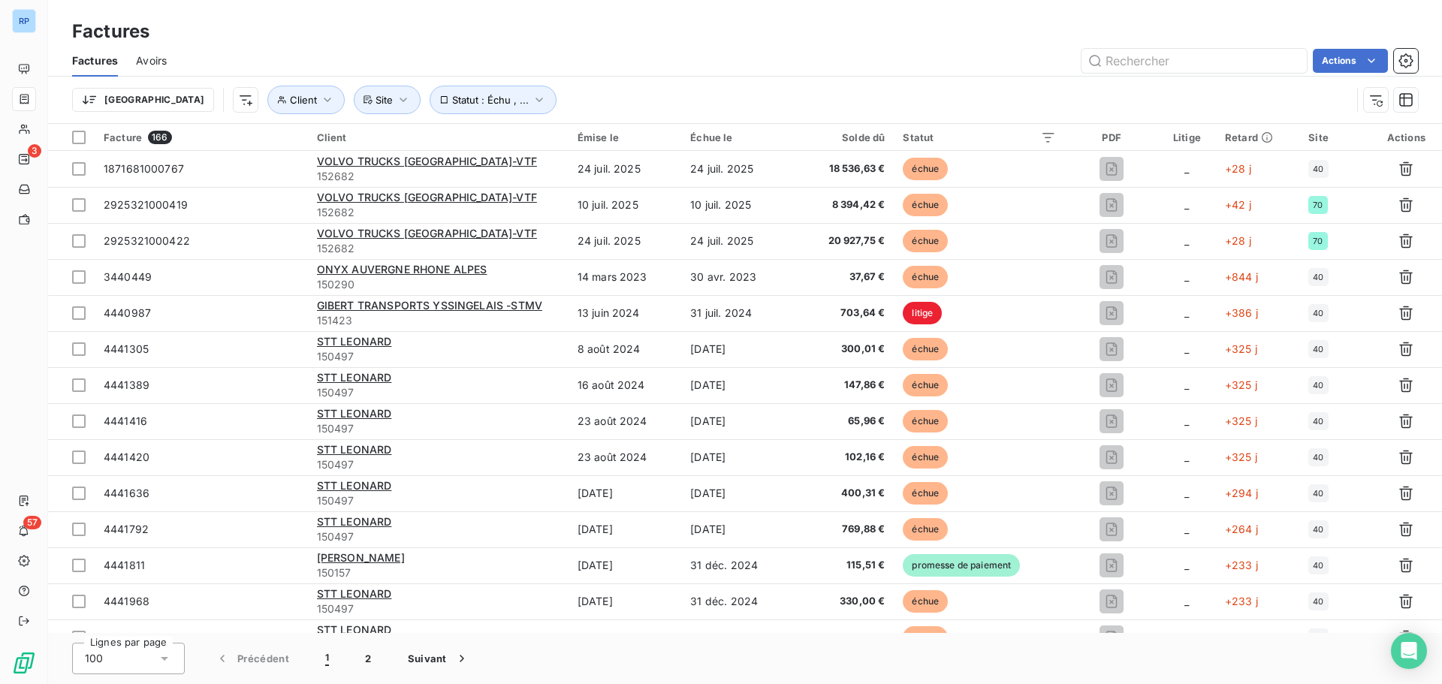
click at [587, 83] on div "Trier Client Statut : Échu , ... Site" at bounding box center [745, 100] width 1346 height 47
click at [396, 99] on icon "button" at bounding box center [403, 99] width 15 height 15
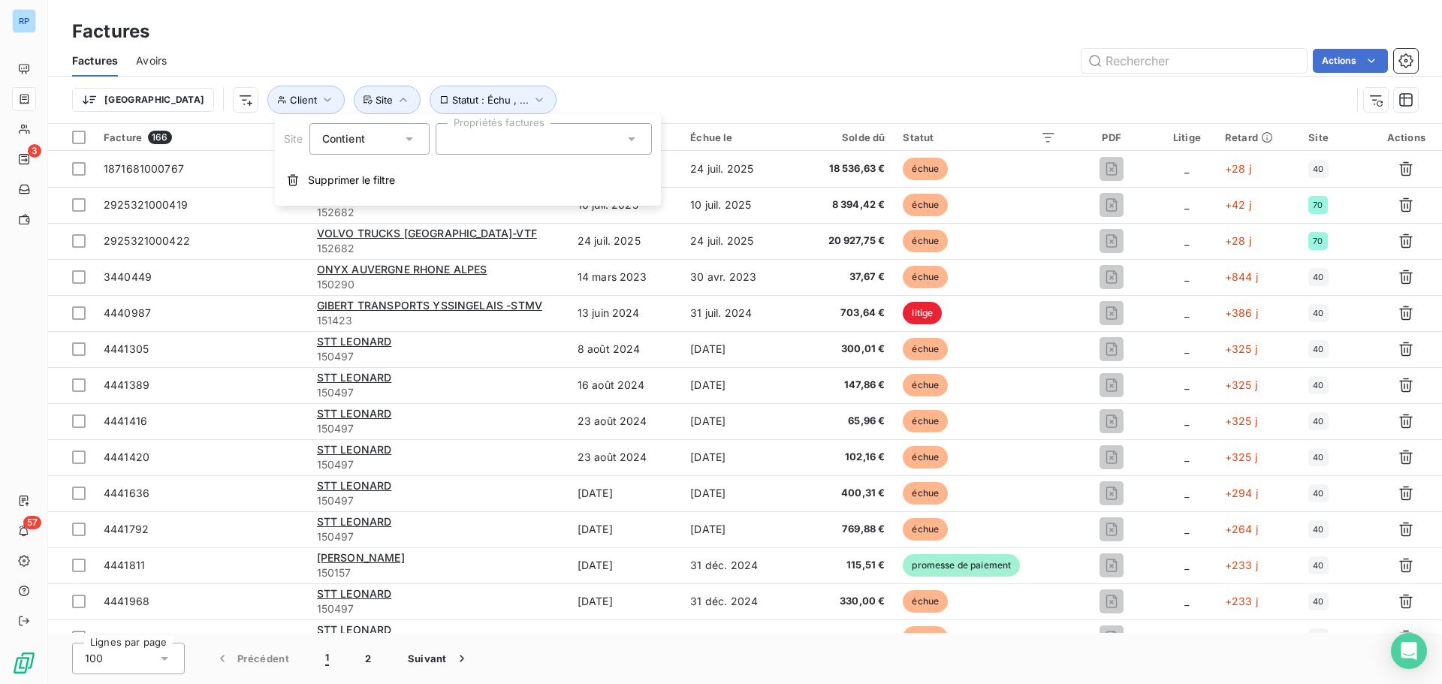
click at [521, 129] on div at bounding box center [544, 139] width 216 height 32
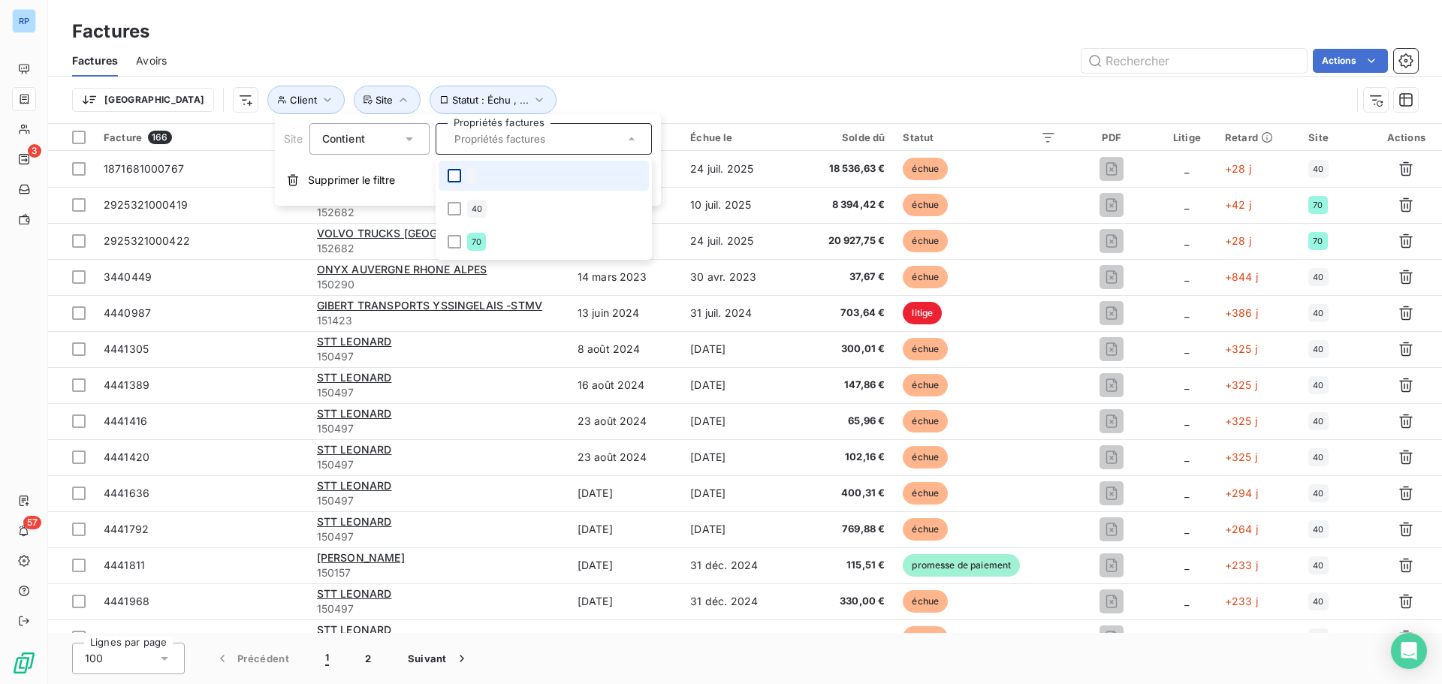
click at [457, 177] on div at bounding box center [455, 176] width 14 height 14
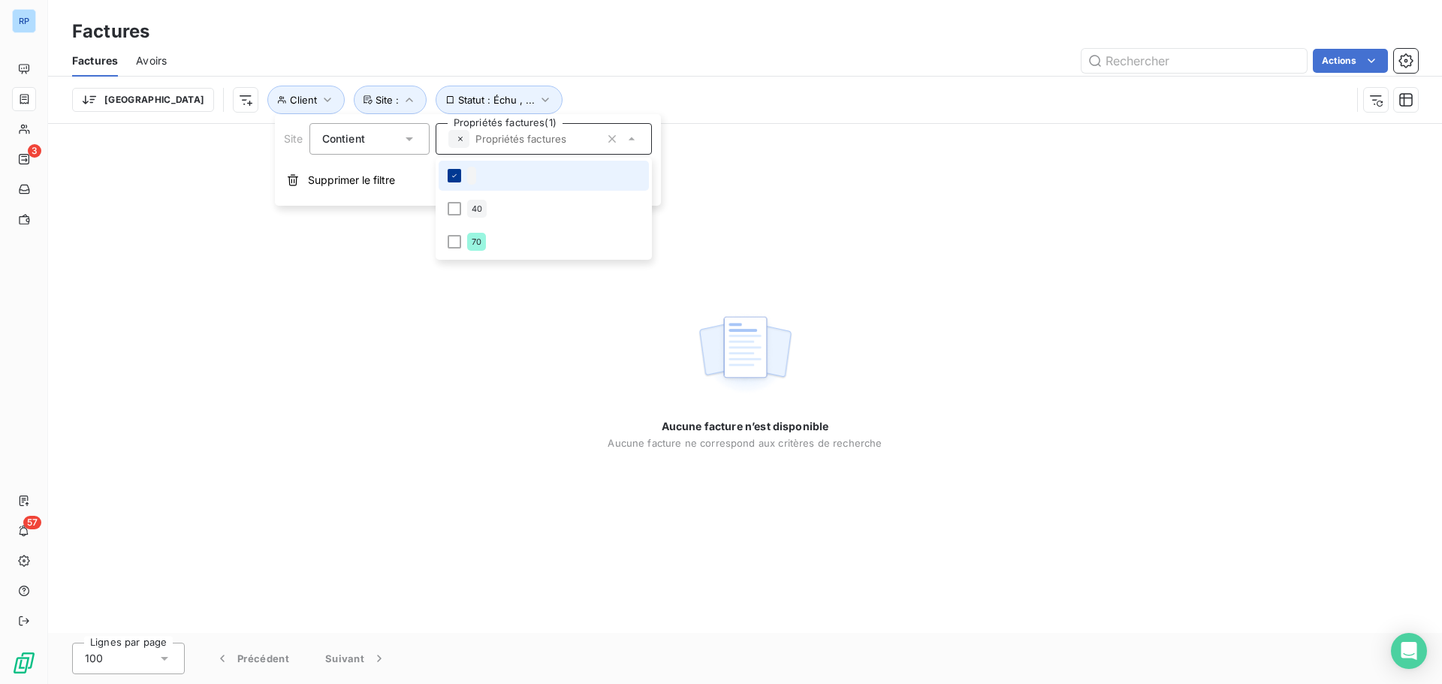
click at [457, 173] on icon at bounding box center [454, 175] width 9 height 9
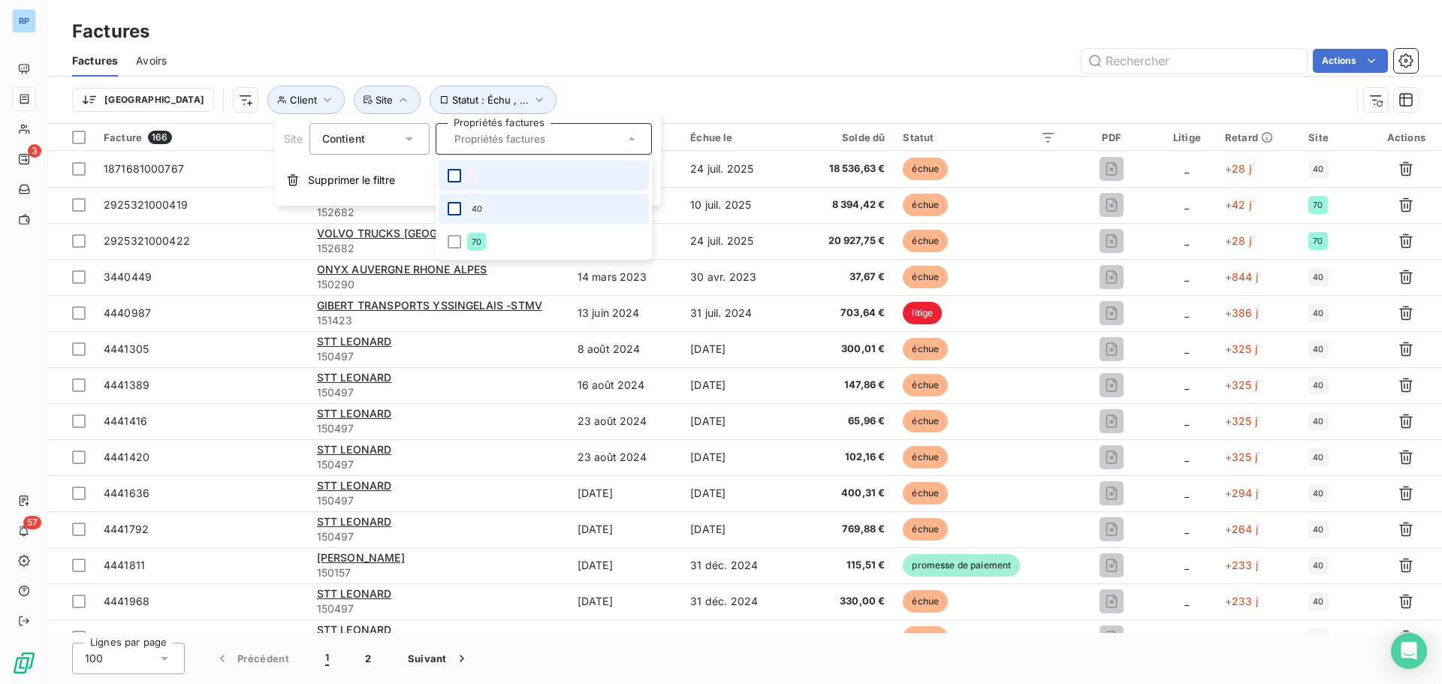
click at [454, 208] on div at bounding box center [455, 209] width 14 height 14
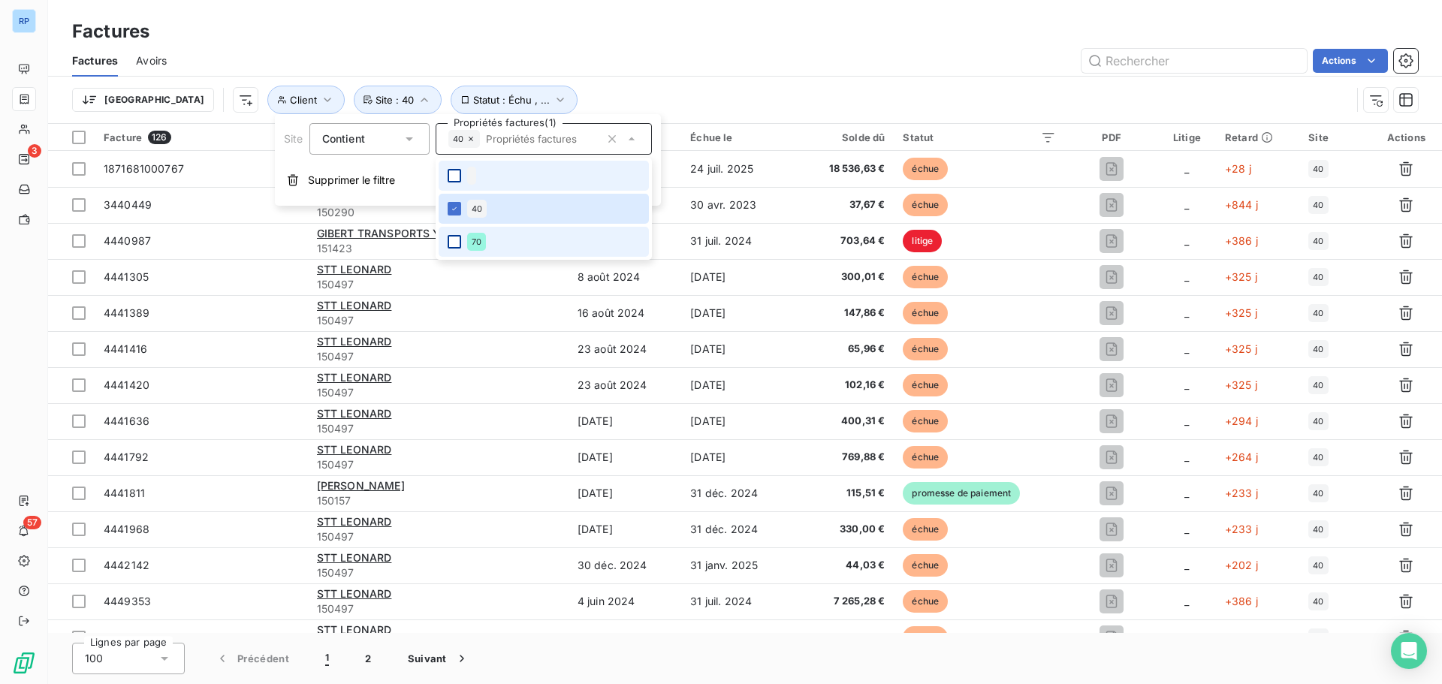
click at [455, 241] on div at bounding box center [455, 242] width 14 height 14
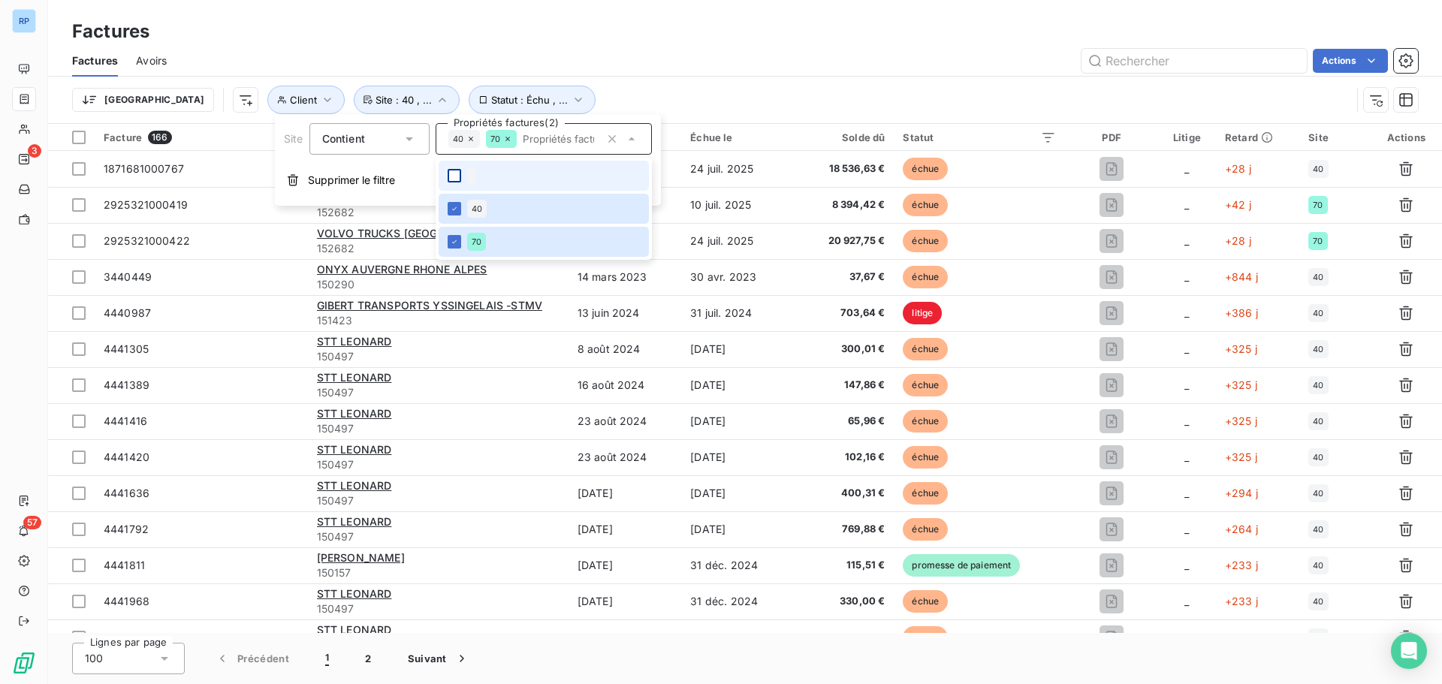
click at [457, 176] on div at bounding box center [455, 176] width 14 height 14
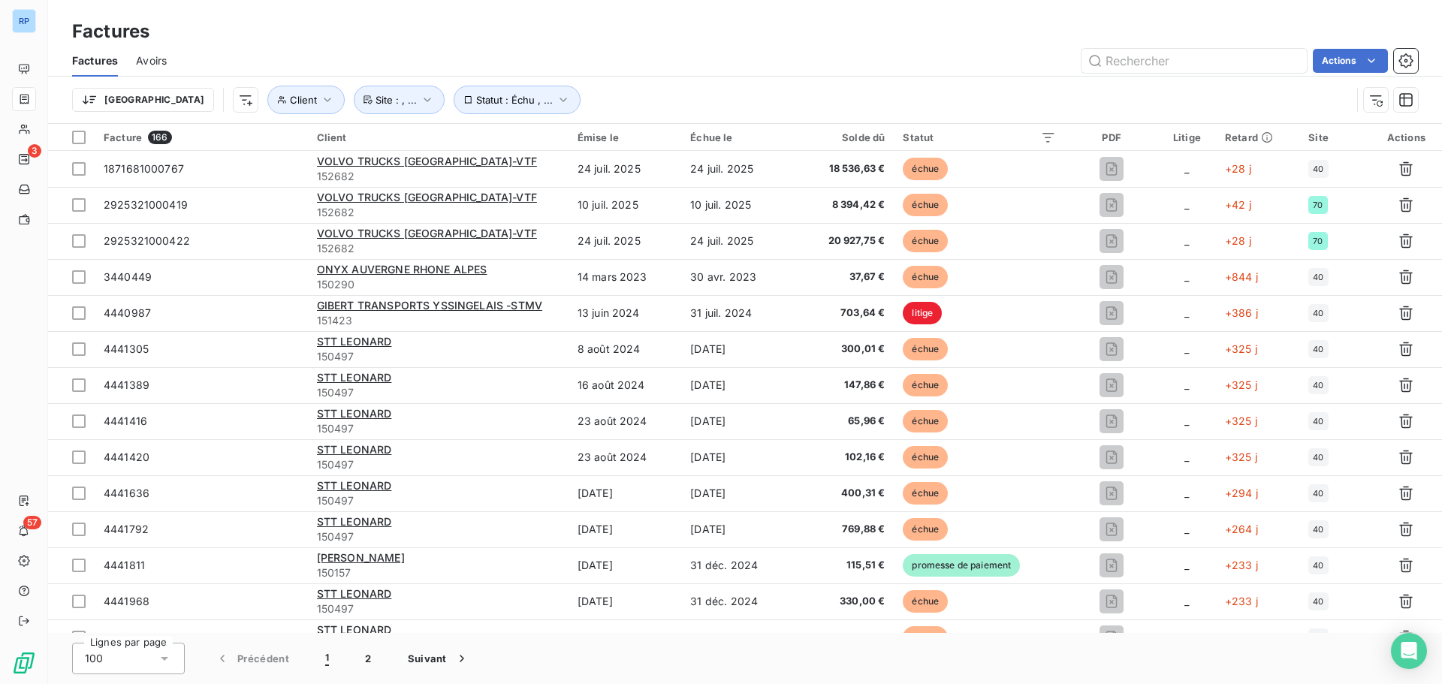
click at [756, 62] on div "Actions" at bounding box center [801, 61] width 1233 height 24
click at [320, 98] on icon "button" at bounding box center [327, 99] width 15 height 15
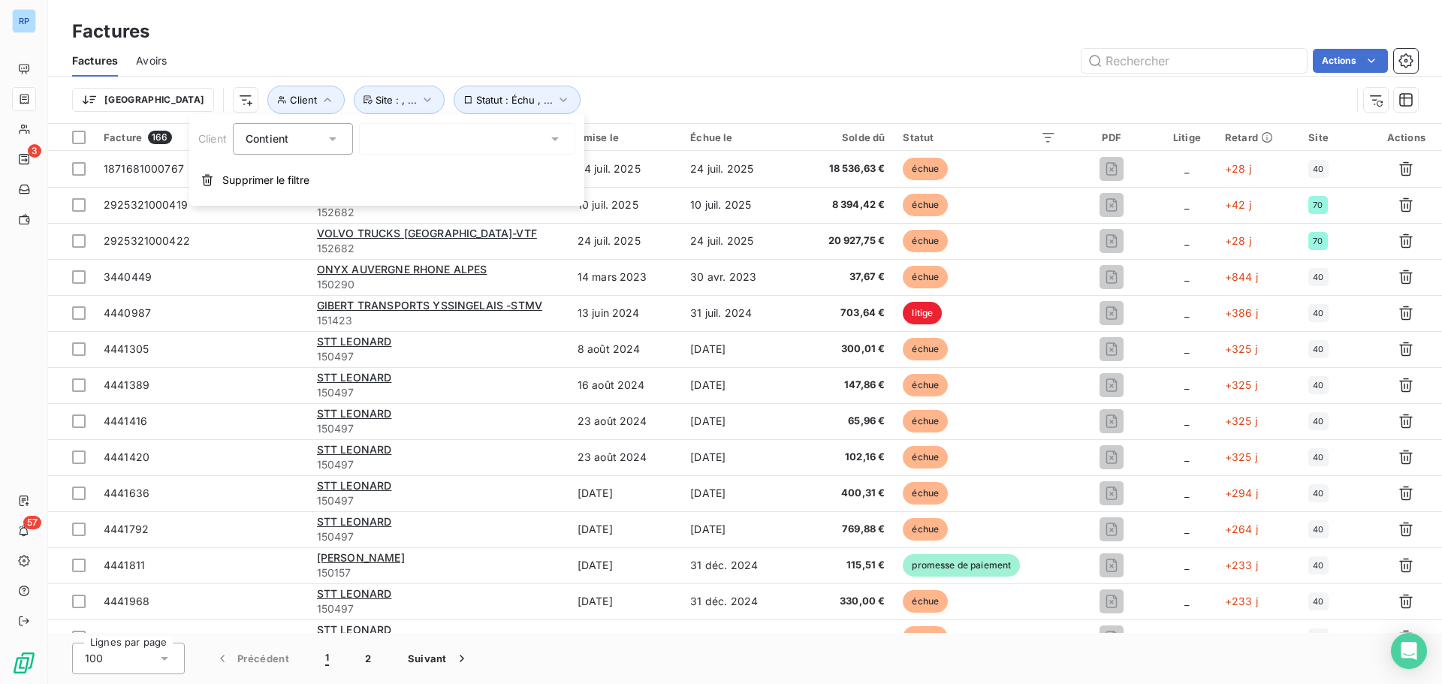
click at [439, 131] on div at bounding box center [467, 139] width 216 height 32
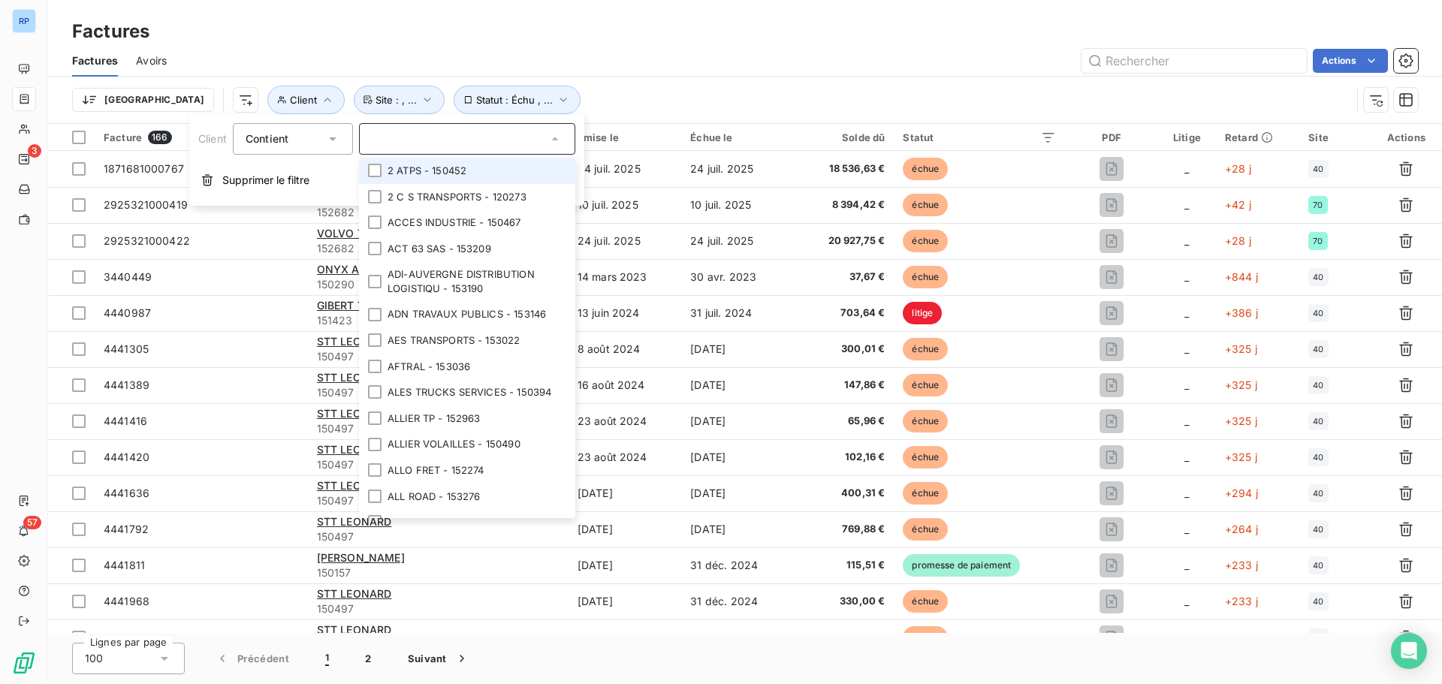
click at [397, 161] on li "2 ATPS - 150452" at bounding box center [467, 171] width 216 height 26
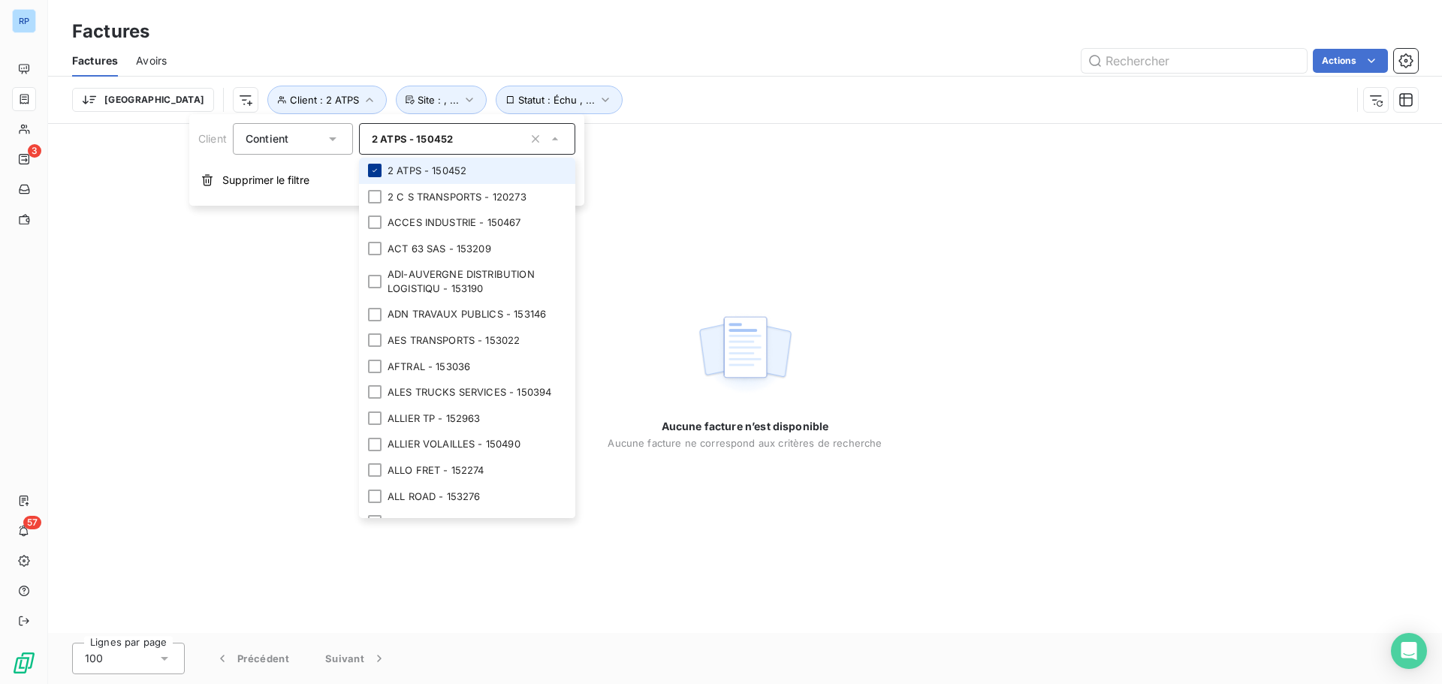
click at [370, 164] on div at bounding box center [375, 171] width 14 height 14
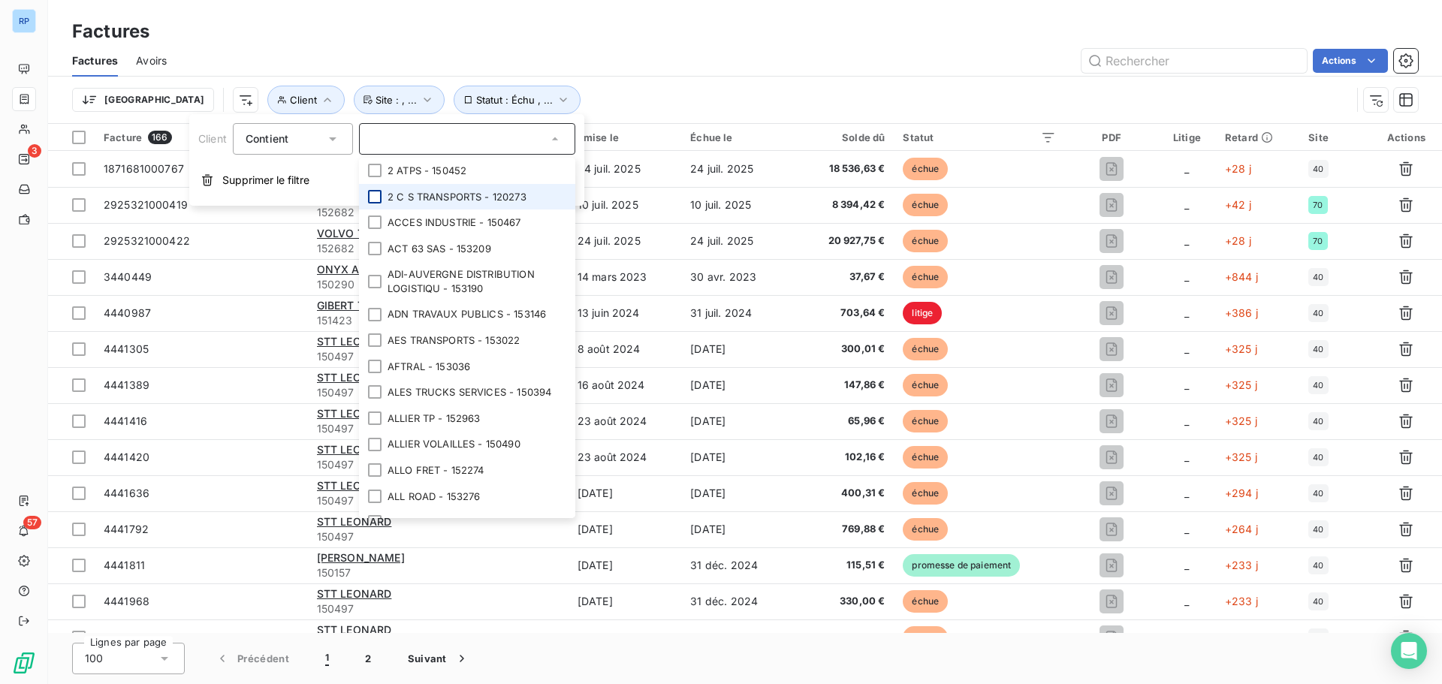
click at [374, 195] on div at bounding box center [375, 197] width 14 height 14
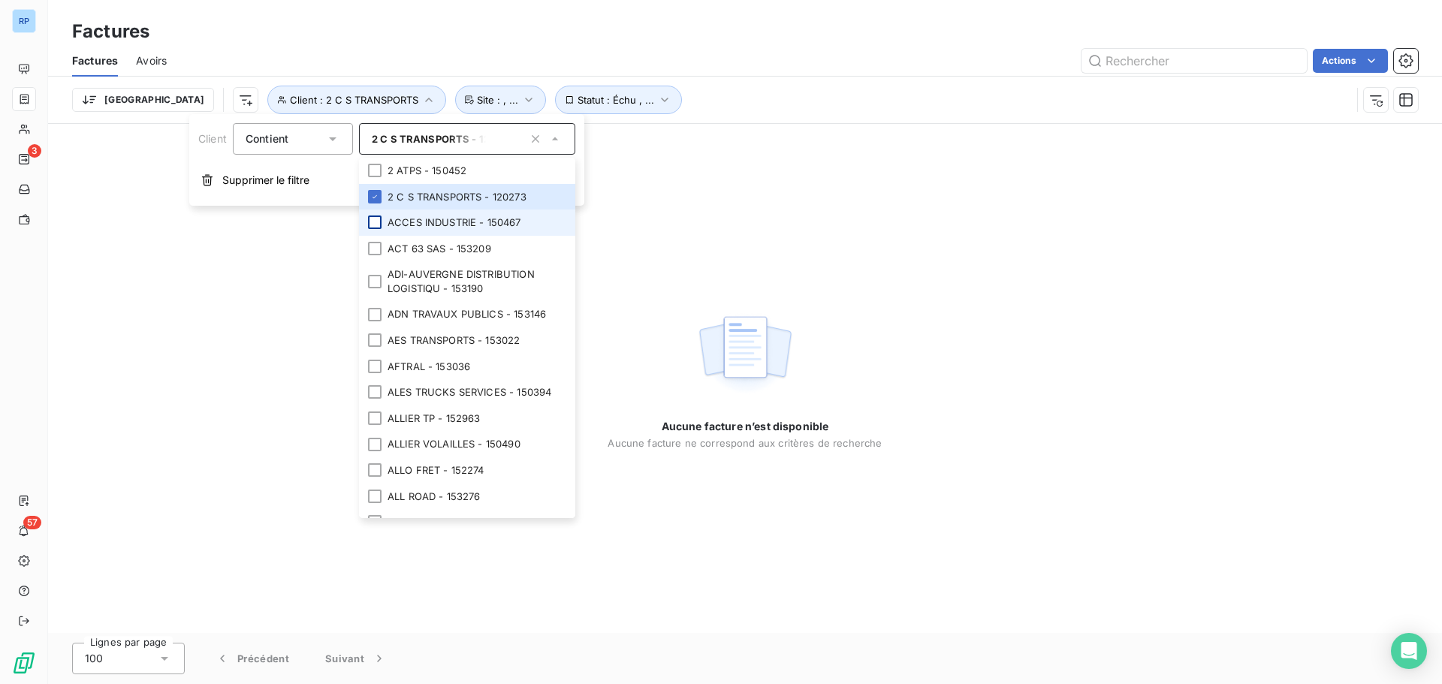
click at [377, 224] on div at bounding box center [375, 223] width 14 height 14
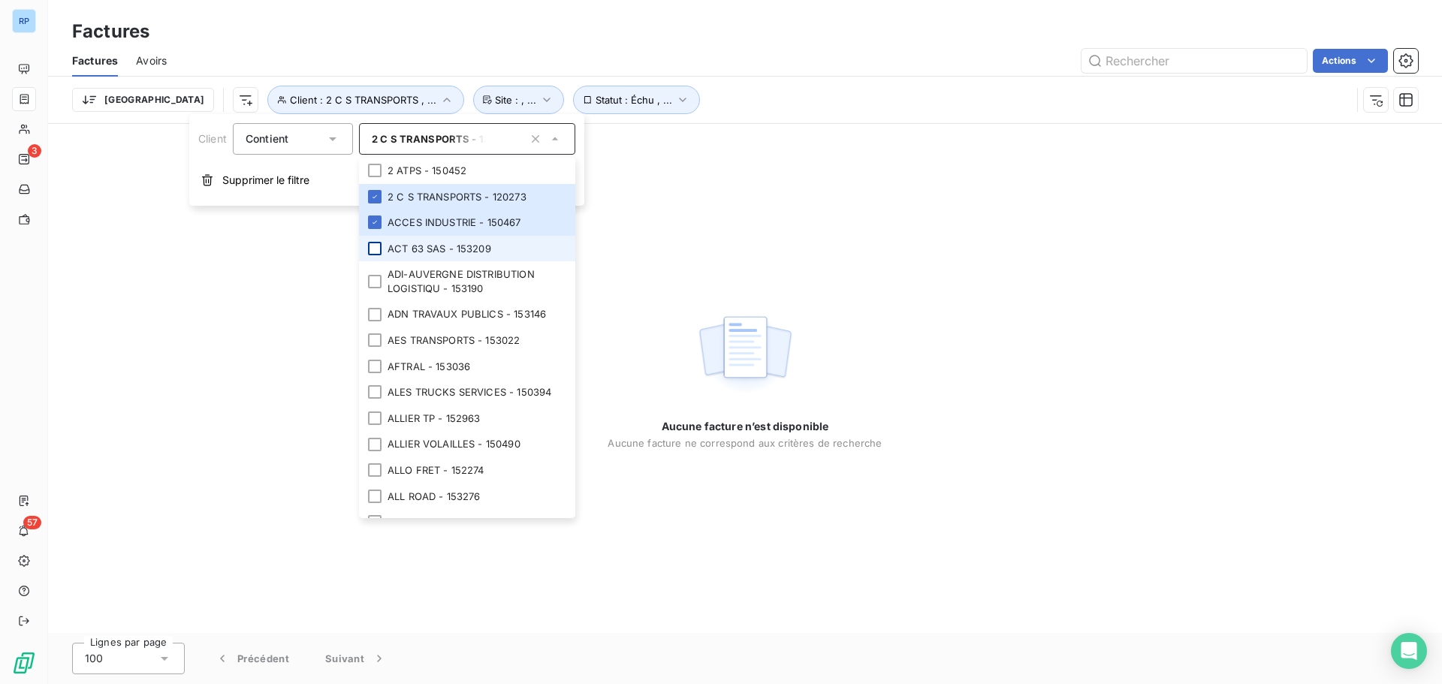
click at [376, 247] on div at bounding box center [375, 249] width 14 height 14
click at [377, 284] on div at bounding box center [375, 282] width 14 height 14
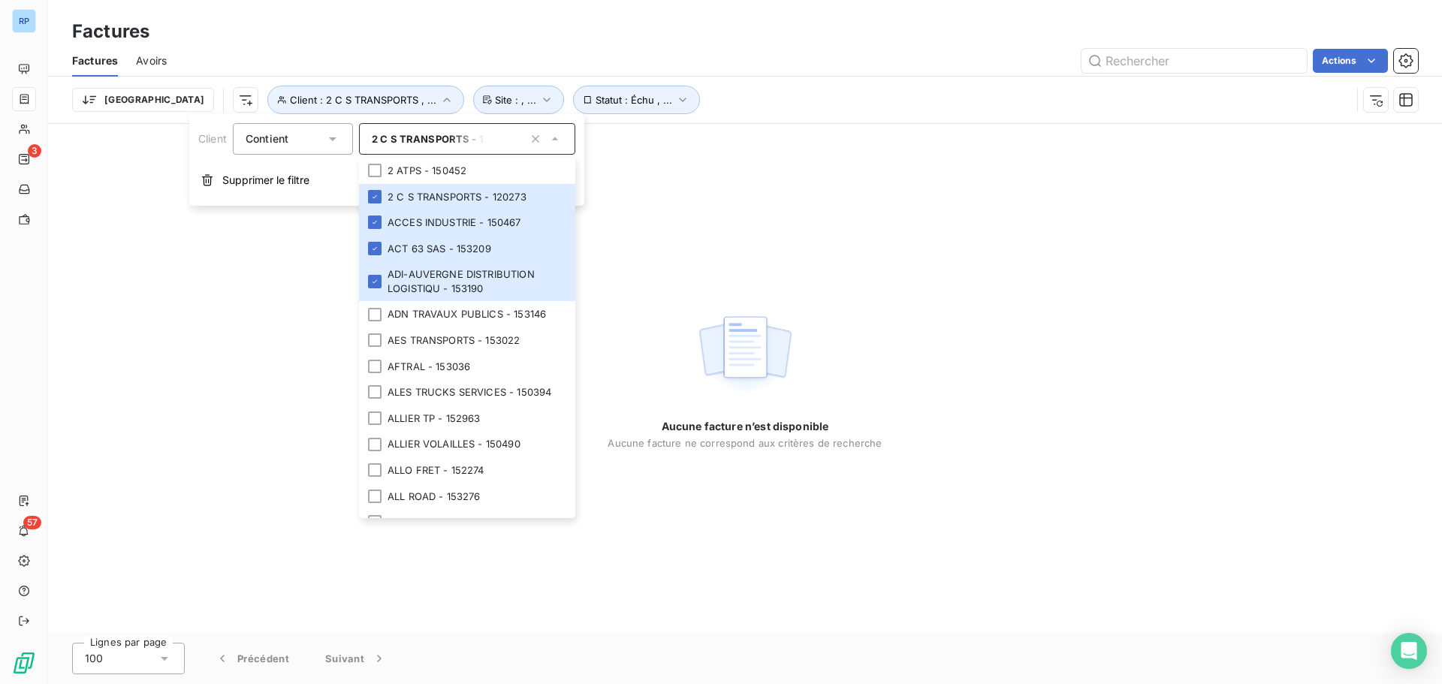
click at [556, 137] on icon at bounding box center [555, 138] width 15 height 15
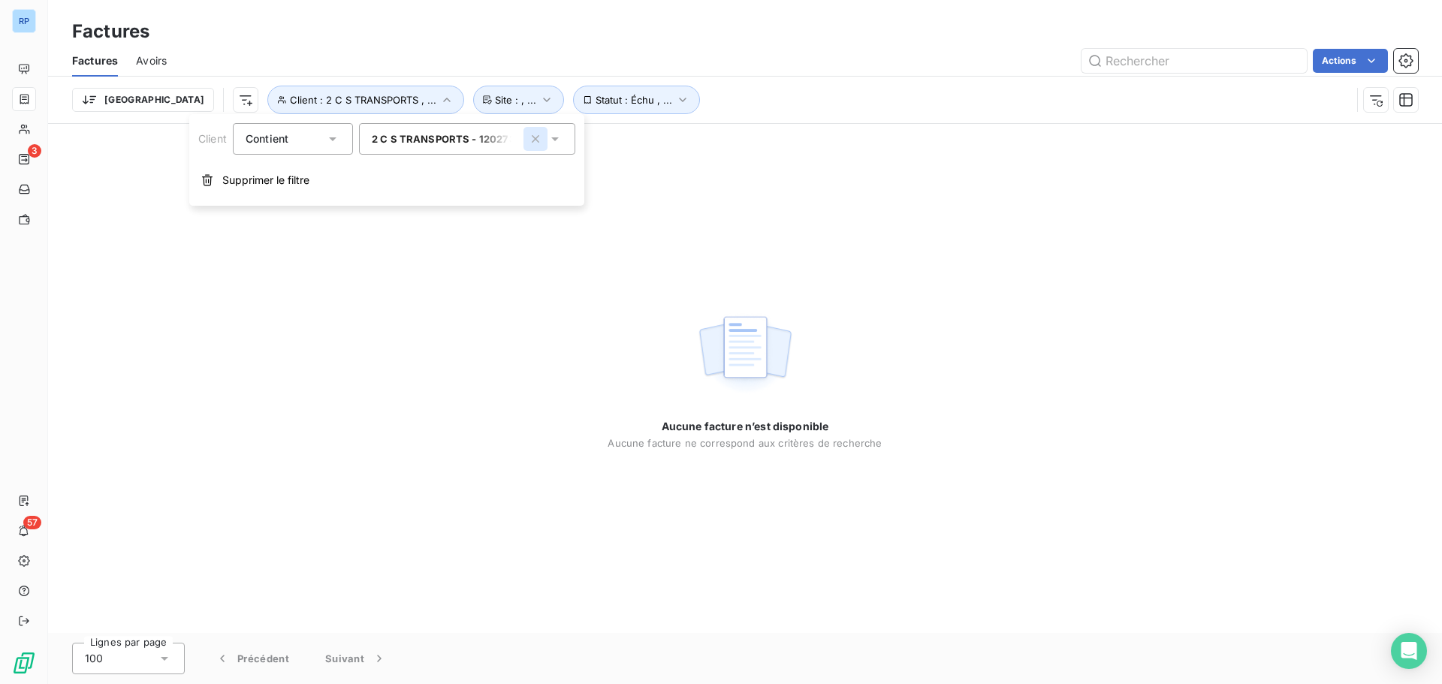
click at [532, 138] on icon "button" at bounding box center [535, 138] width 15 height 15
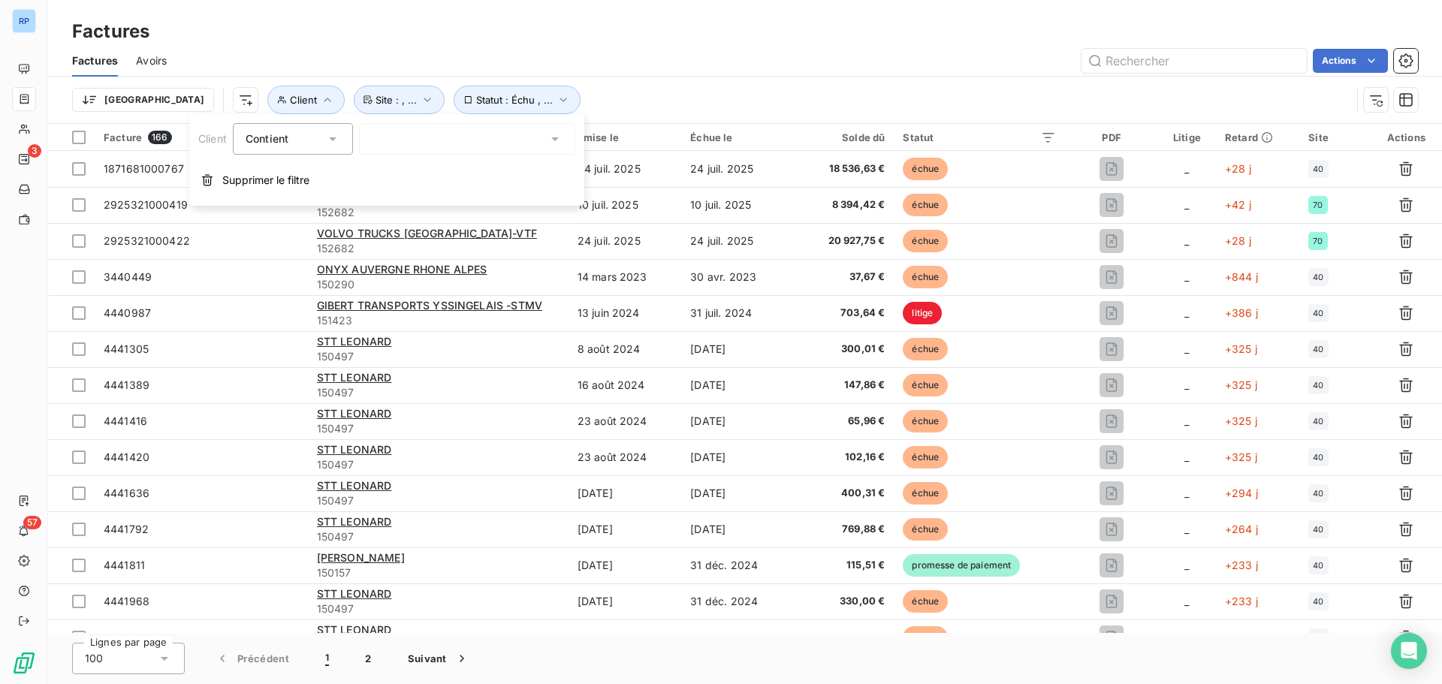
click at [334, 144] on icon at bounding box center [332, 138] width 15 height 15
click at [418, 137] on div at bounding box center [467, 139] width 216 height 32
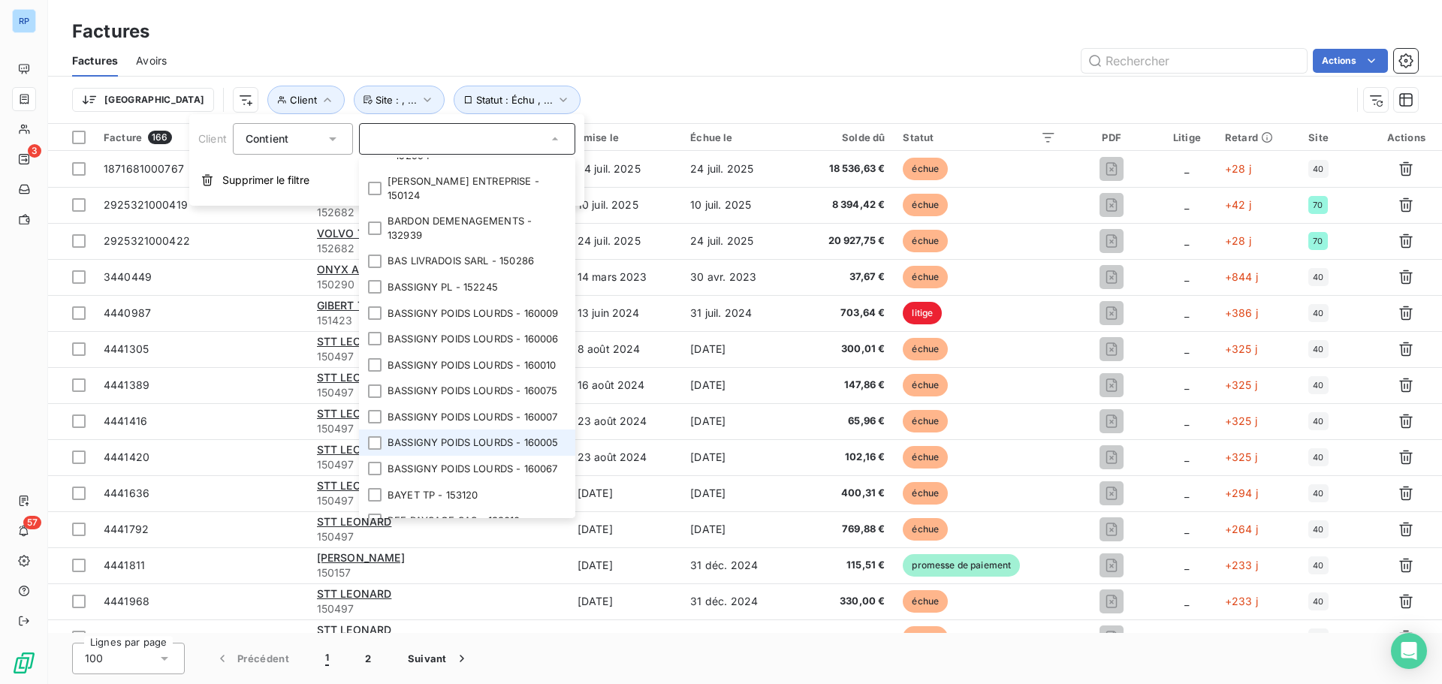
scroll to position [1652, 0]
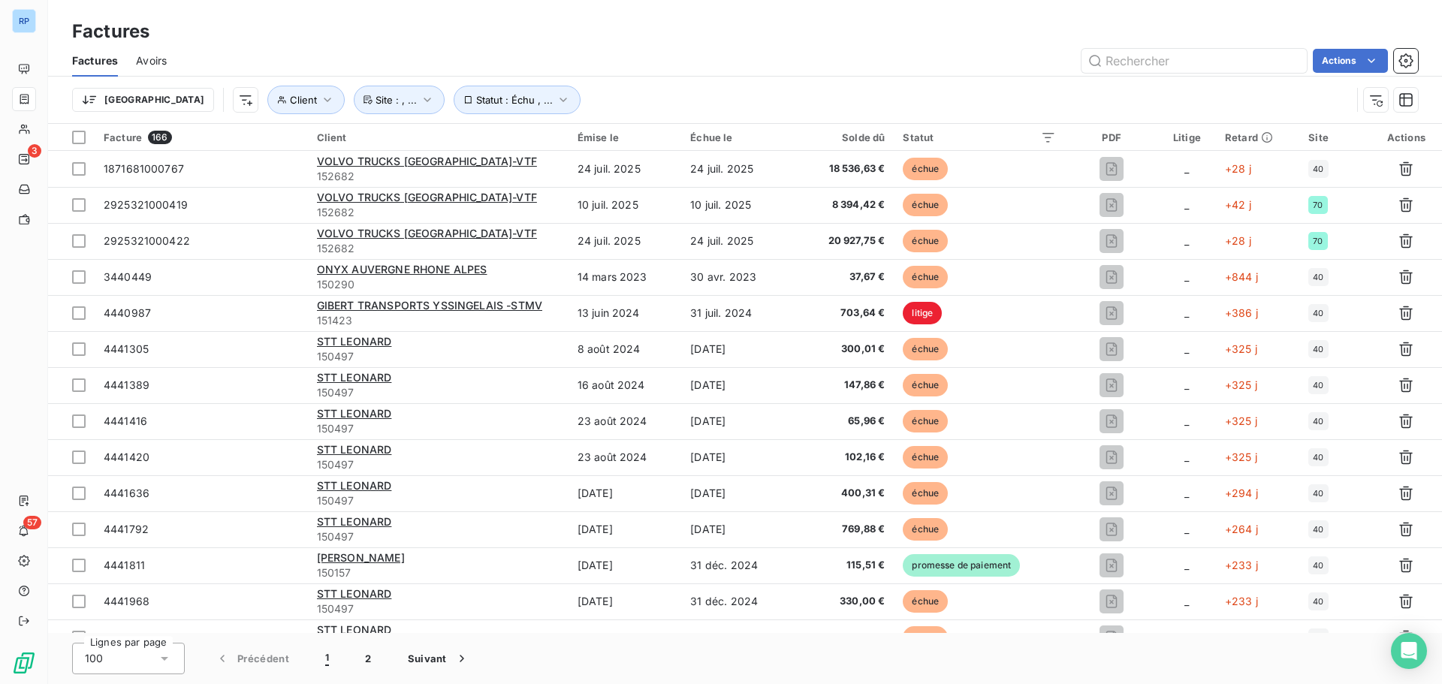
click at [654, 80] on div "Trier Client Statut : Échu , ... Site : , ..." at bounding box center [745, 100] width 1346 height 47
click at [420, 101] on icon "button" at bounding box center [427, 99] width 15 height 15
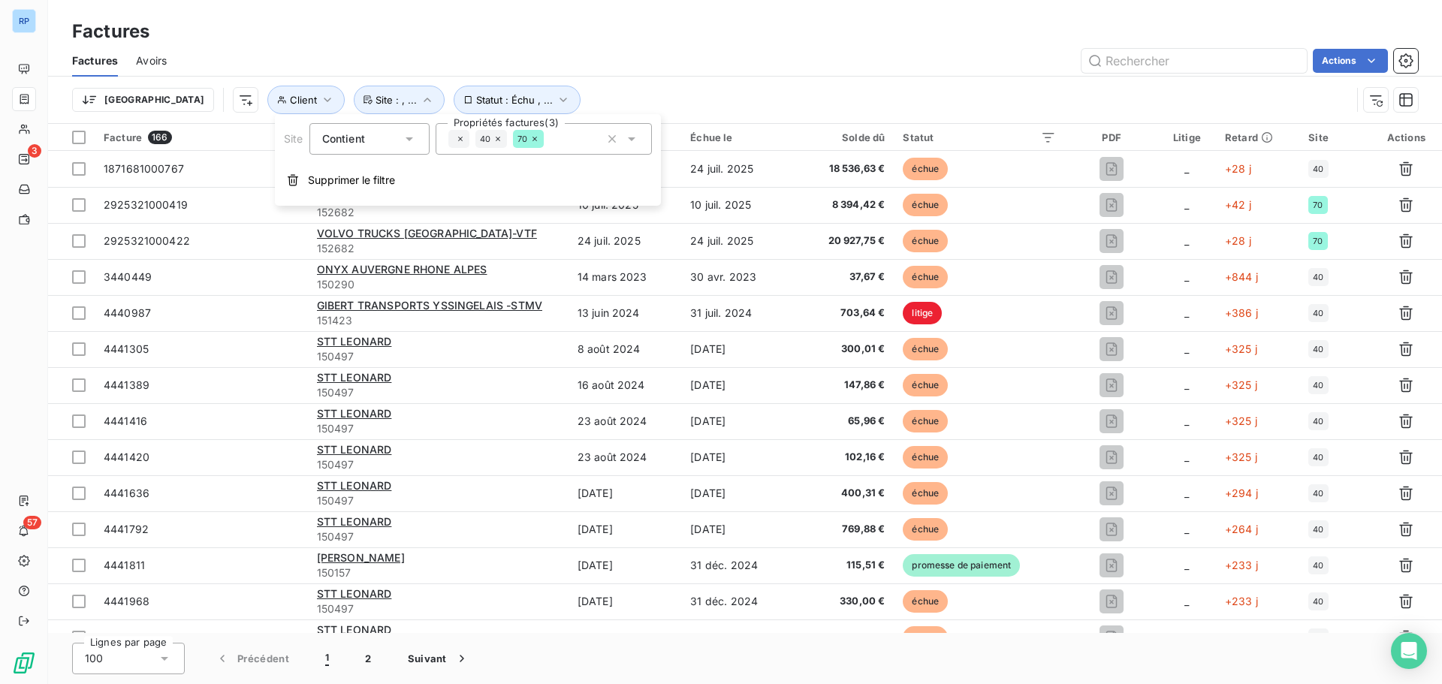
click at [535, 138] on icon at bounding box center [534, 138] width 9 height 9
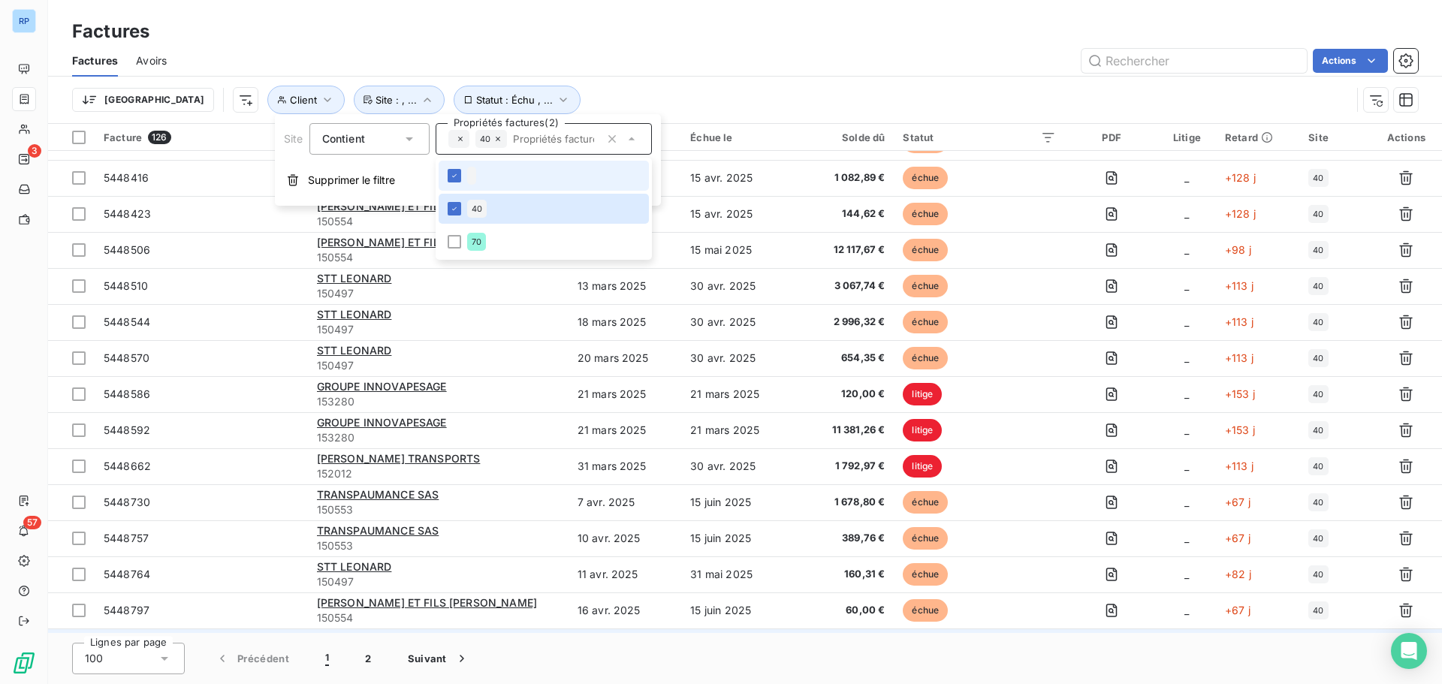
scroll to position [3124, 0]
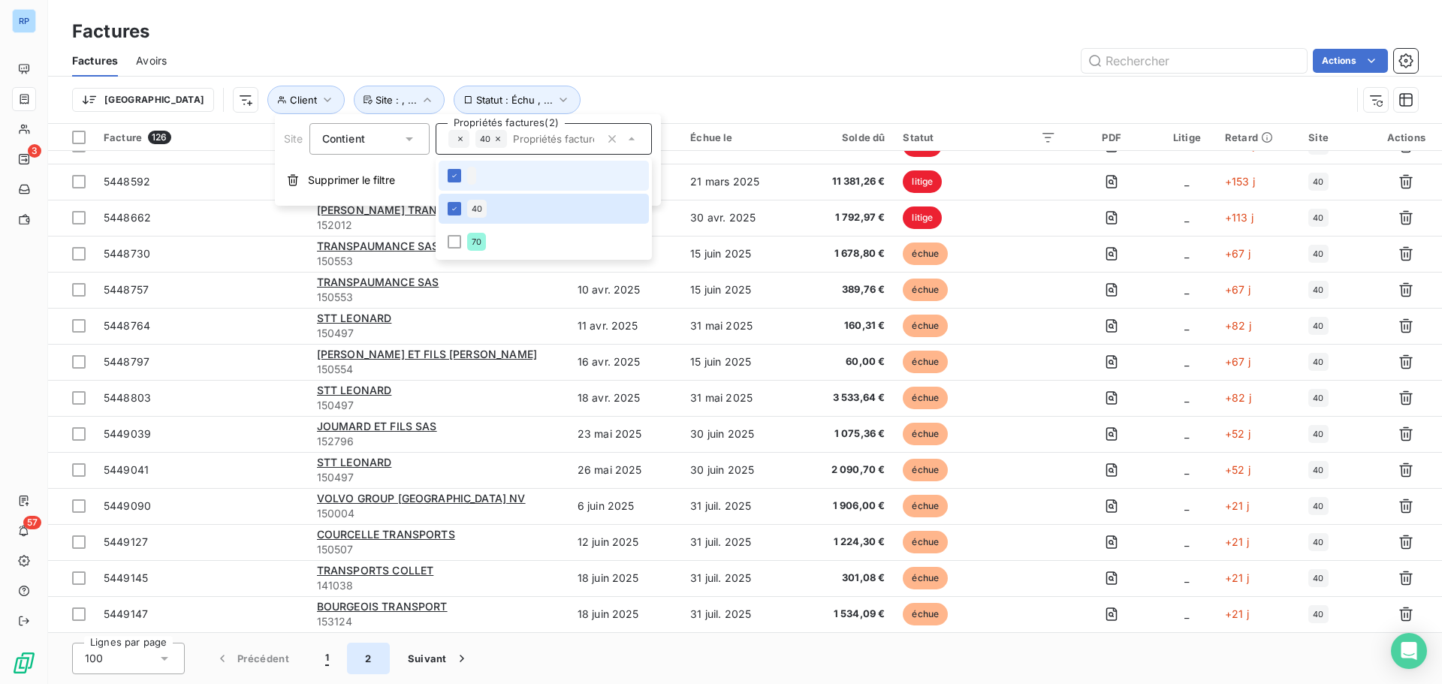
click at [372, 660] on button "2" at bounding box center [368, 659] width 42 height 32
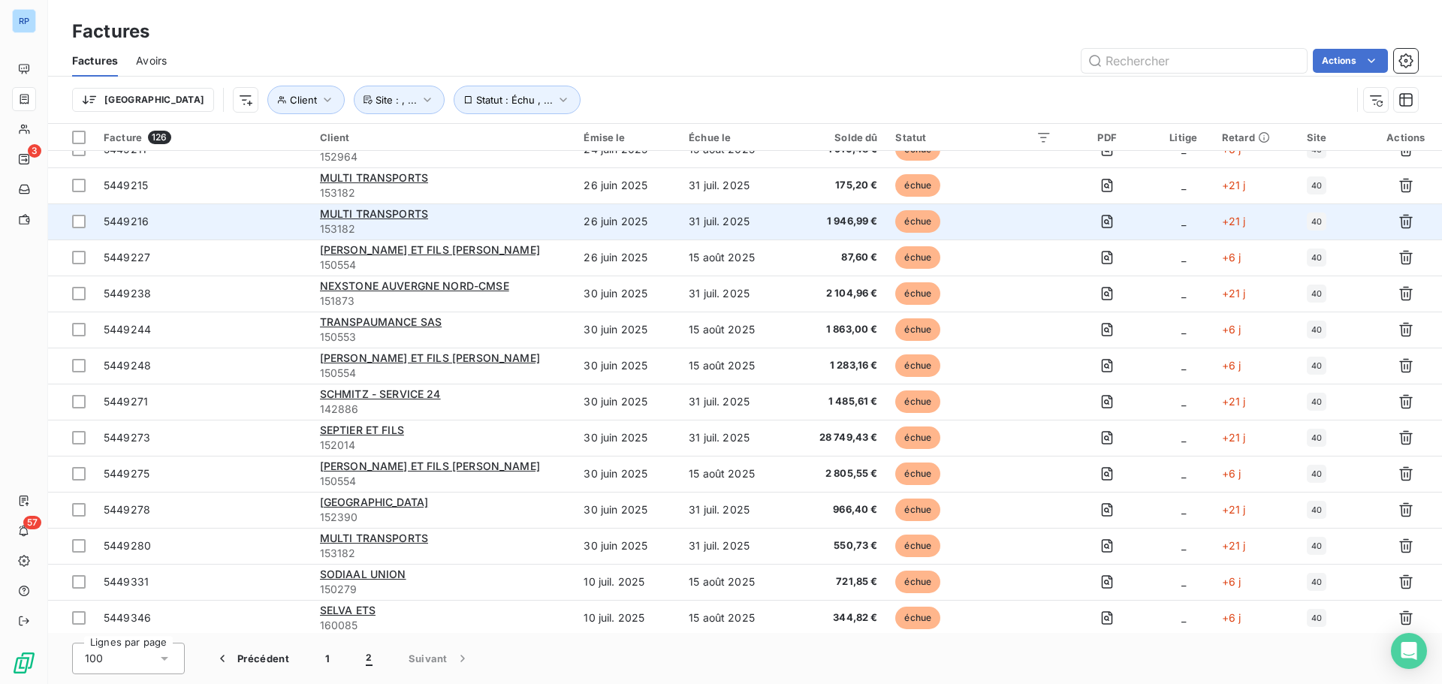
scroll to position [0, 0]
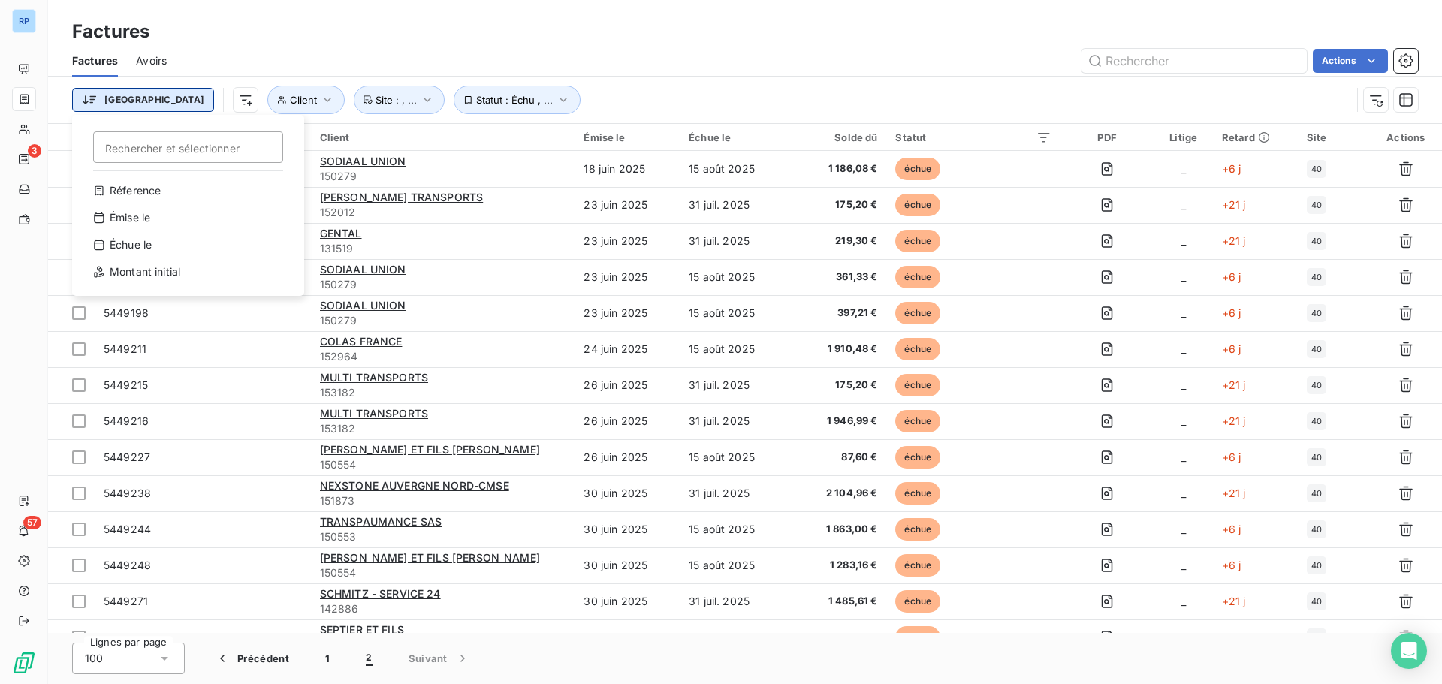
click at [119, 100] on html "RP 3 57 Factures Factures Avoirs Actions Trier Rechercher et sélectionner Réfer…" at bounding box center [721, 342] width 1442 height 684
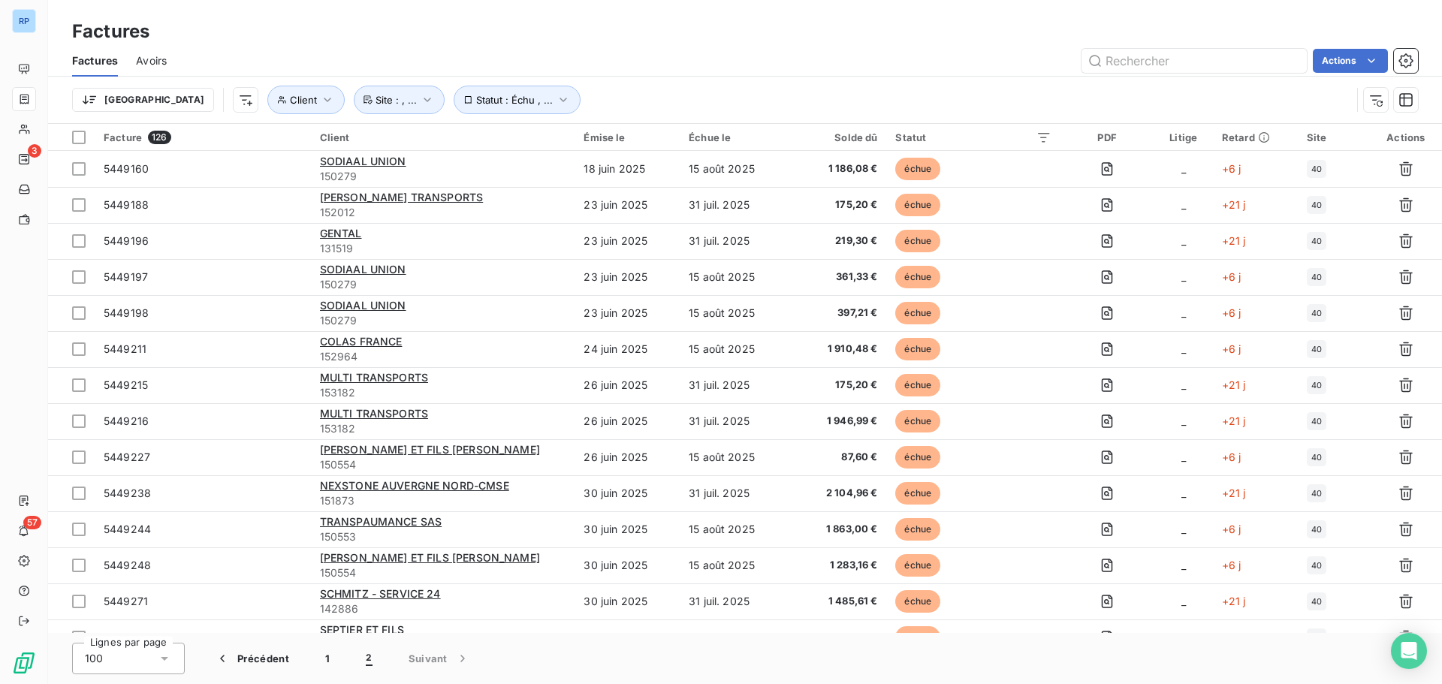
click at [241, 97] on html "RP 3 57 Factures Factures Avoirs Actions Trier Client Statut : Échu , ... Site …" at bounding box center [721, 342] width 1442 height 684
click at [320, 97] on icon "button" at bounding box center [327, 99] width 15 height 15
click at [424, 133] on div at bounding box center [467, 139] width 216 height 32
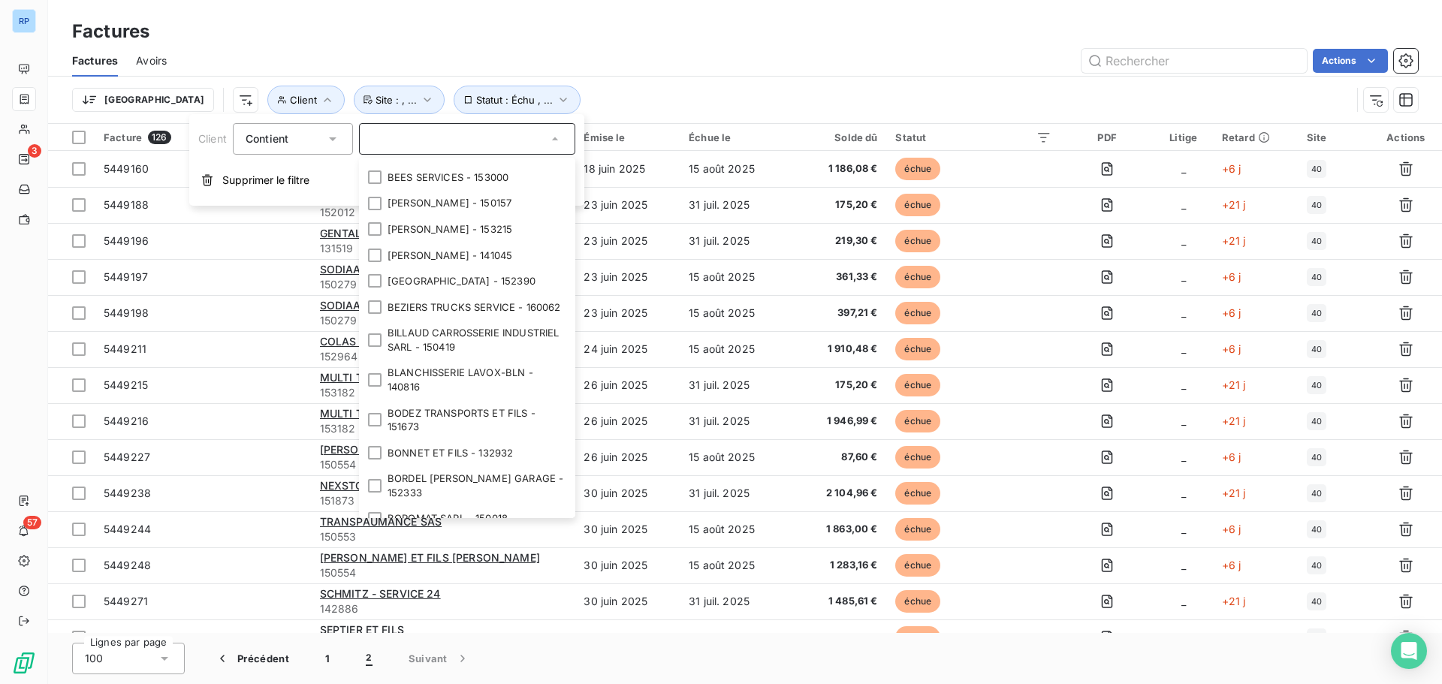
scroll to position [1693, 0]
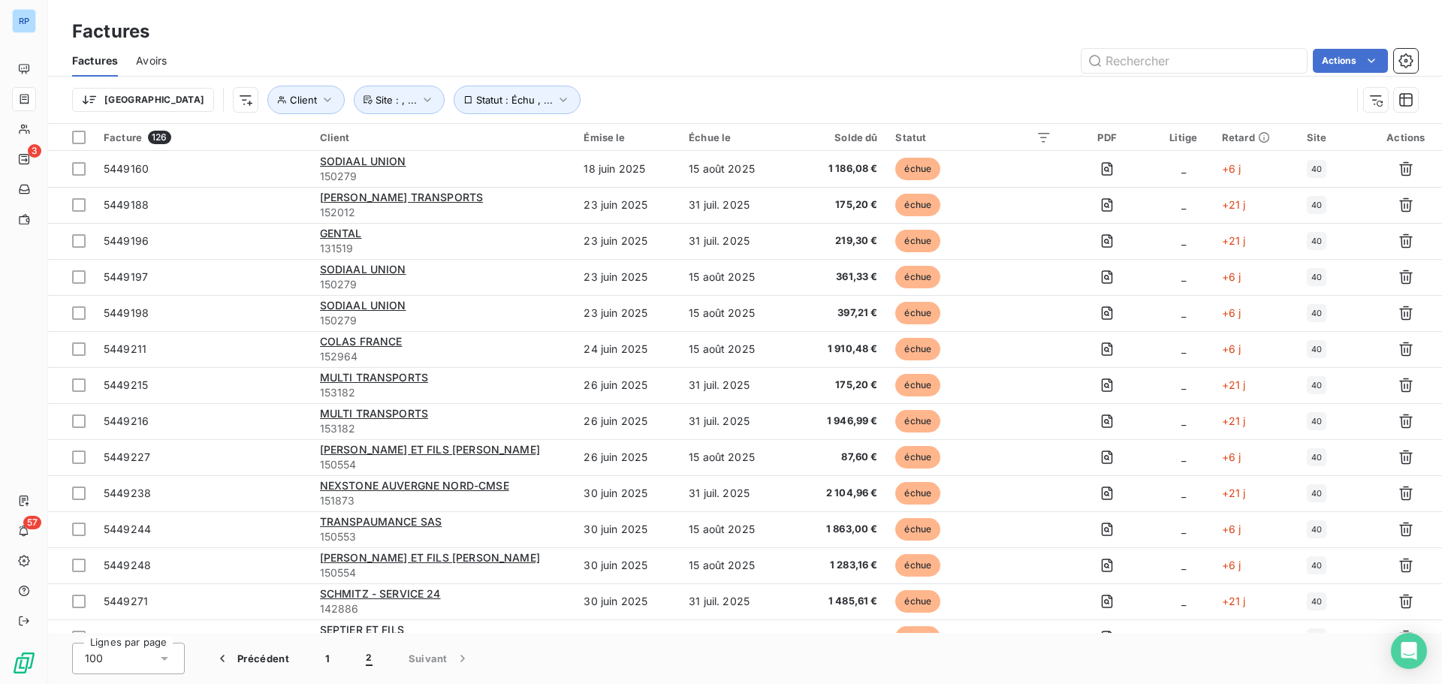
click at [679, 89] on div "Trier Client Statut : Échu , ... Site : , ..." at bounding box center [711, 100] width 1279 height 29
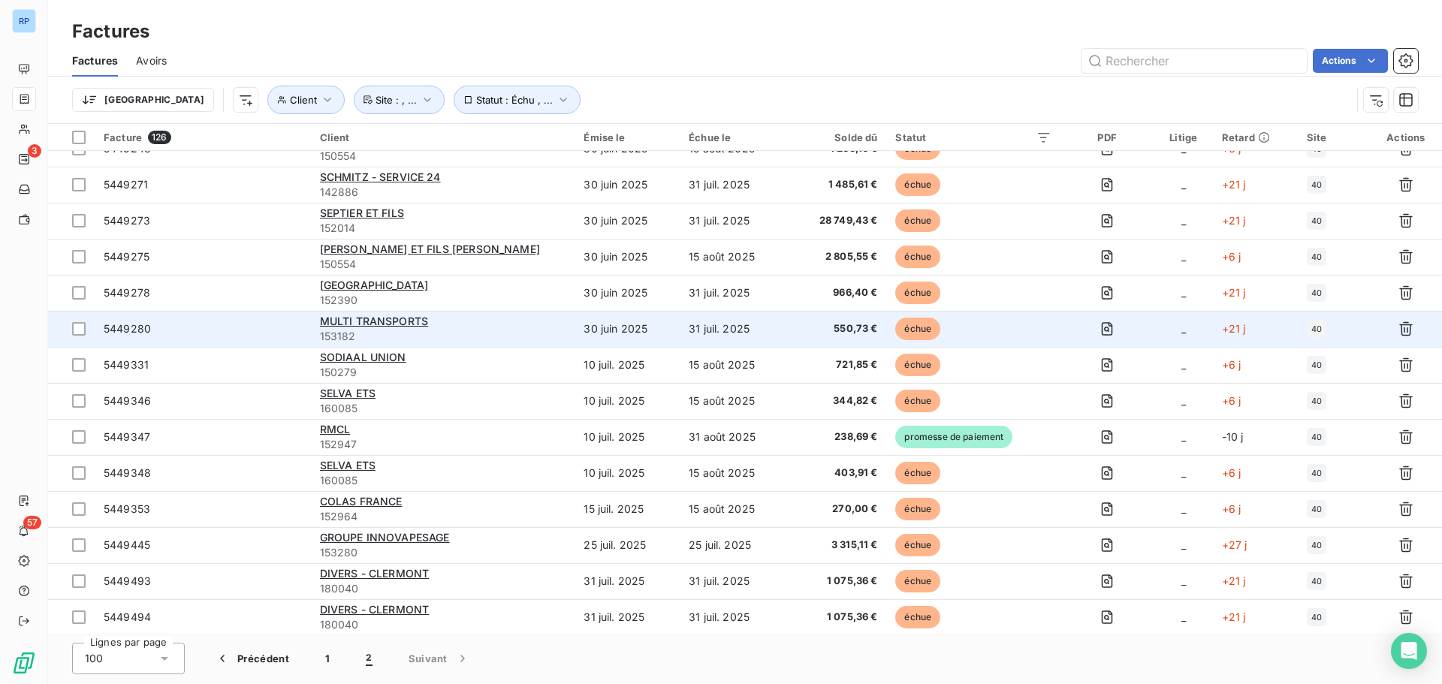
scroll to position [456, 0]
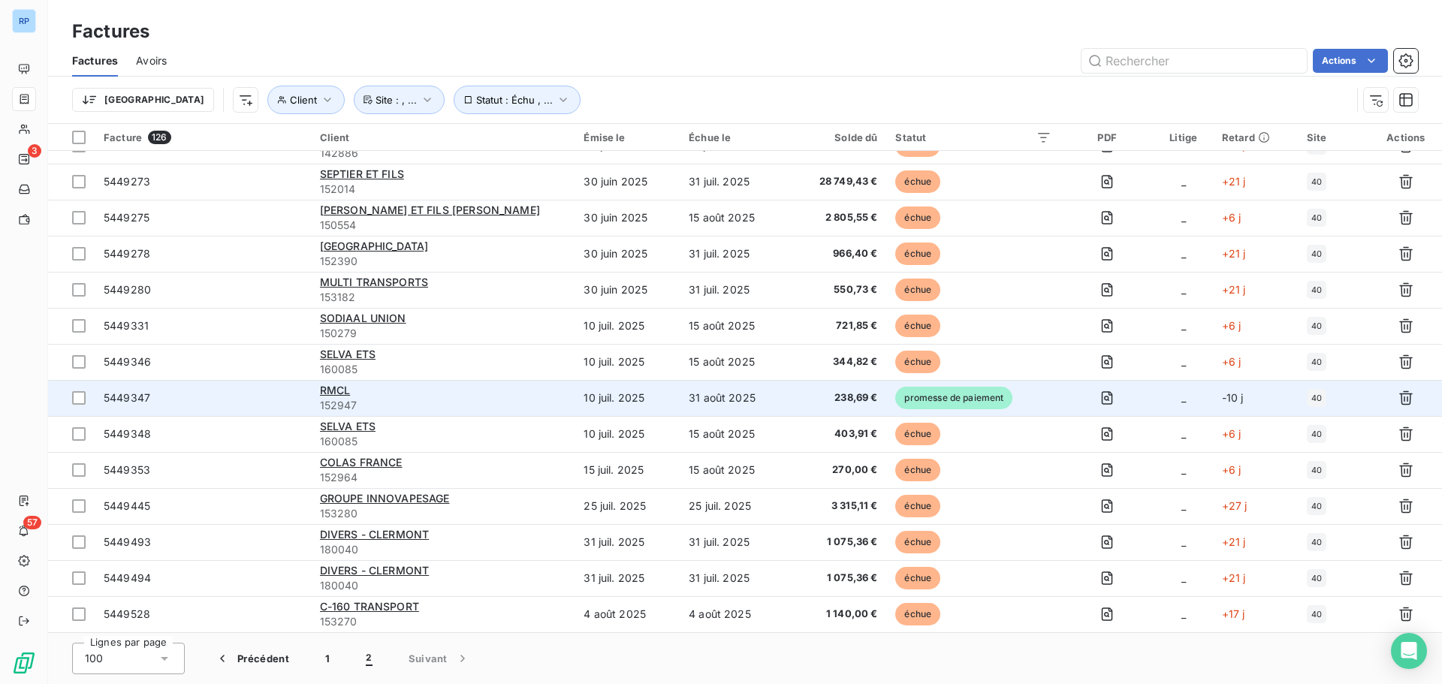
click at [934, 394] on span "promesse de paiement" at bounding box center [953, 398] width 117 height 23
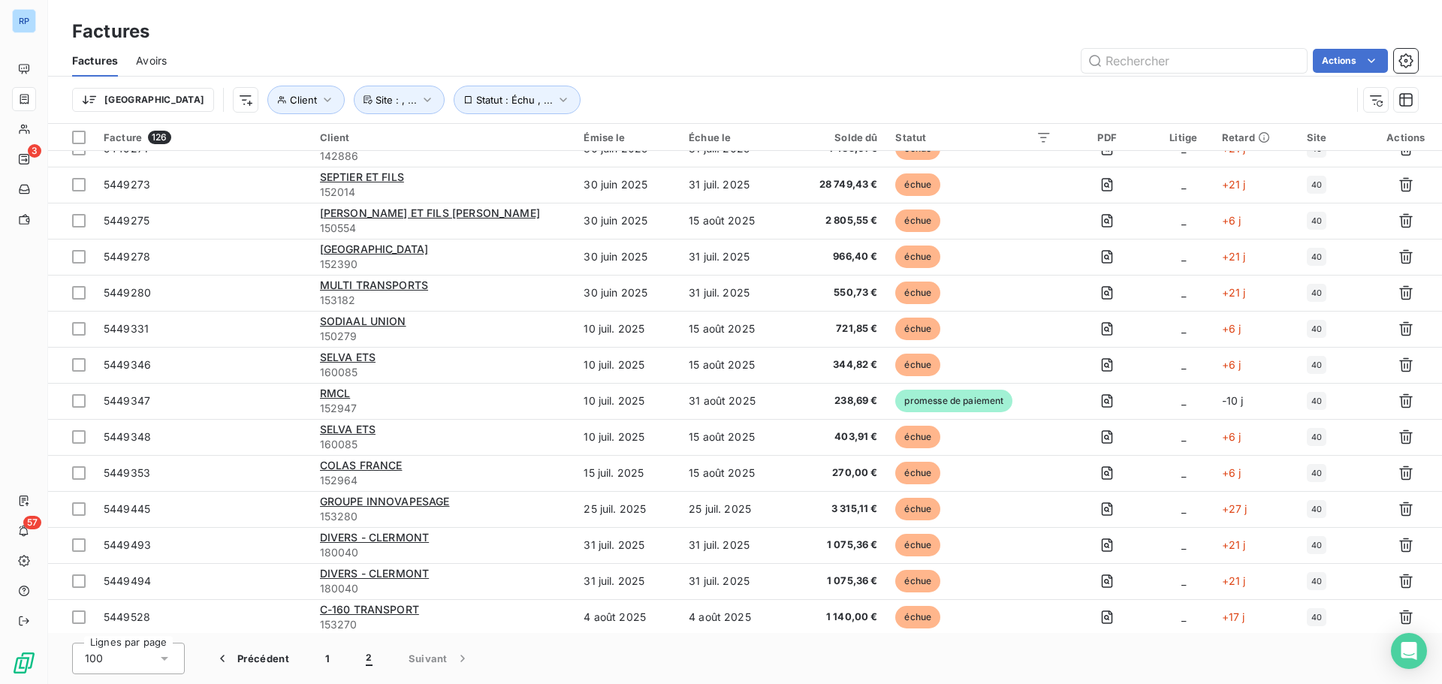
scroll to position [456, 0]
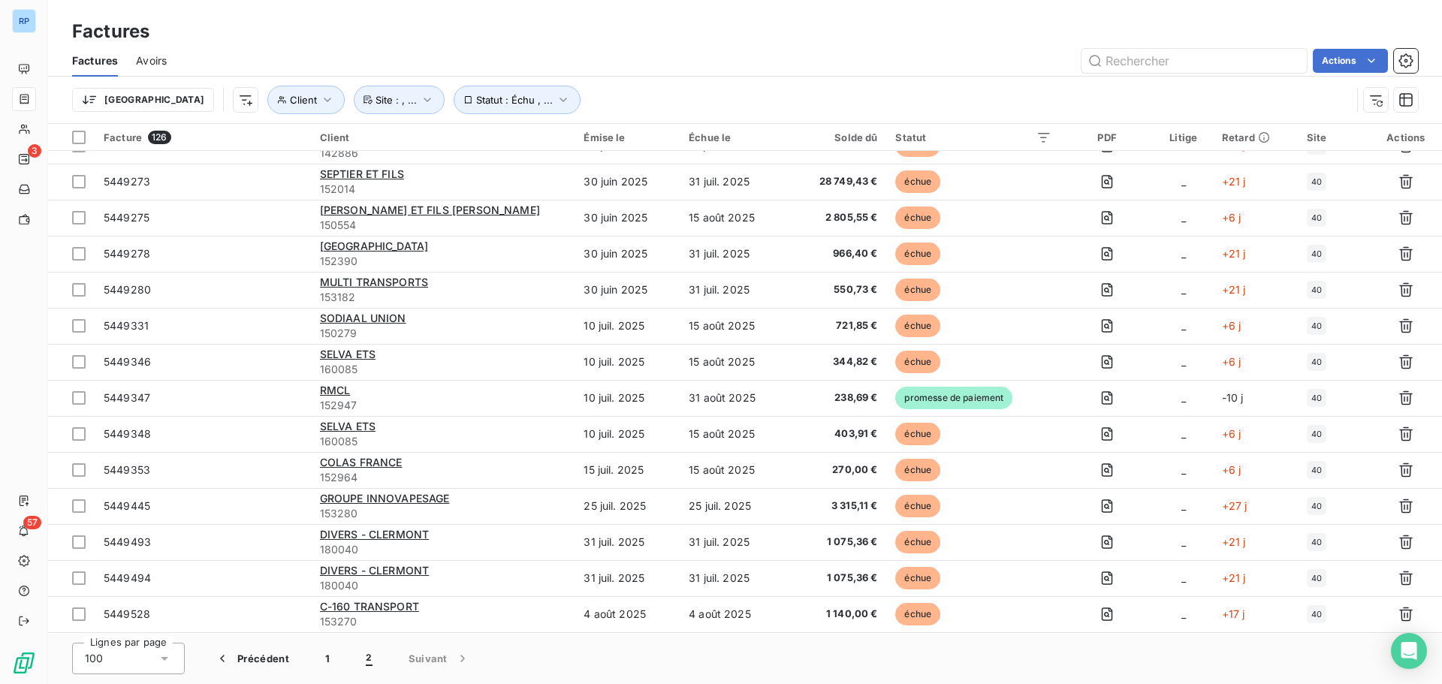
click at [370, 659] on span "2" at bounding box center [369, 658] width 6 height 15
click at [329, 662] on button "1" at bounding box center [327, 659] width 41 height 32
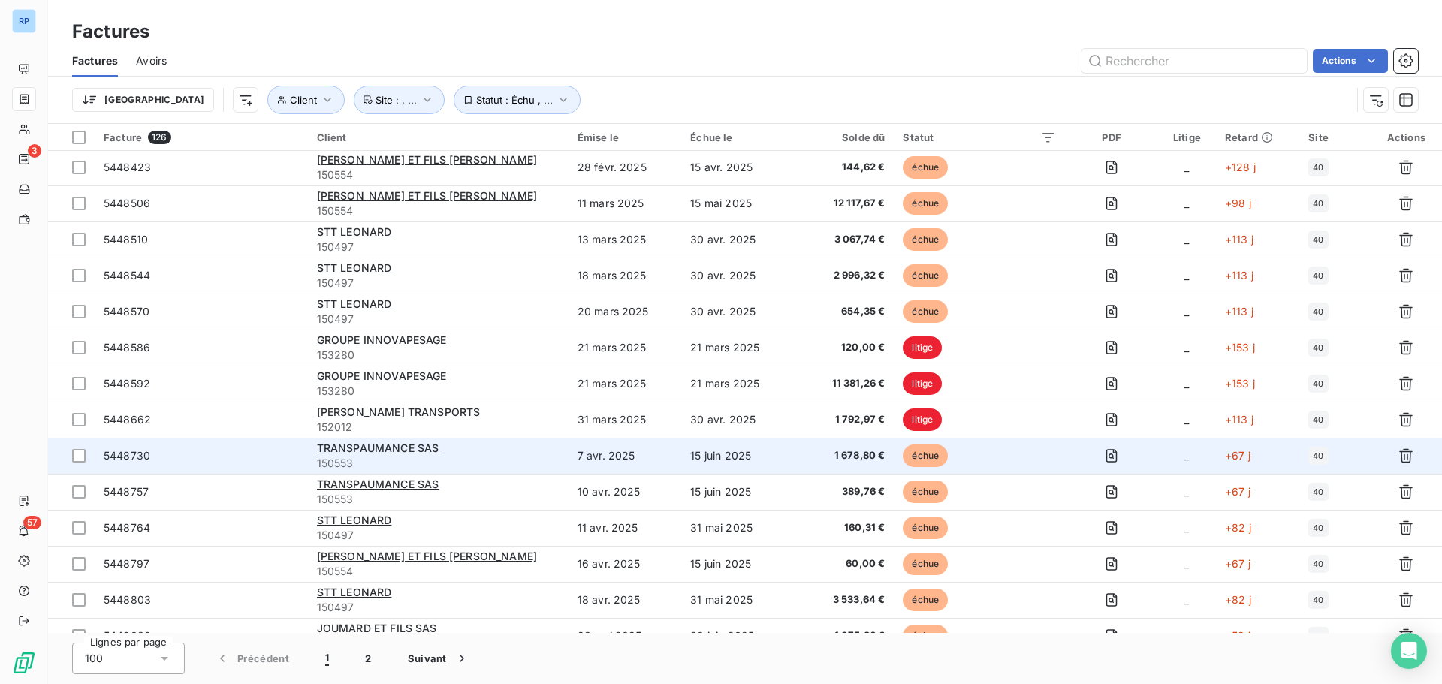
scroll to position [2929, 0]
